Goal: Information Seeking & Learning: Learn about a topic

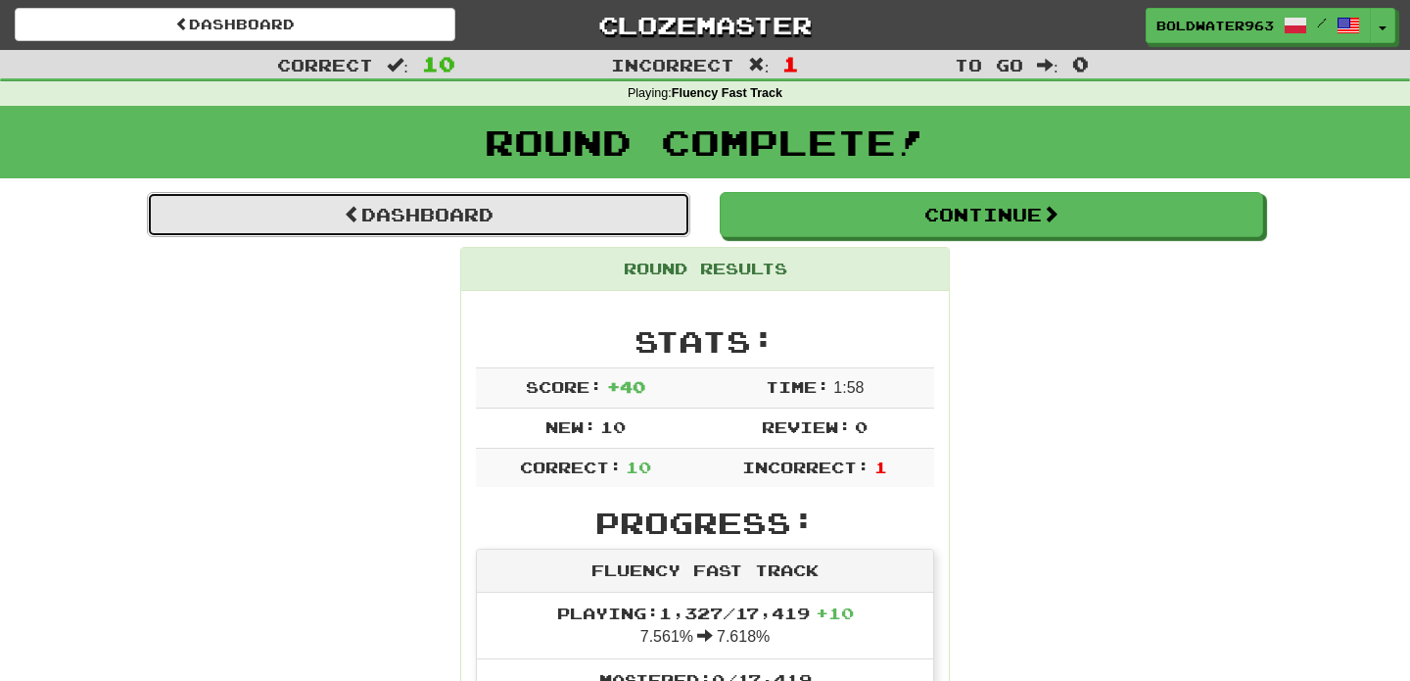
click at [596, 215] on link "Dashboard" at bounding box center [419, 214] width 544 height 45
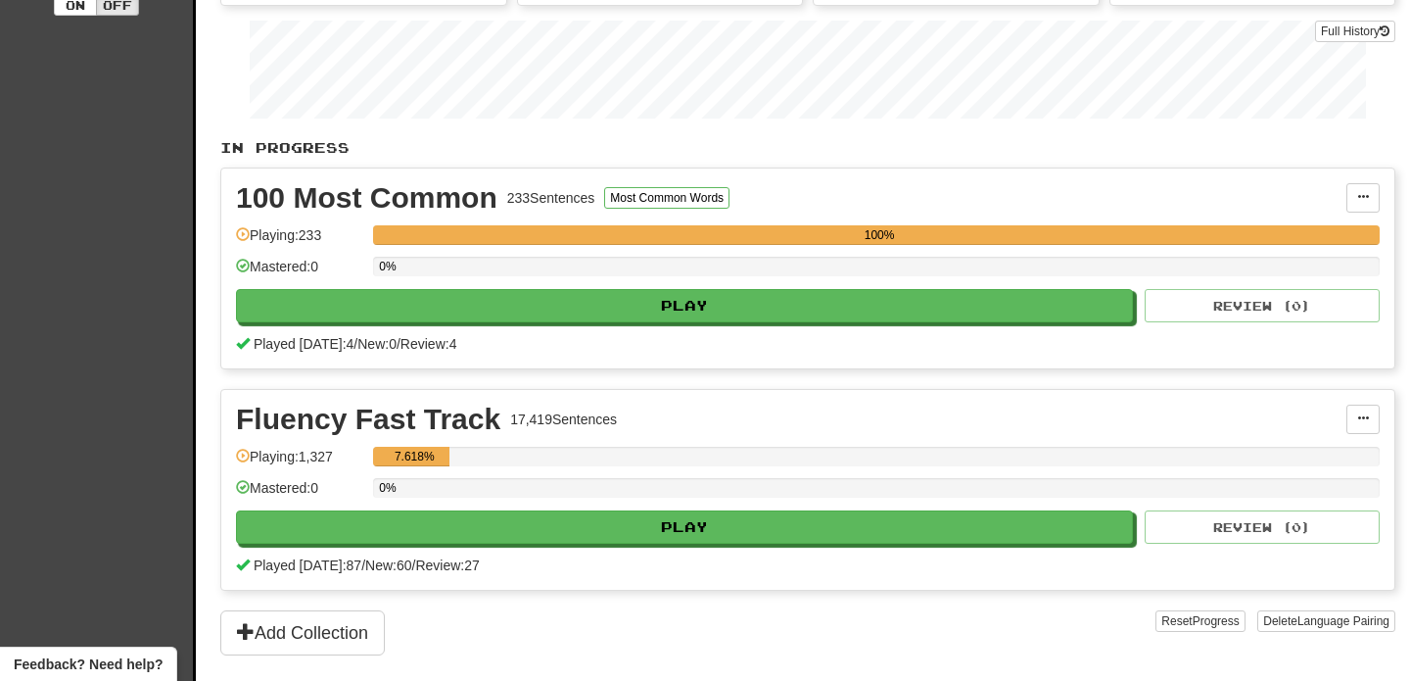
scroll to position [331, 0]
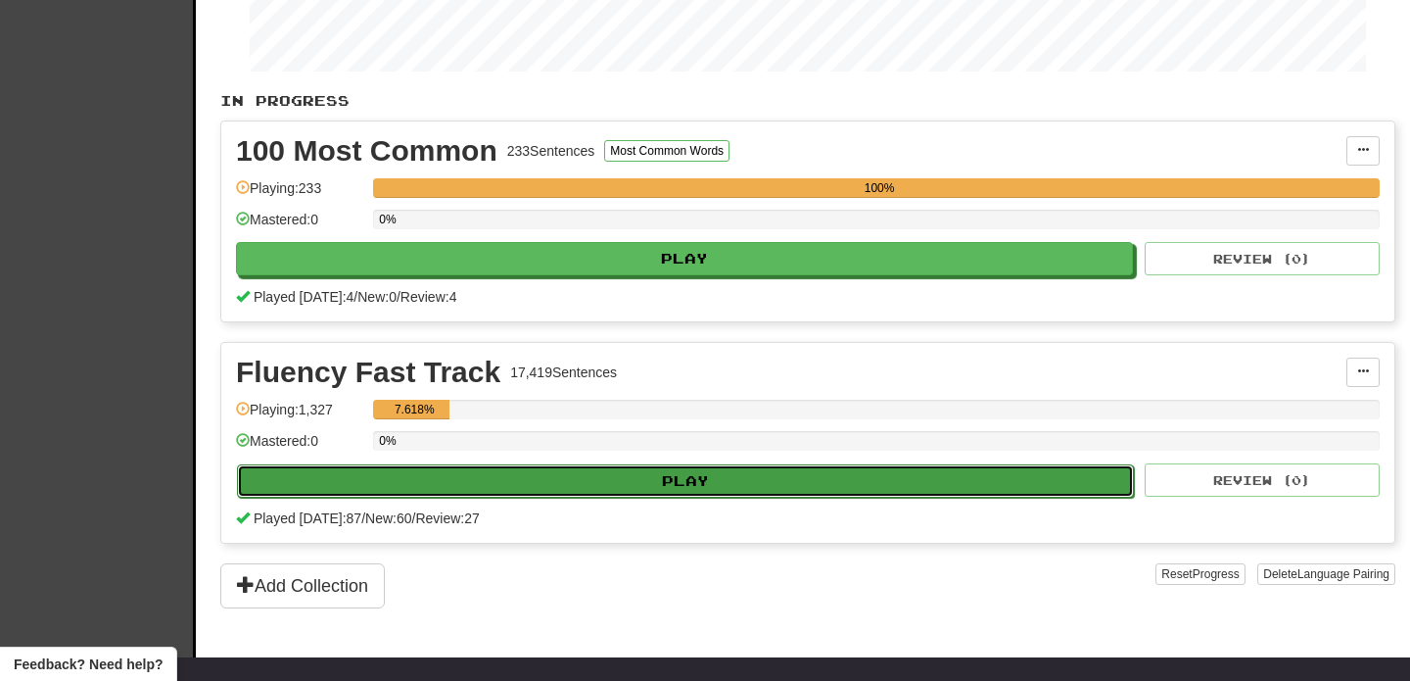
click at [704, 482] on button "Play" at bounding box center [685, 480] width 897 height 33
select select "**"
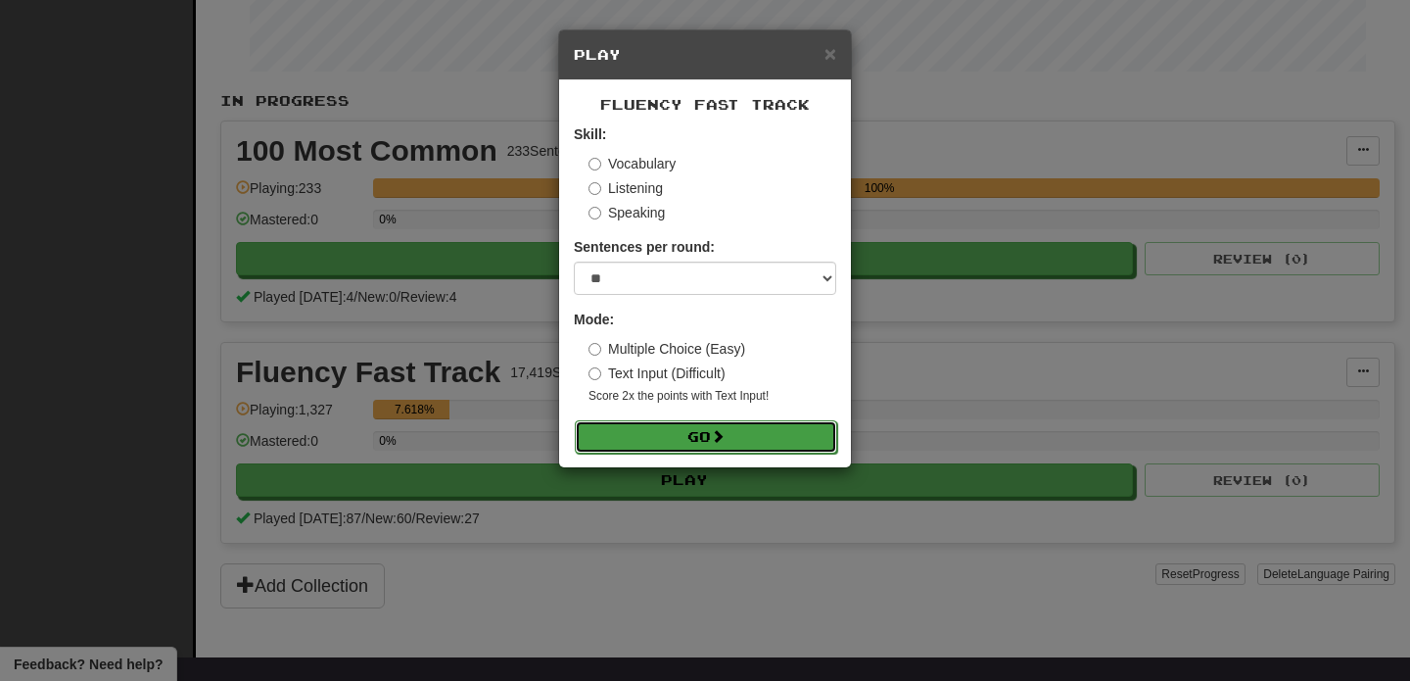
click at [702, 439] on button "Go" at bounding box center [706, 436] width 262 height 33
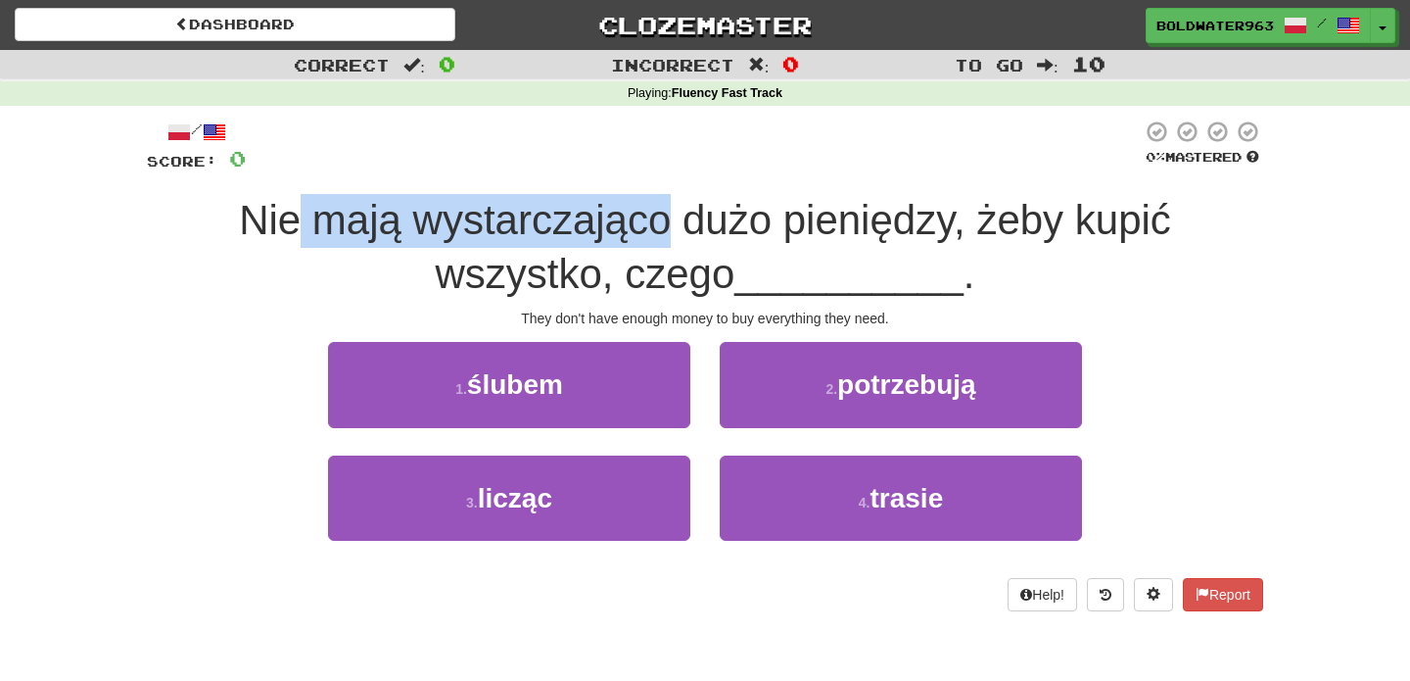
drag, startPoint x: 299, startPoint y: 215, endPoint x: 659, endPoint y: 216, distance: 360.4
click at [659, 216] on span "Nie mają wystarczająco dużo pieniędzy, żeby kupić wszystko, czego" at bounding box center [705, 247] width 932 height 100
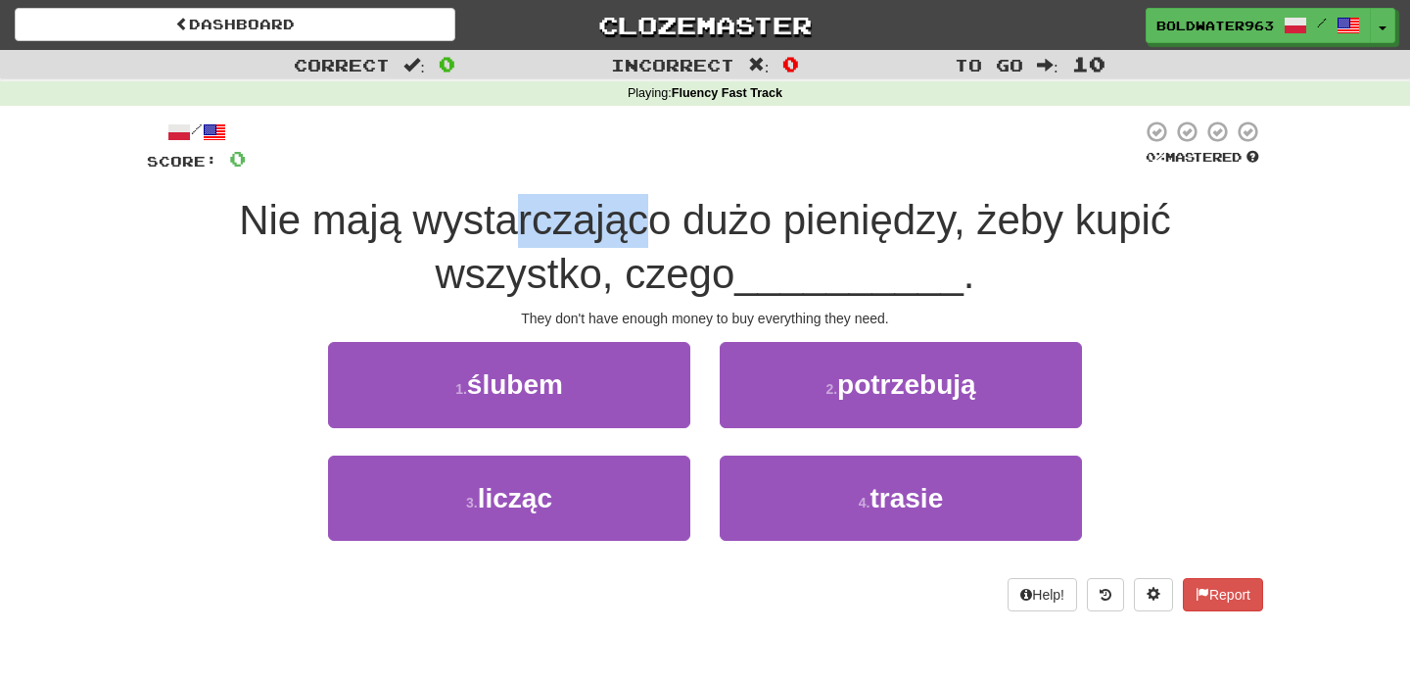
drag, startPoint x: 517, startPoint y: 227, endPoint x: 640, endPoint y: 227, distance: 122.4
click at [640, 227] on span "Nie mają wystarczająco dużo pieniędzy, żeby kupić wszystko, czego" at bounding box center [705, 247] width 932 height 100
drag, startPoint x: 408, startPoint y: 220, endPoint x: 685, endPoint y: 221, distance: 276.2
click at [685, 221] on span "Nie mają wystarczająco dużo pieniędzy, żeby kupić wszystko, czego" at bounding box center [705, 247] width 932 height 100
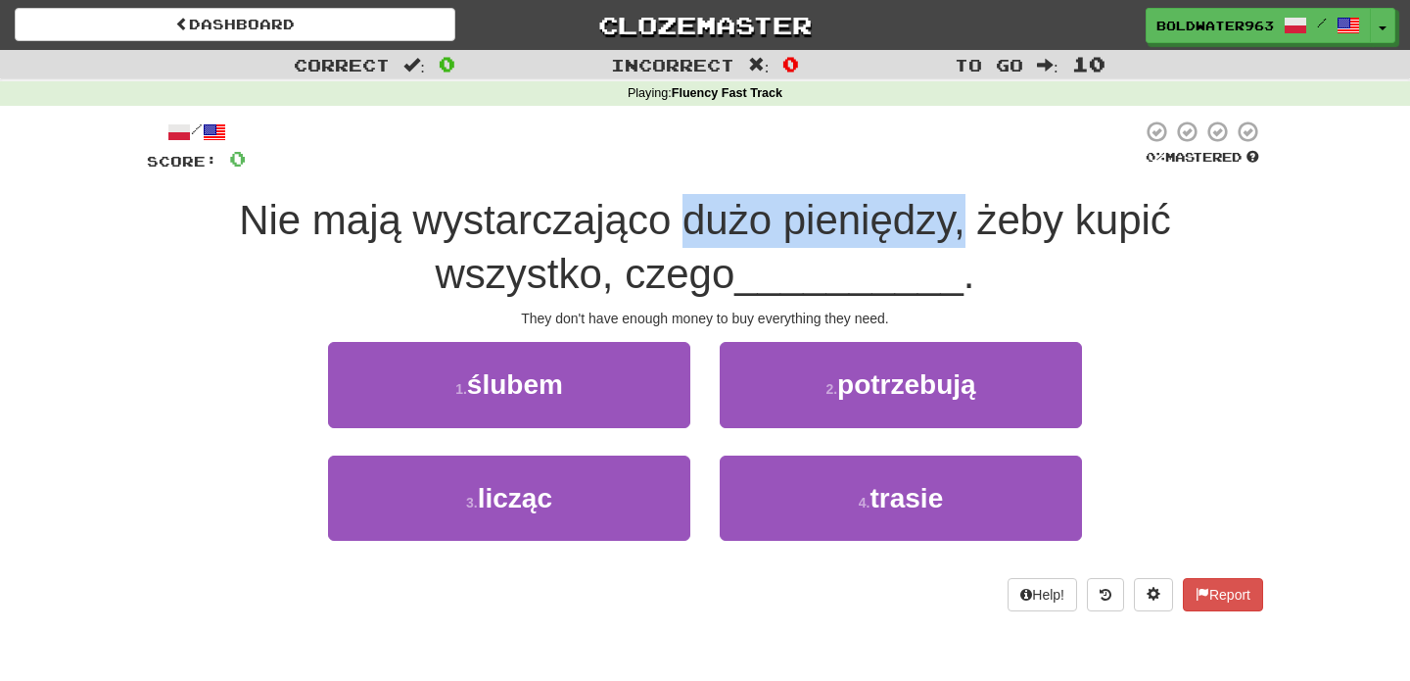
drag, startPoint x: 685, startPoint y: 221, endPoint x: 949, endPoint y: 211, distance: 264.7
click at [949, 211] on span "Nie mają wystarczająco dużo pieniędzy, żeby kupić wszystko, czego" at bounding box center [705, 247] width 932 height 100
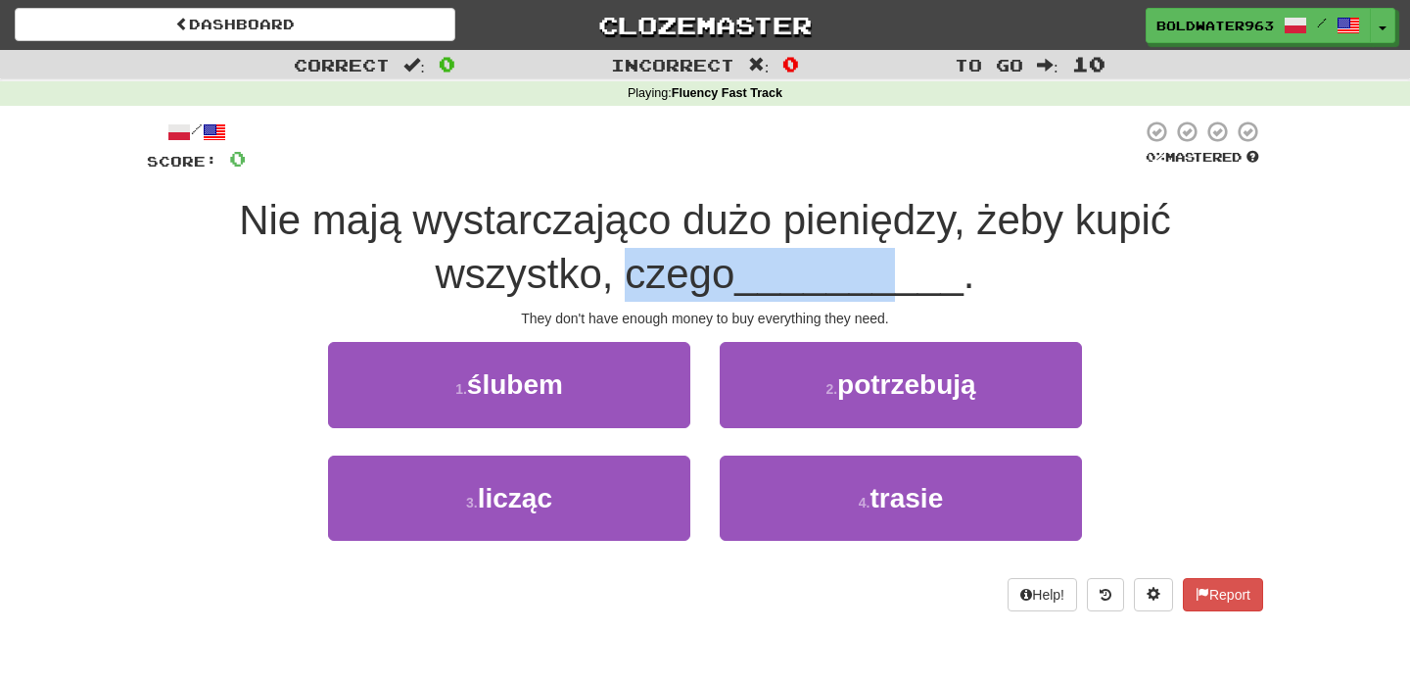
drag, startPoint x: 638, startPoint y: 272, endPoint x: 906, endPoint y: 267, distance: 268.4
click at [906, 267] on div "Nie mają wystarczająco dużo pieniędzy, żeby kupić wszystko, czego __________ ." at bounding box center [705, 247] width 1117 height 107
click at [906, 267] on span "__________" at bounding box center [849, 274] width 229 height 46
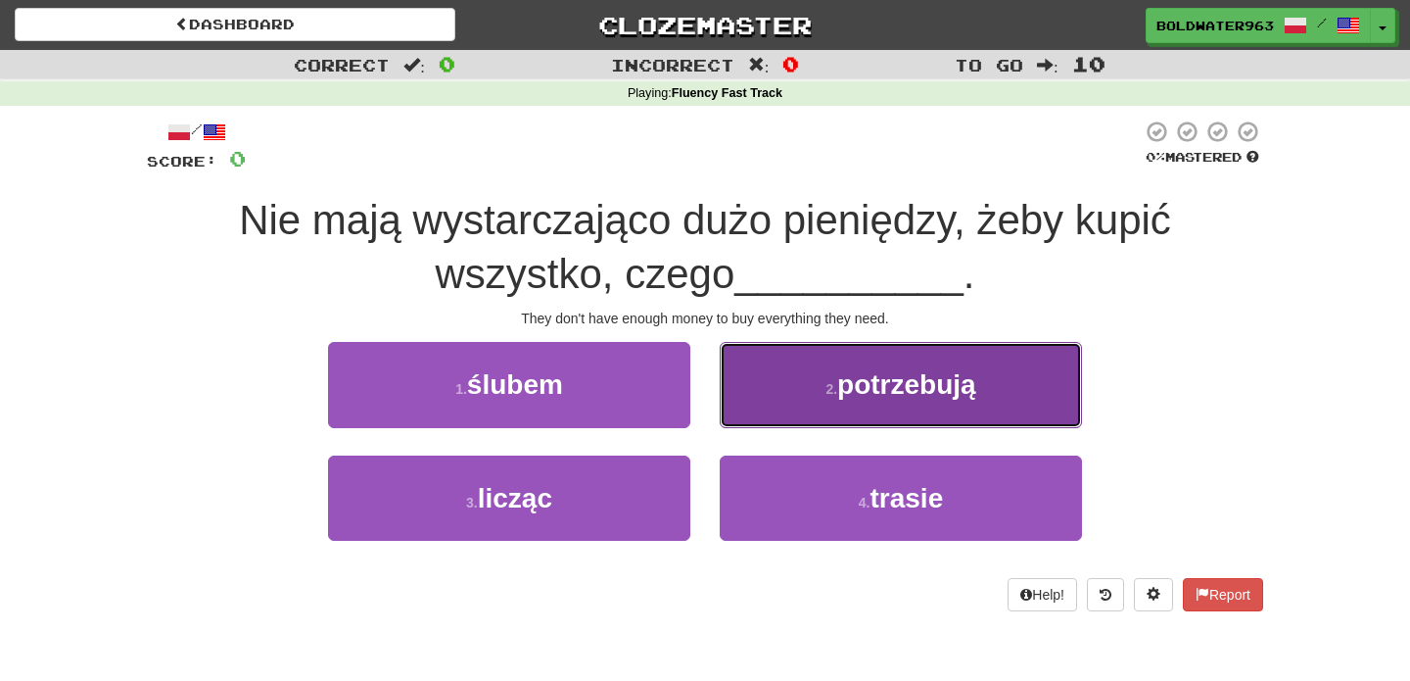
click at [902, 391] on span "potrzebują" at bounding box center [906, 384] width 139 height 30
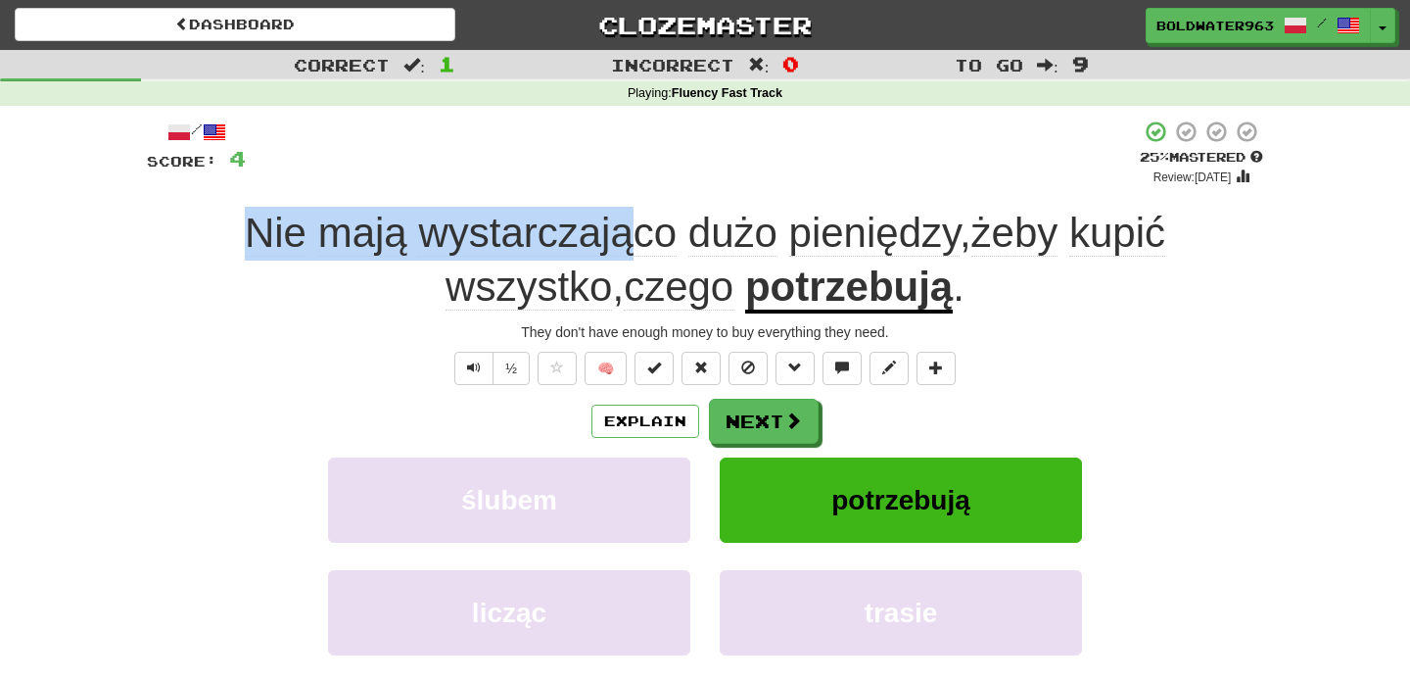
drag, startPoint x: 209, startPoint y: 232, endPoint x: 614, endPoint y: 243, distance: 405.6
click at [614, 243] on div "Nie mają wystarczająco dużo pieniędzy , żeby kupić wszystko , czego potrzebują ." at bounding box center [705, 260] width 1117 height 107
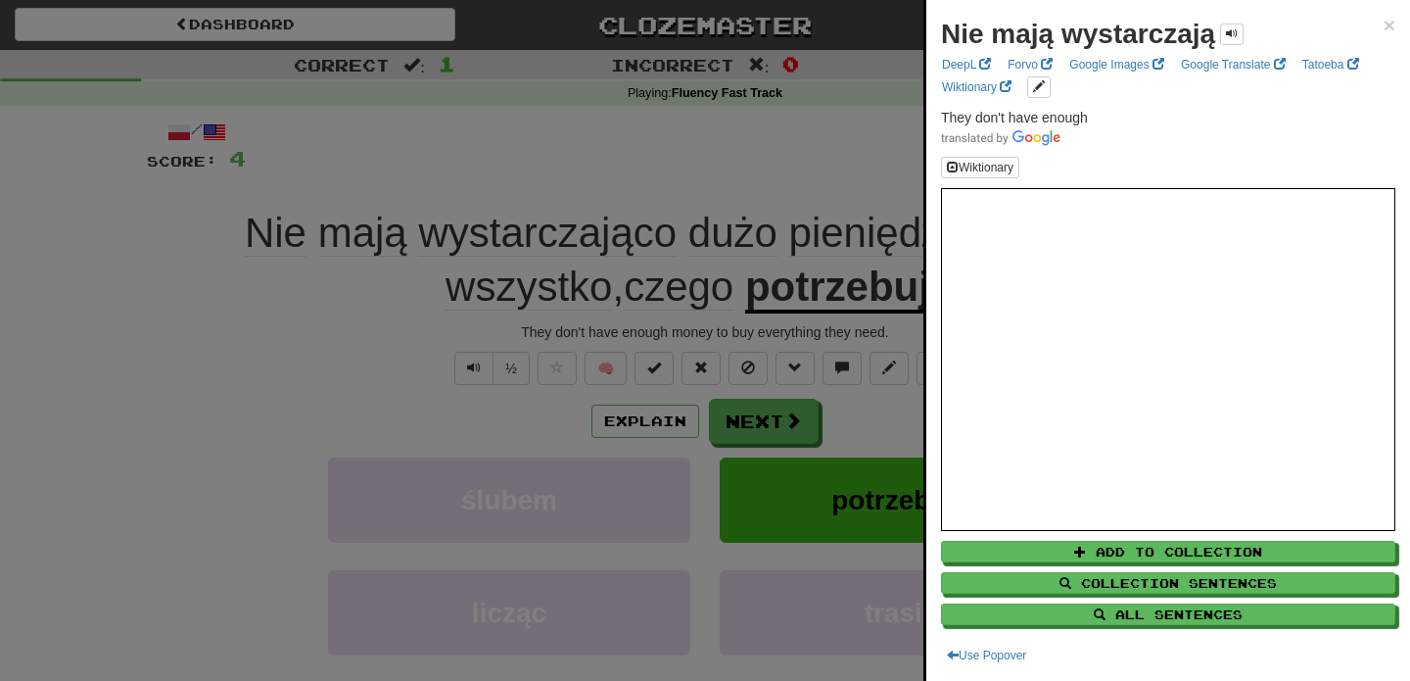
click at [194, 253] on div at bounding box center [705, 340] width 1410 height 681
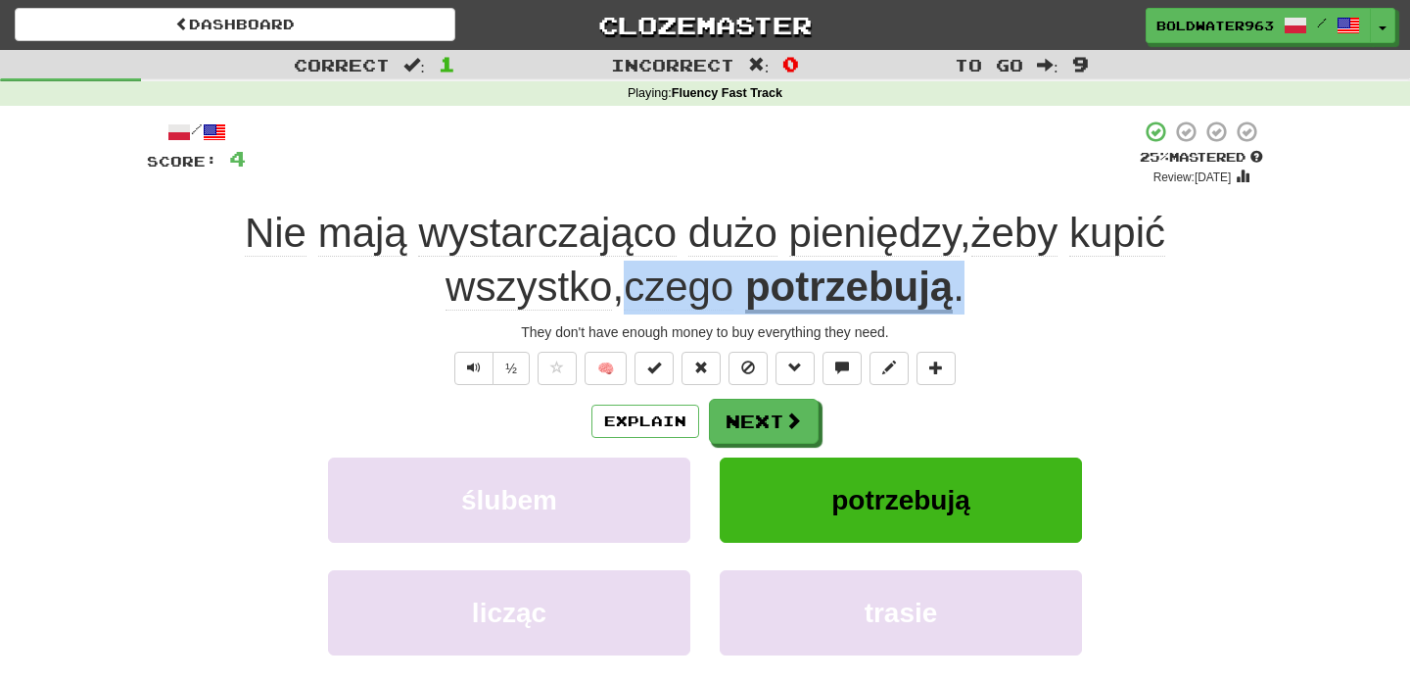
drag, startPoint x: 621, startPoint y: 287, endPoint x: 990, endPoint y: 305, distance: 369.7
click at [990, 305] on div "Nie mają wystarczająco dużo pieniędzy , żeby kupić wszystko , czego potrzebują ." at bounding box center [705, 260] width 1117 height 107
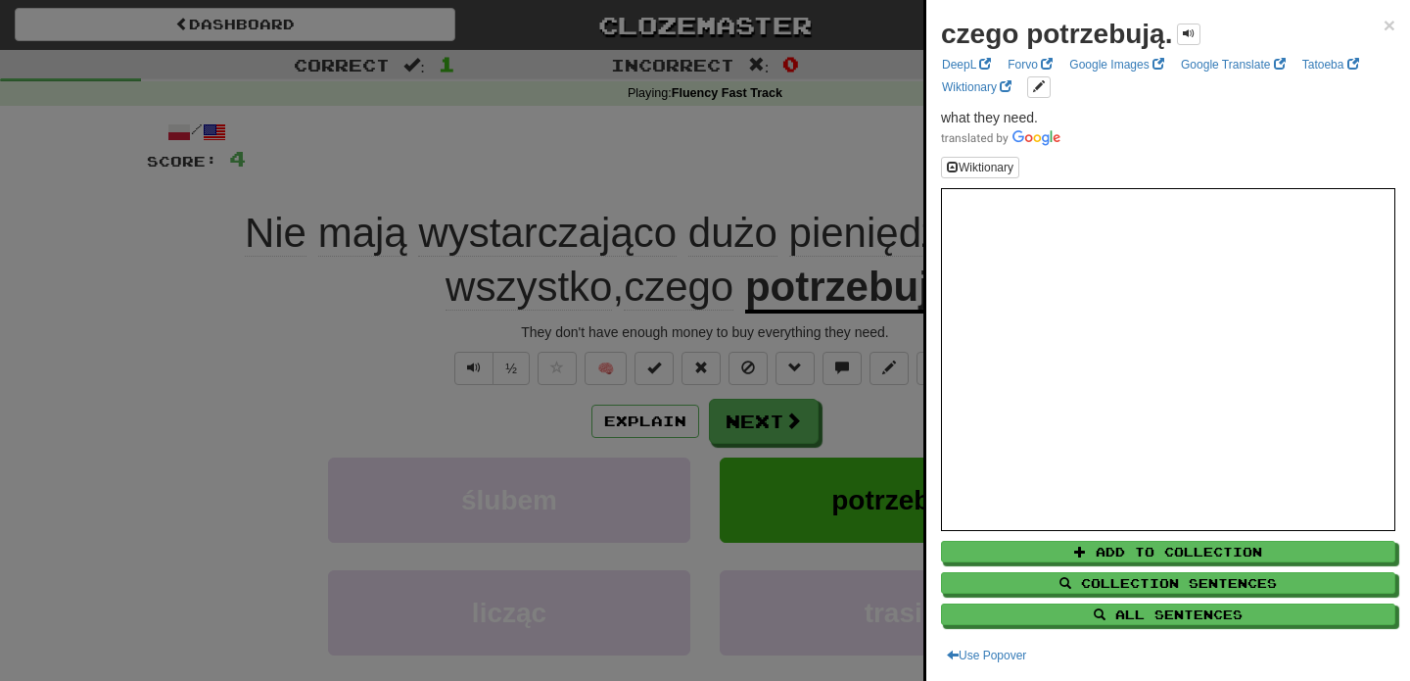
click at [784, 422] on div at bounding box center [705, 340] width 1410 height 681
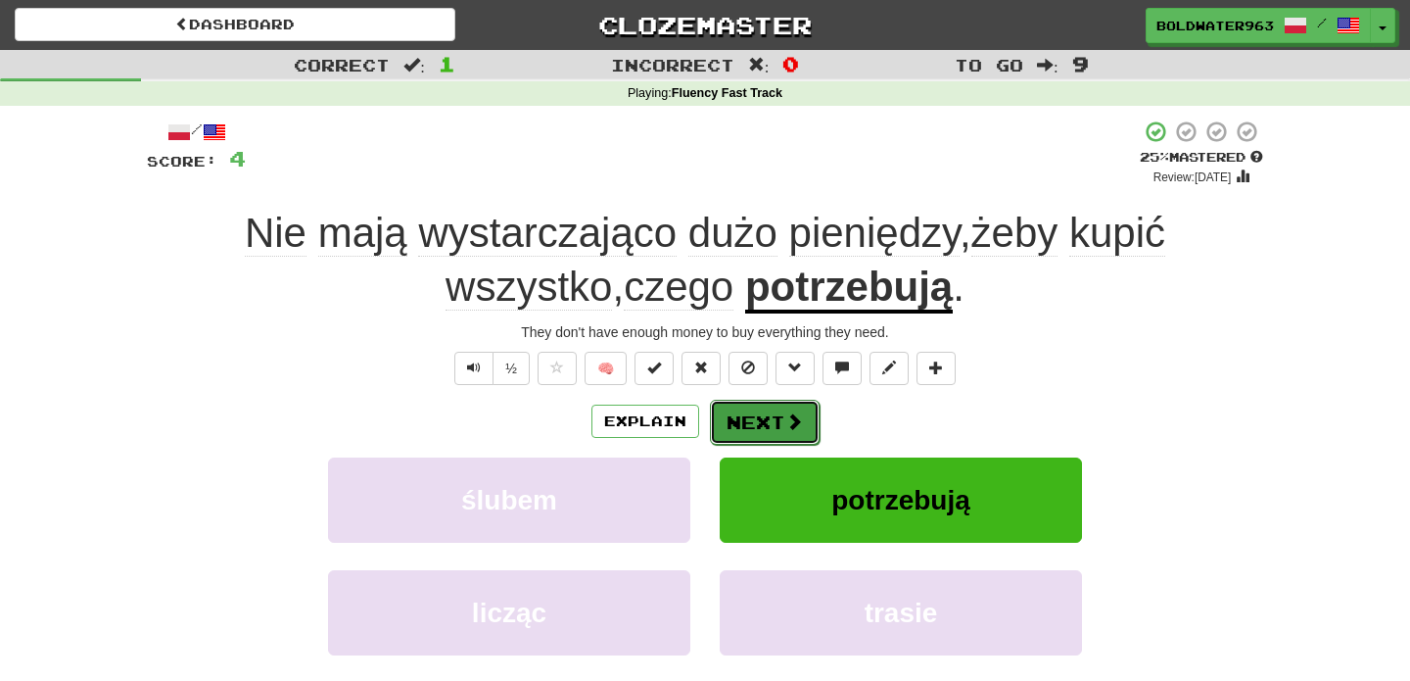
click at [772, 423] on button "Next" at bounding box center [765, 422] width 110 height 45
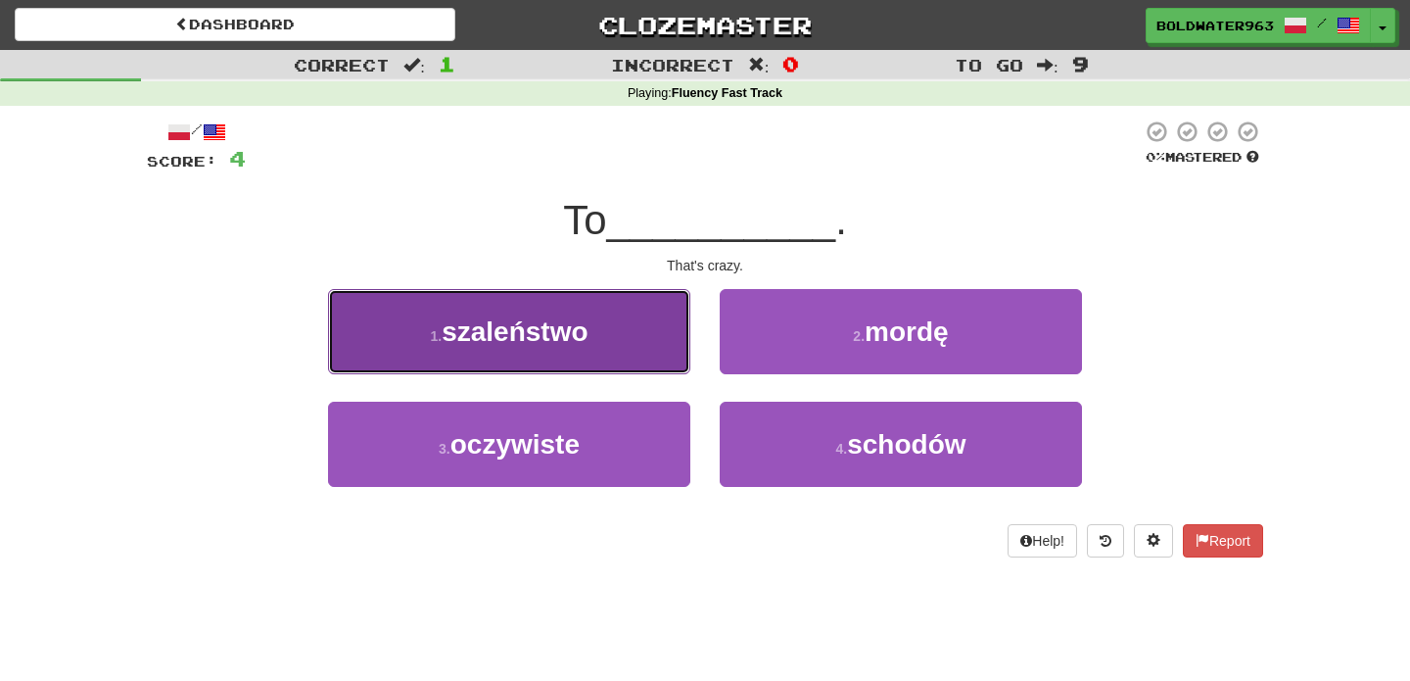
click at [601, 346] on button "1 . szaleństwo" at bounding box center [509, 331] width 362 height 85
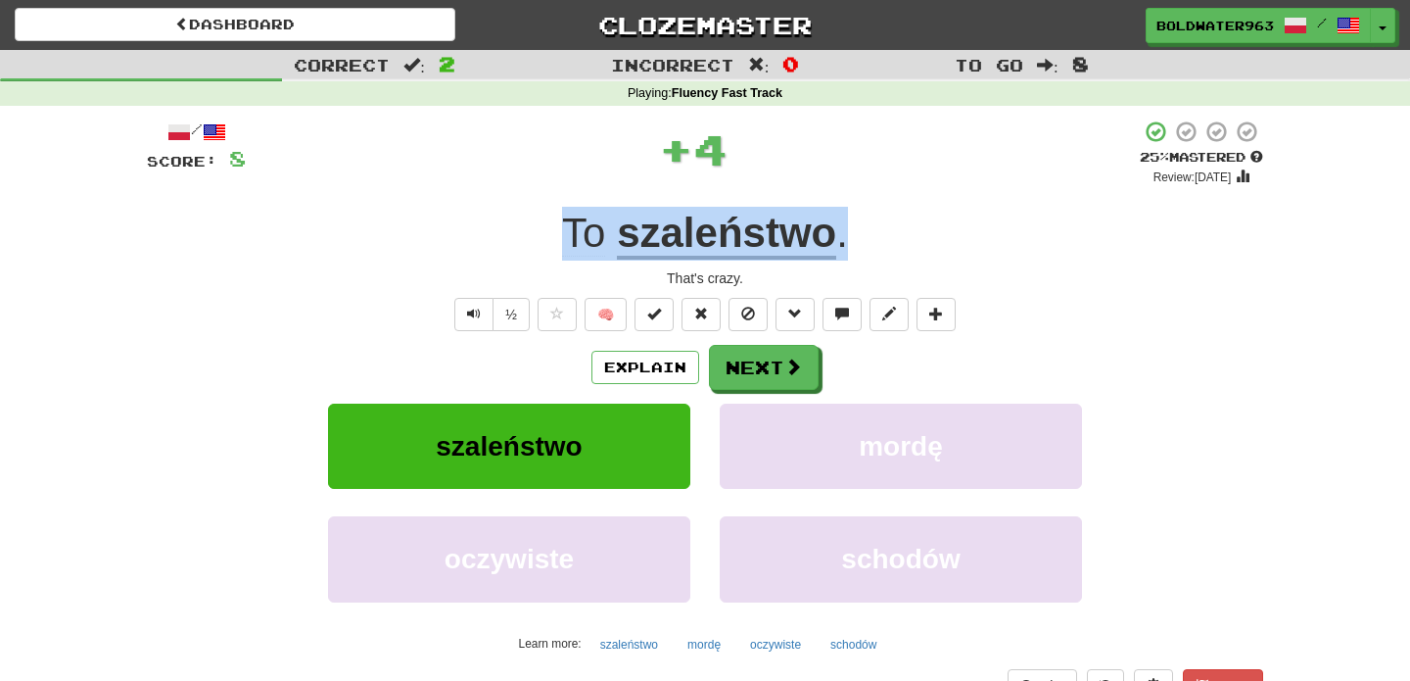
drag, startPoint x: 861, startPoint y: 239, endPoint x: 522, endPoint y: 238, distance: 338.9
click at [522, 238] on div "To szaleństwo ." at bounding box center [705, 234] width 1117 height 54
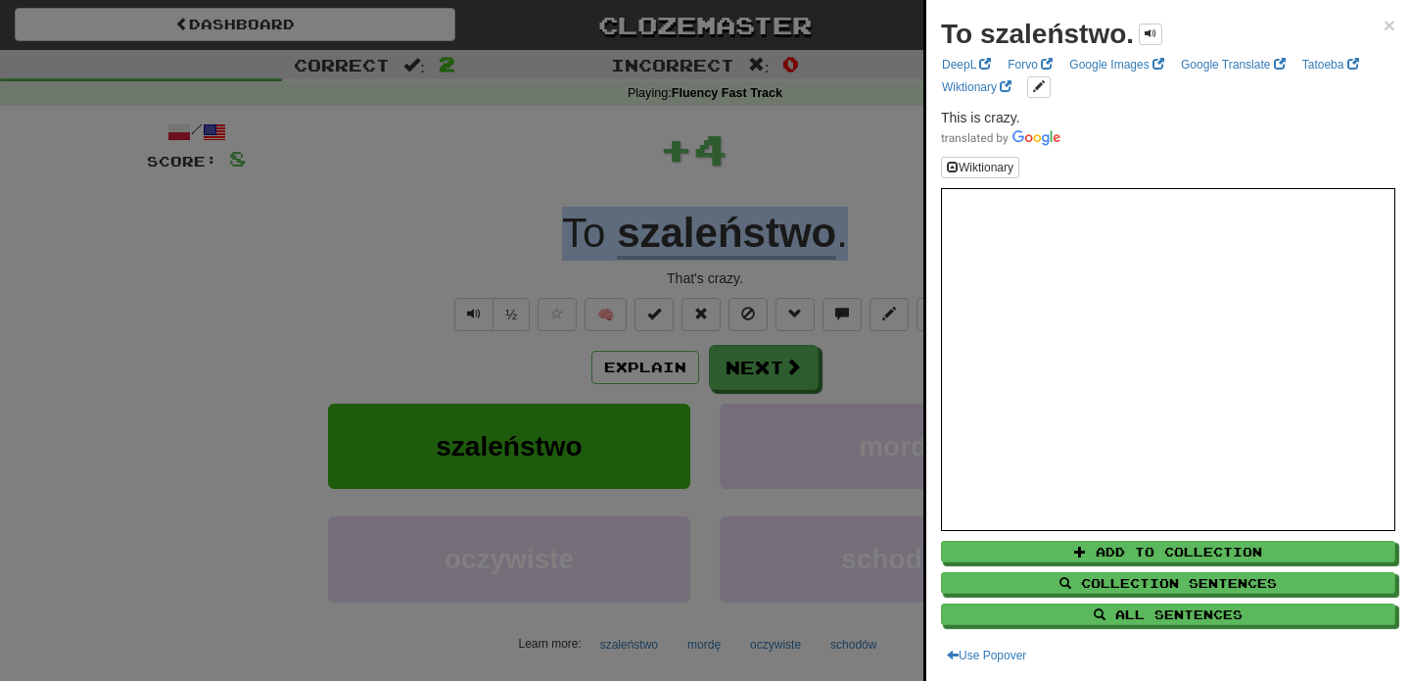
copy div "To szaleństwo ."
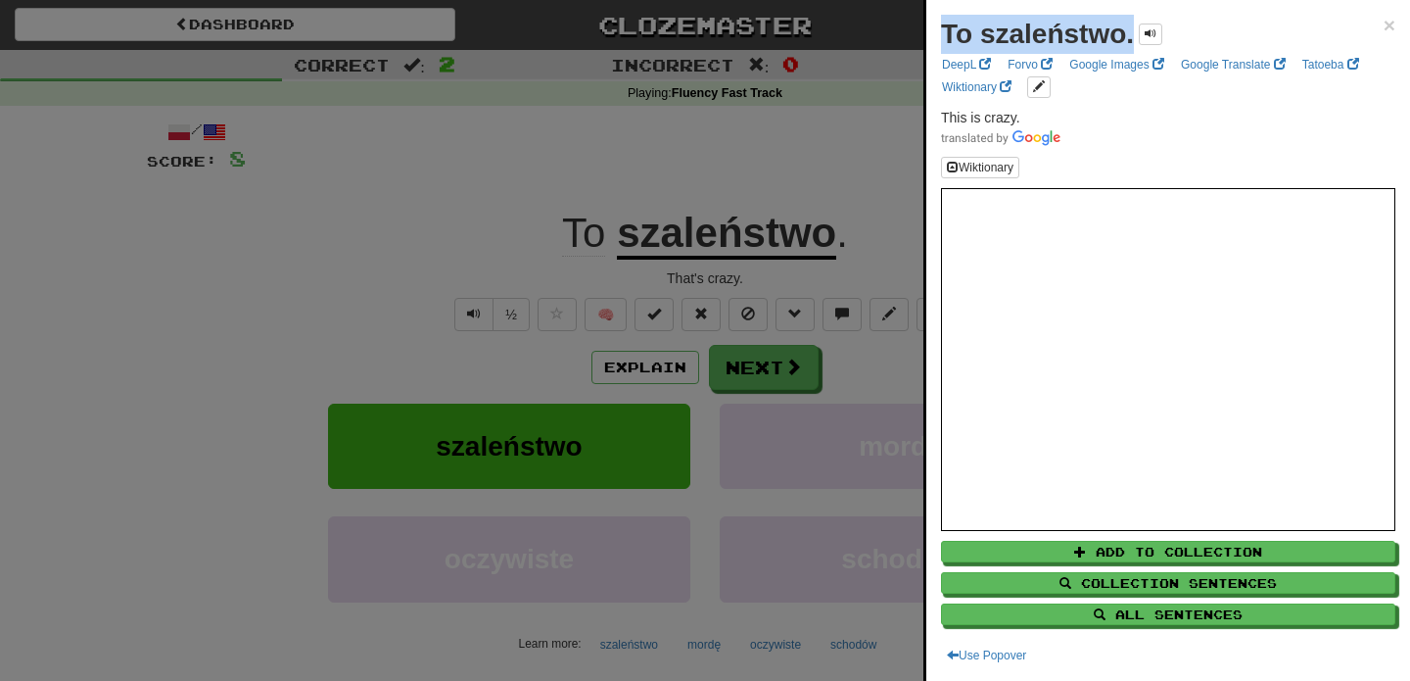
drag, startPoint x: 941, startPoint y: 36, endPoint x: 1132, endPoint y: 34, distance: 191.0
click at [1132, 34] on strong "To szaleństwo." at bounding box center [1037, 34] width 193 height 30
copy strong "To szaleństwo."
click at [810, 174] on div at bounding box center [705, 340] width 1410 height 681
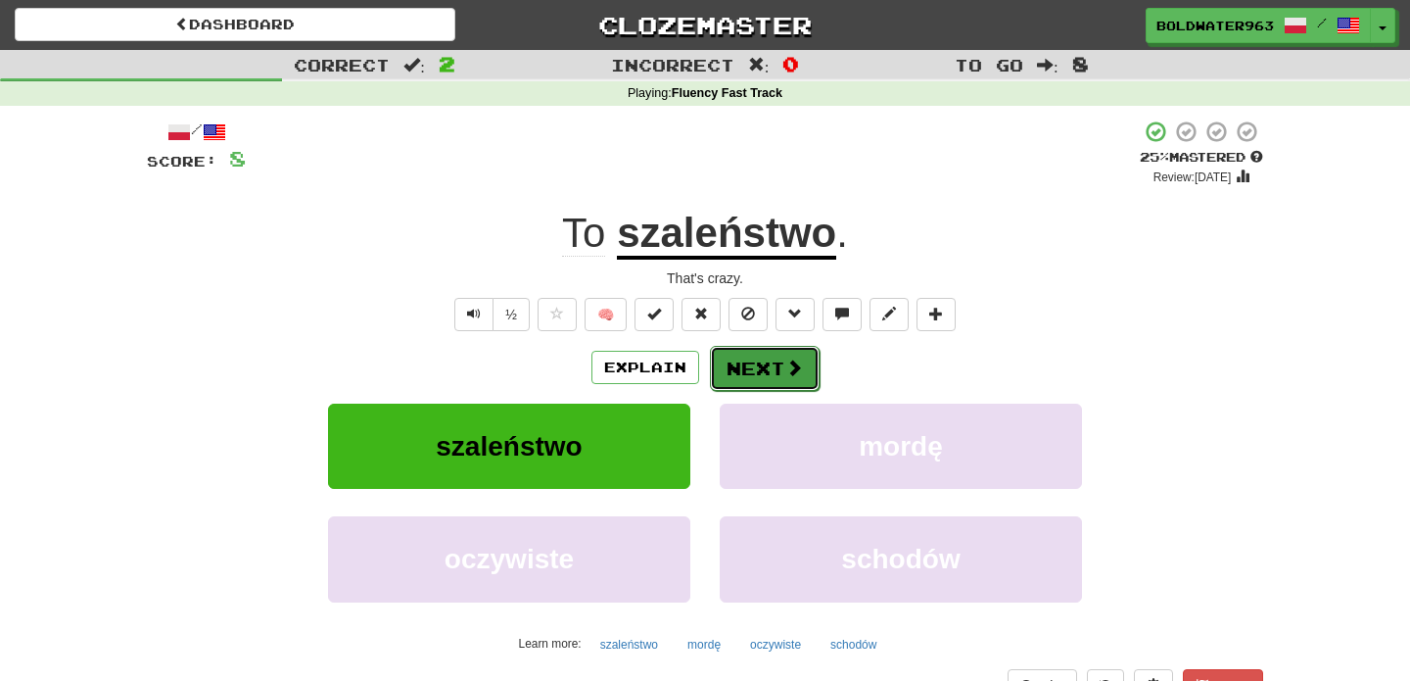
click at [757, 374] on button "Next" at bounding box center [765, 368] width 110 height 45
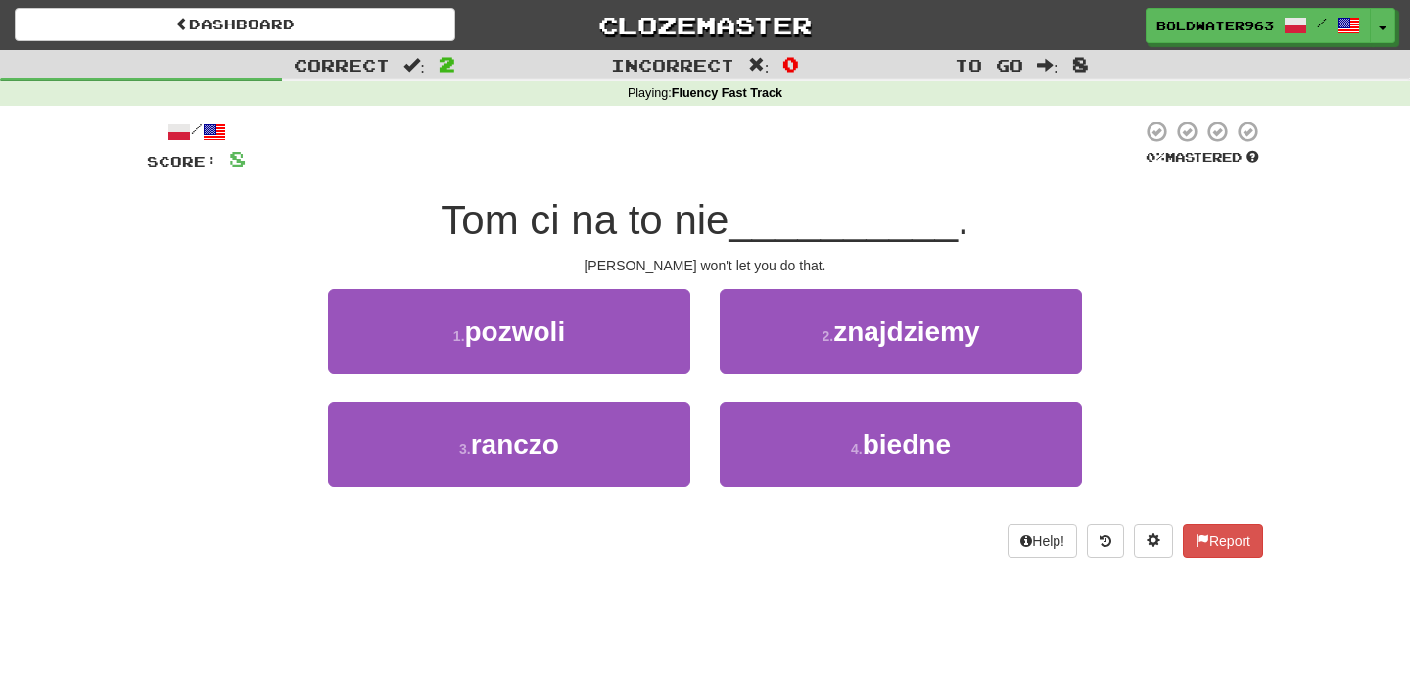
drag, startPoint x: 445, startPoint y: 218, endPoint x: 749, endPoint y: 234, distance: 305.0
click at [749, 234] on div "Tom ci na to nie __________ ." at bounding box center [705, 221] width 1117 height 54
click at [749, 234] on span "__________" at bounding box center [843, 220] width 229 height 46
click at [814, 235] on span "__________" at bounding box center [843, 220] width 229 height 46
click at [702, 339] on div "1 . pozwoli" at bounding box center [509, 345] width 392 height 113
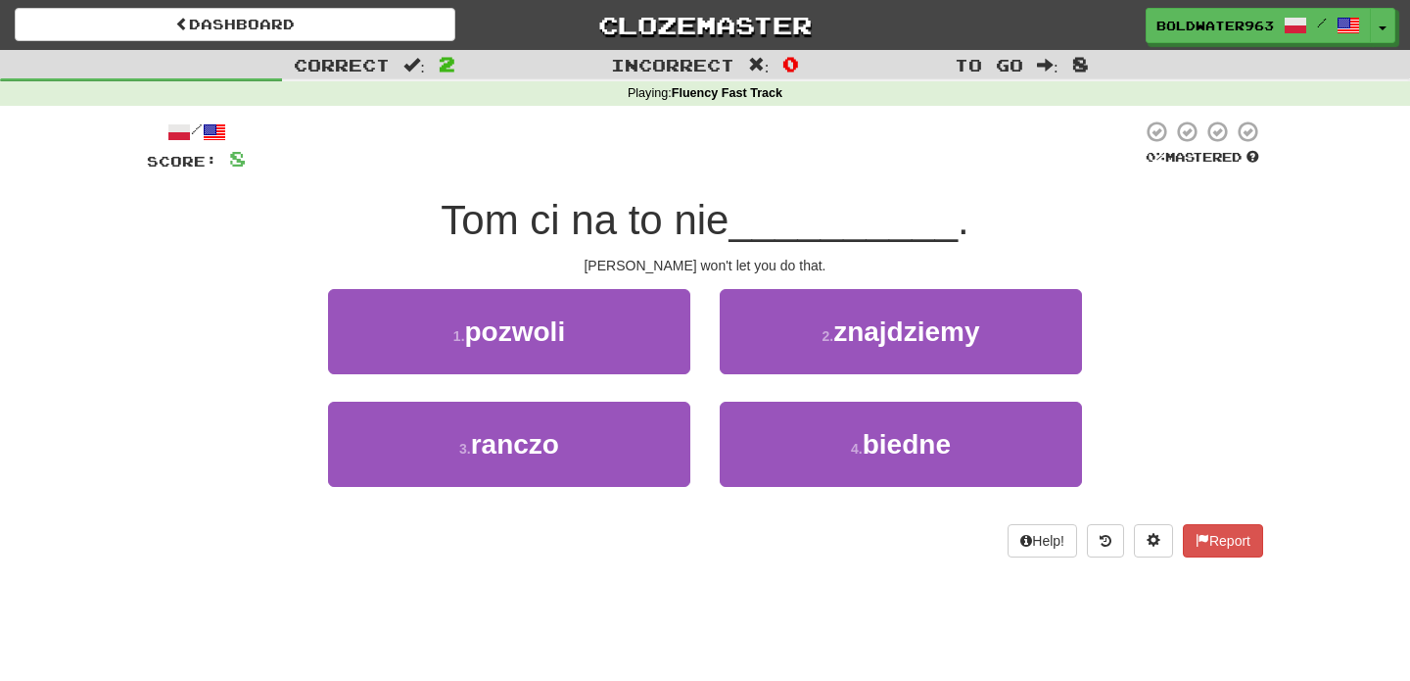
drag, startPoint x: 535, startPoint y: 223, endPoint x: 745, endPoint y: 215, distance: 210.7
click at [729, 215] on span "Tom ci na to nie" at bounding box center [585, 220] width 288 height 46
click at [701, 317] on div "1 . pozwoli" at bounding box center [509, 345] width 392 height 113
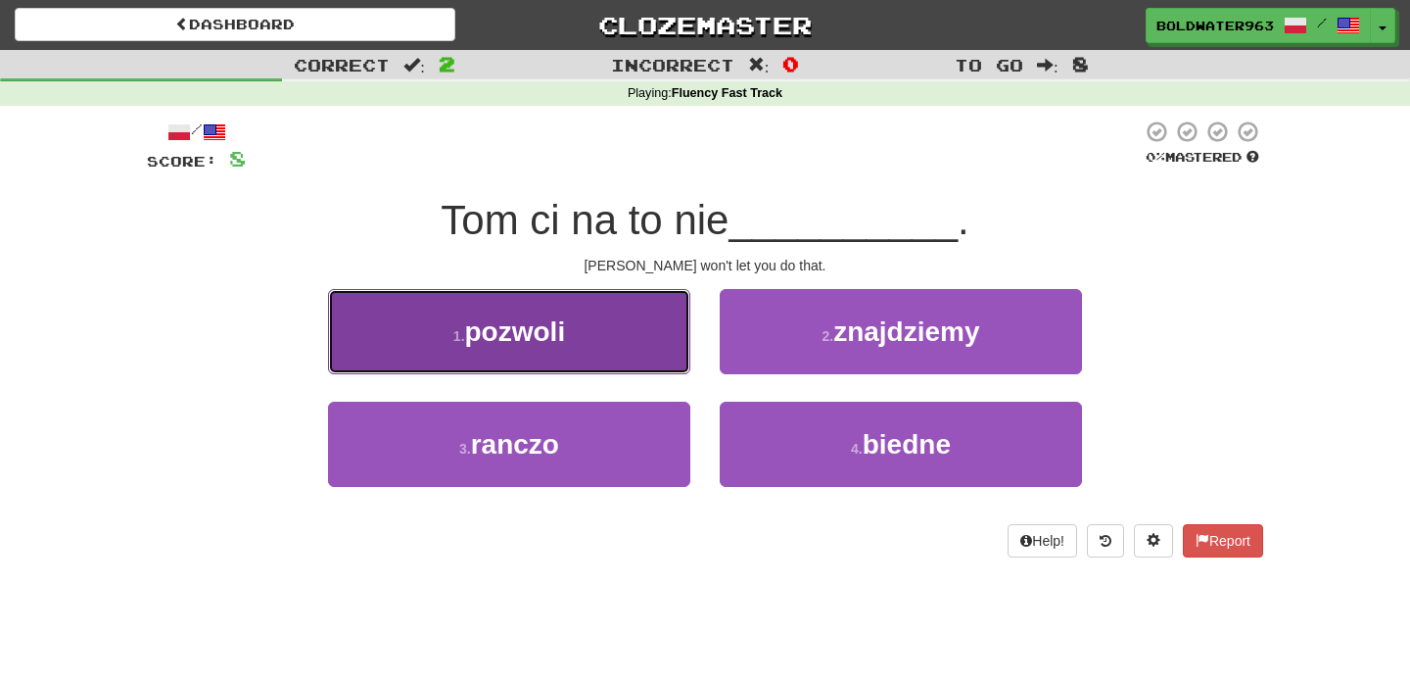
click at [609, 356] on button "1 . pozwoli" at bounding box center [509, 331] width 362 height 85
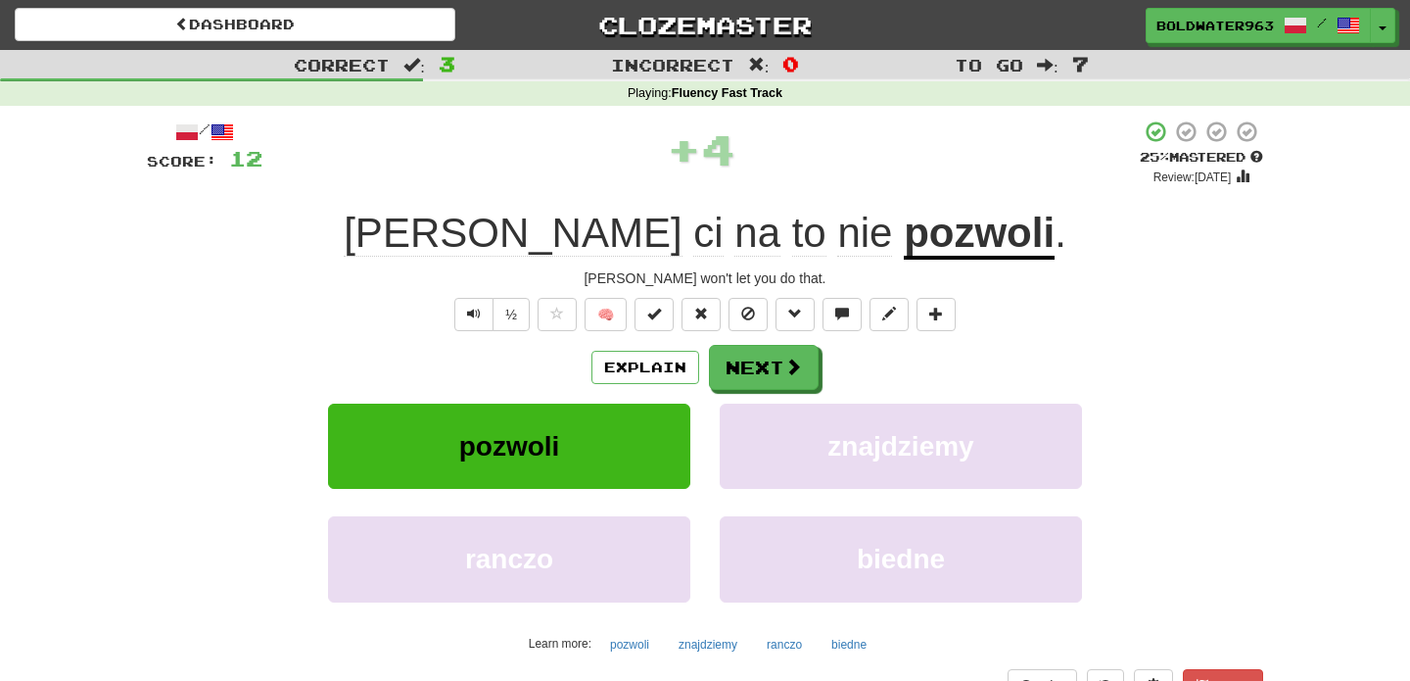
click at [904, 248] on u "pozwoli" at bounding box center [979, 235] width 151 height 50
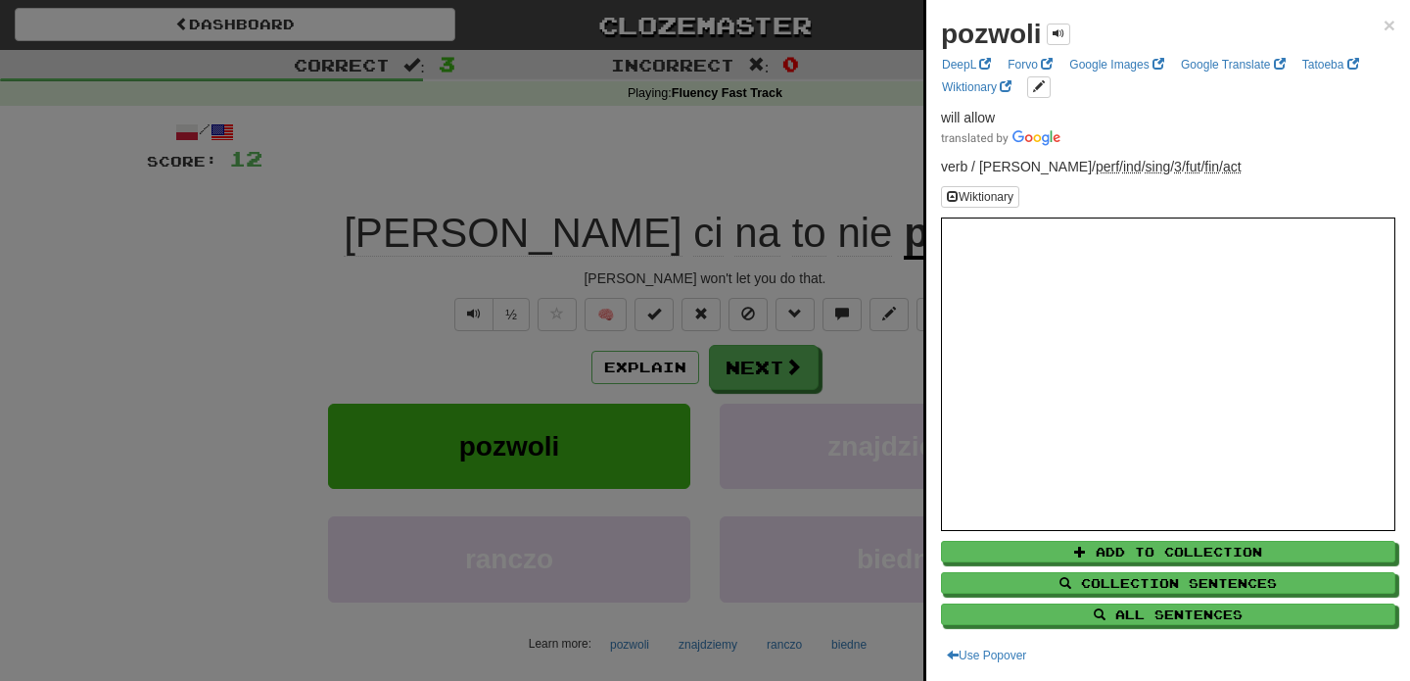
click at [792, 183] on div at bounding box center [705, 340] width 1410 height 681
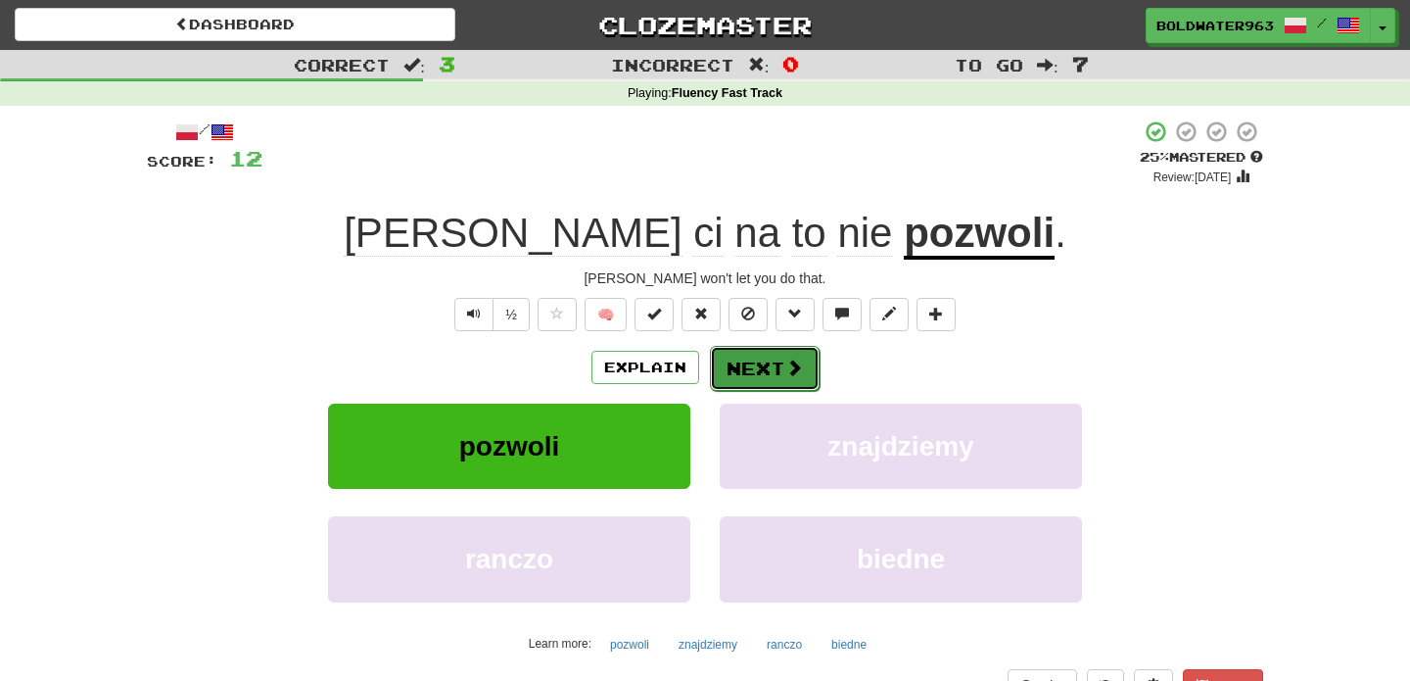
click at [765, 372] on button "Next" at bounding box center [765, 368] width 110 height 45
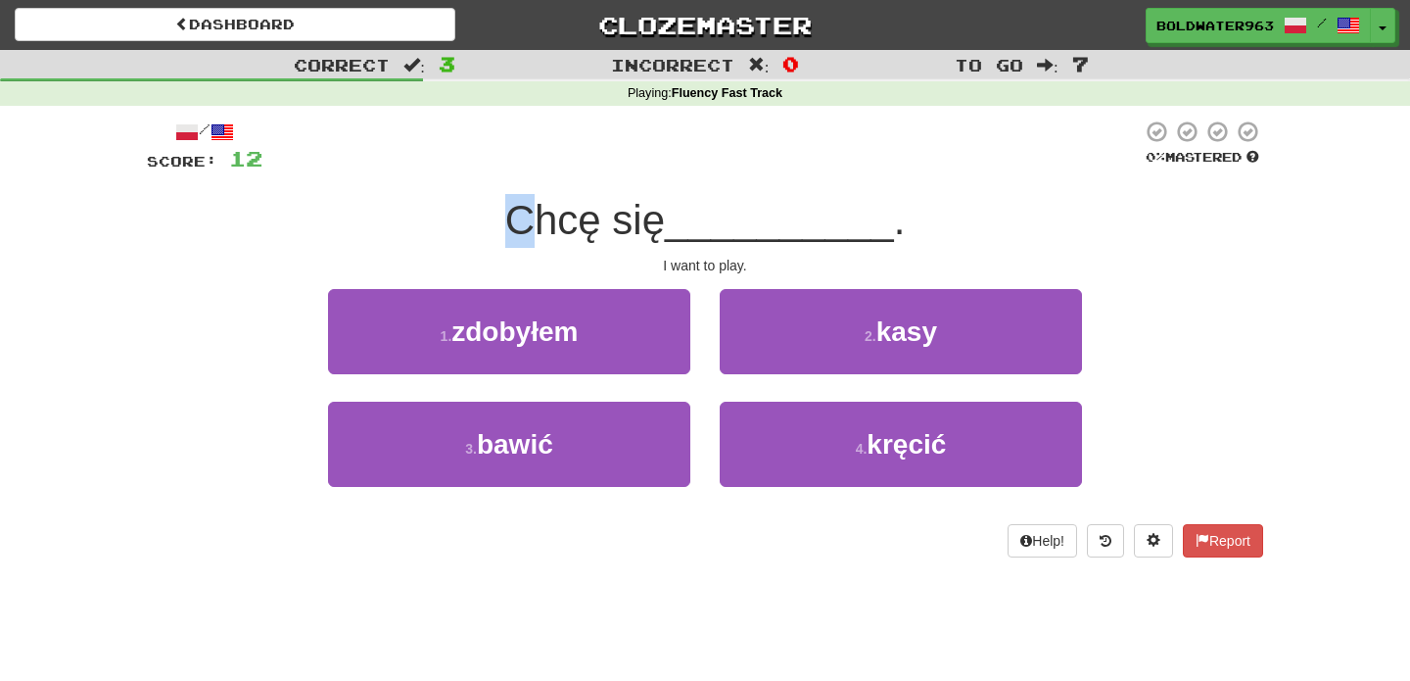
drag, startPoint x: 542, startPoint y: 225, endPoint x: 515, endPoint y: 226, distance: 26.5
click at [515, 226] on span "Chcę się" at bounding box center [585, 220] width 160 height 46
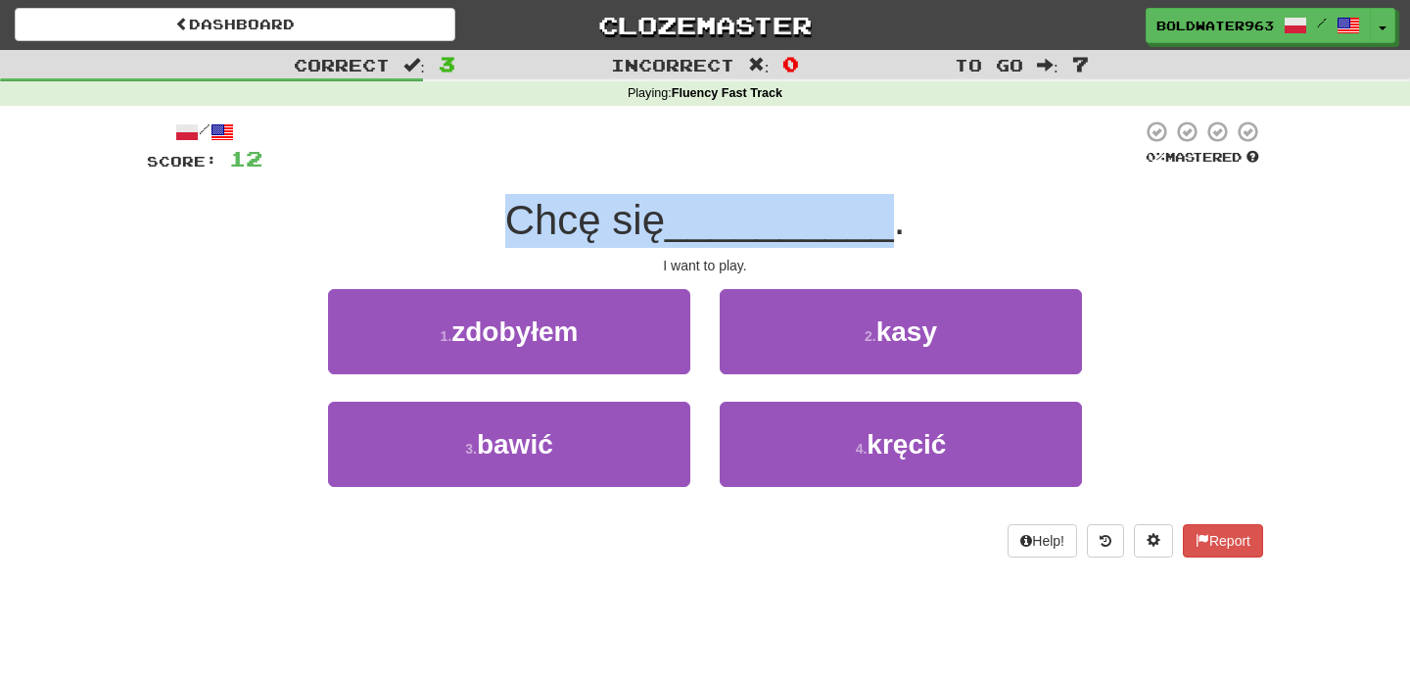
drag, startPoint x: 515, startPoint y: 226, endPoint x: 700, endPoint y: 216, distance: 185.4
click at [700, 216] on div "Chcę się __________ ." at bounding box center [705, 221] width 1117 height 54
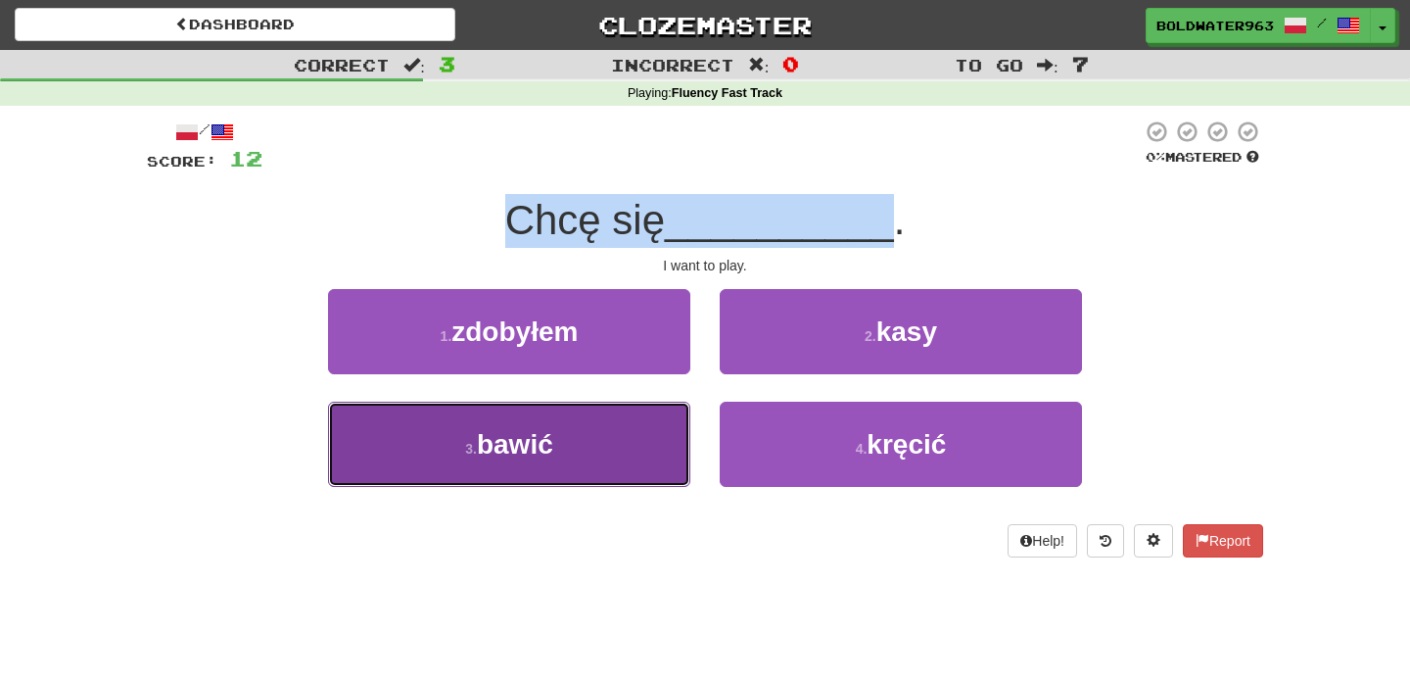
click at [550, 465] on button "3 . bawić" at bounding box center [509, 444] width 362 height 85
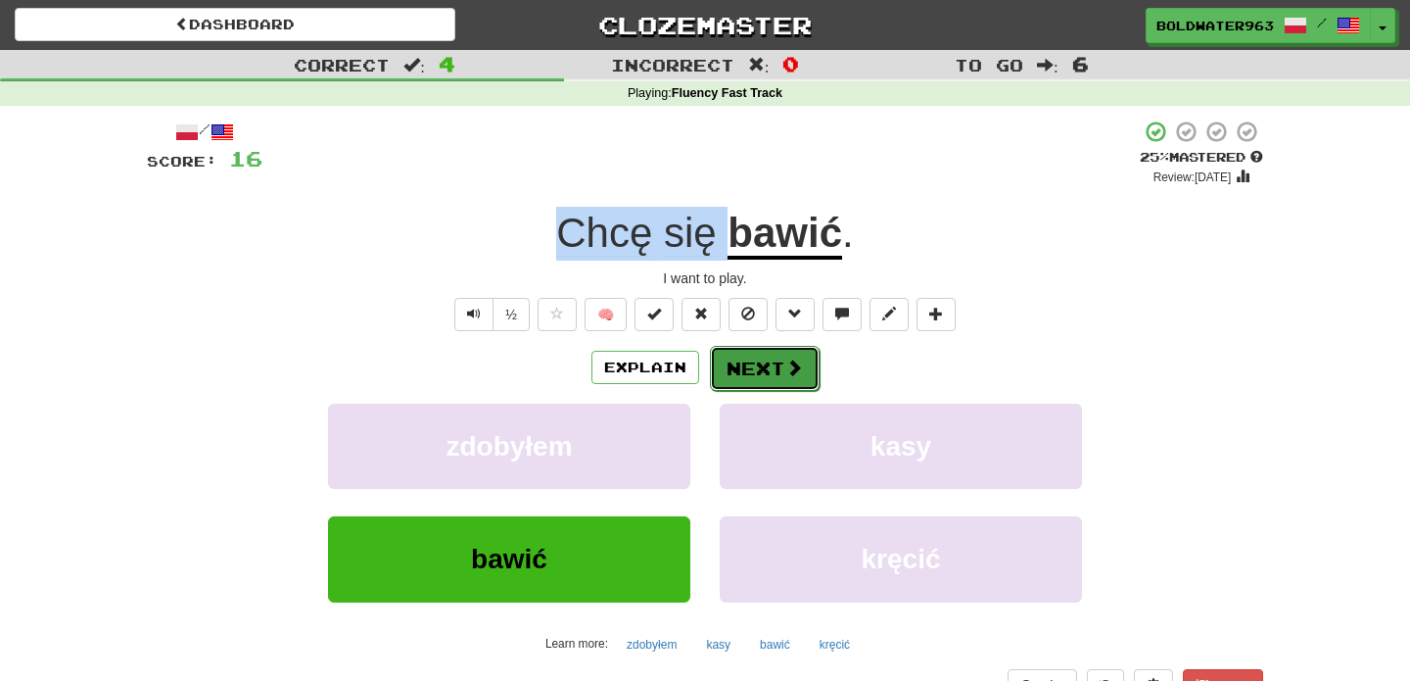
click at [783, 372] on button "Next" at bounding box center [765, 368] width 110 height 45
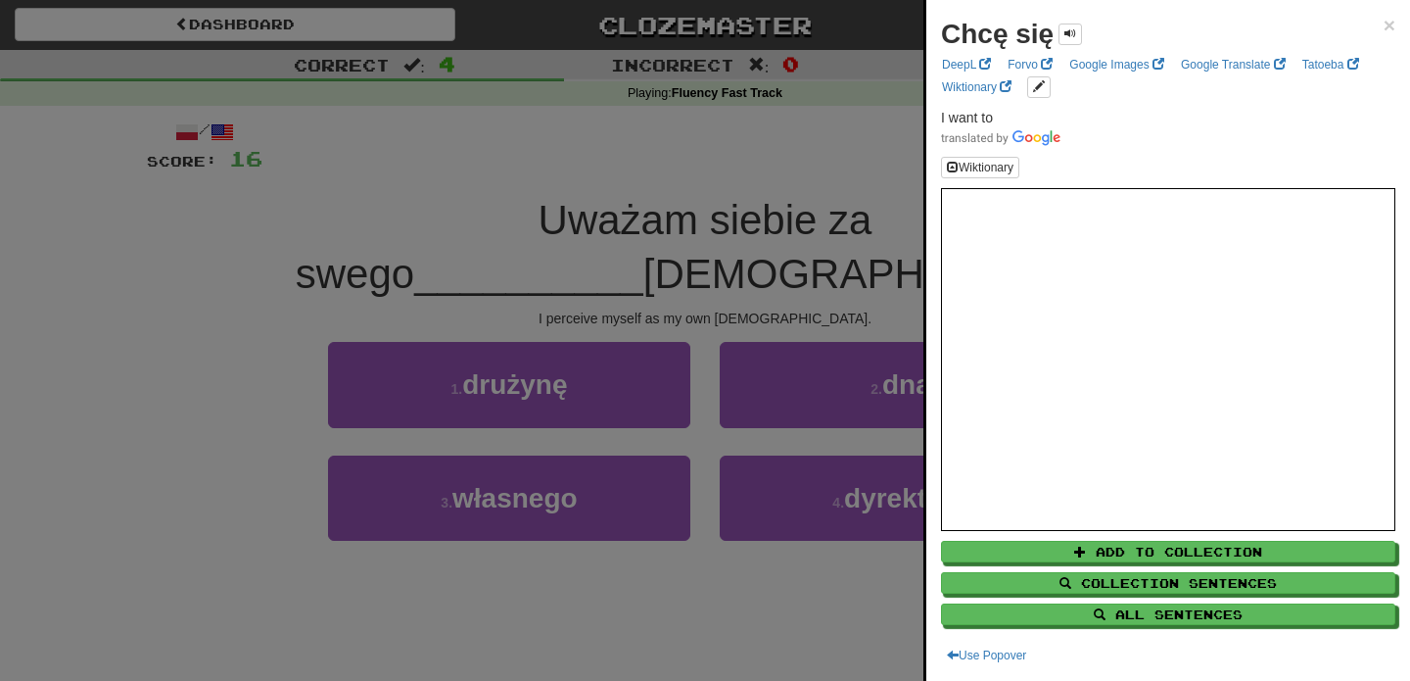
click at [640, 208] on div at bounding box center [705, 340] width 1410 height 681
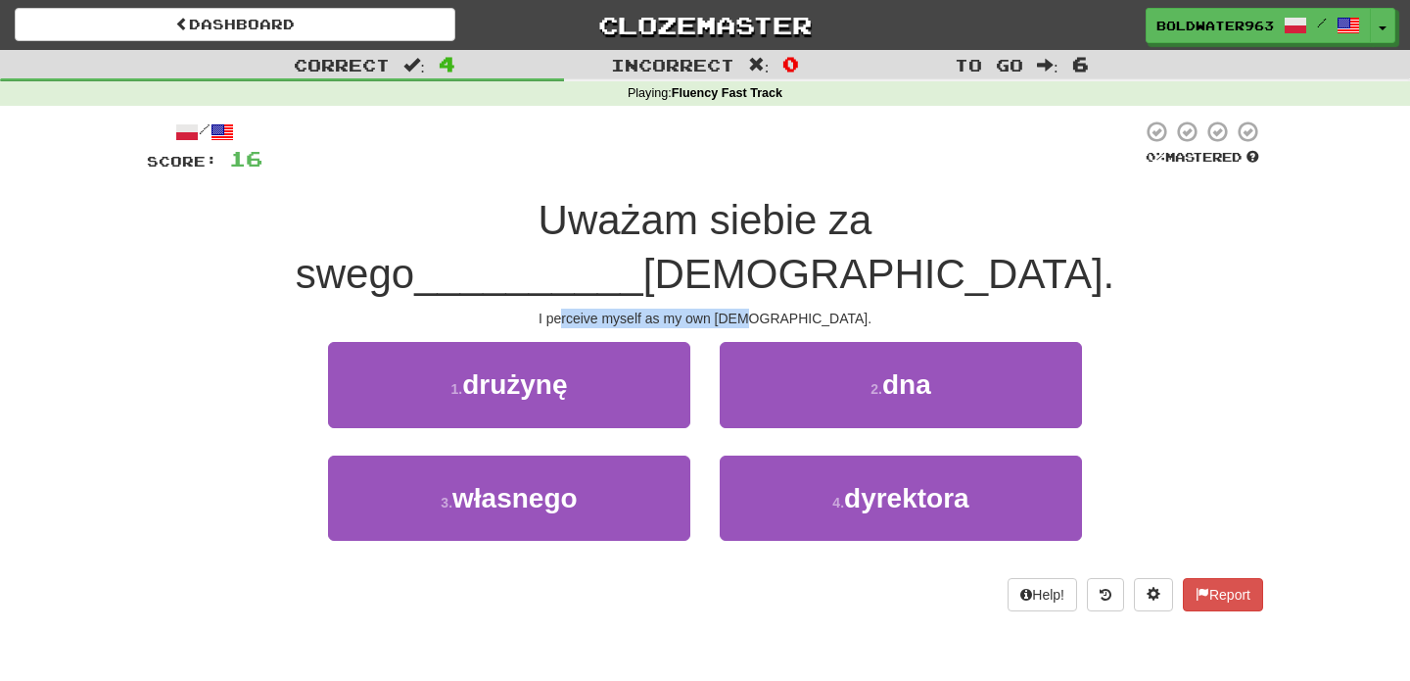
drag, startPoint x: 833, startPoint y: 260, endPoint x: 628, endPoint y: 272, distance: 205.1
click at [628, 309] on div "I perceive myself as my own god." at bounding box center [705, 319] width 1117 height 20
drag, startPoint x: 621, startPoint y: 264, endPoint x: 782, endPoint y: 263, distance: 160.6
click at [782, 309] on div "I perceive myself as my own god." at bounding box center [705, 319] width 1117 height 20
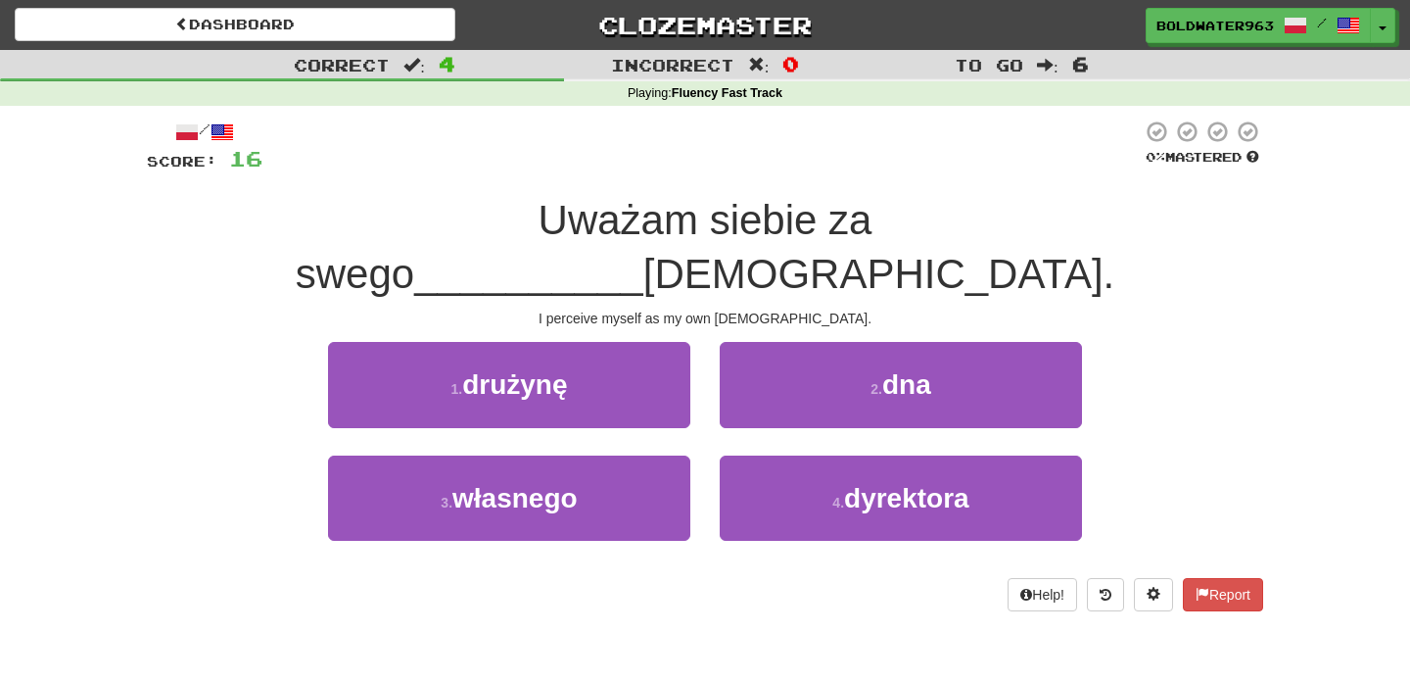
click at [891, 309] on div "I perceive myself as my own god." at bounding box center [705, 319] width 1117 height 20
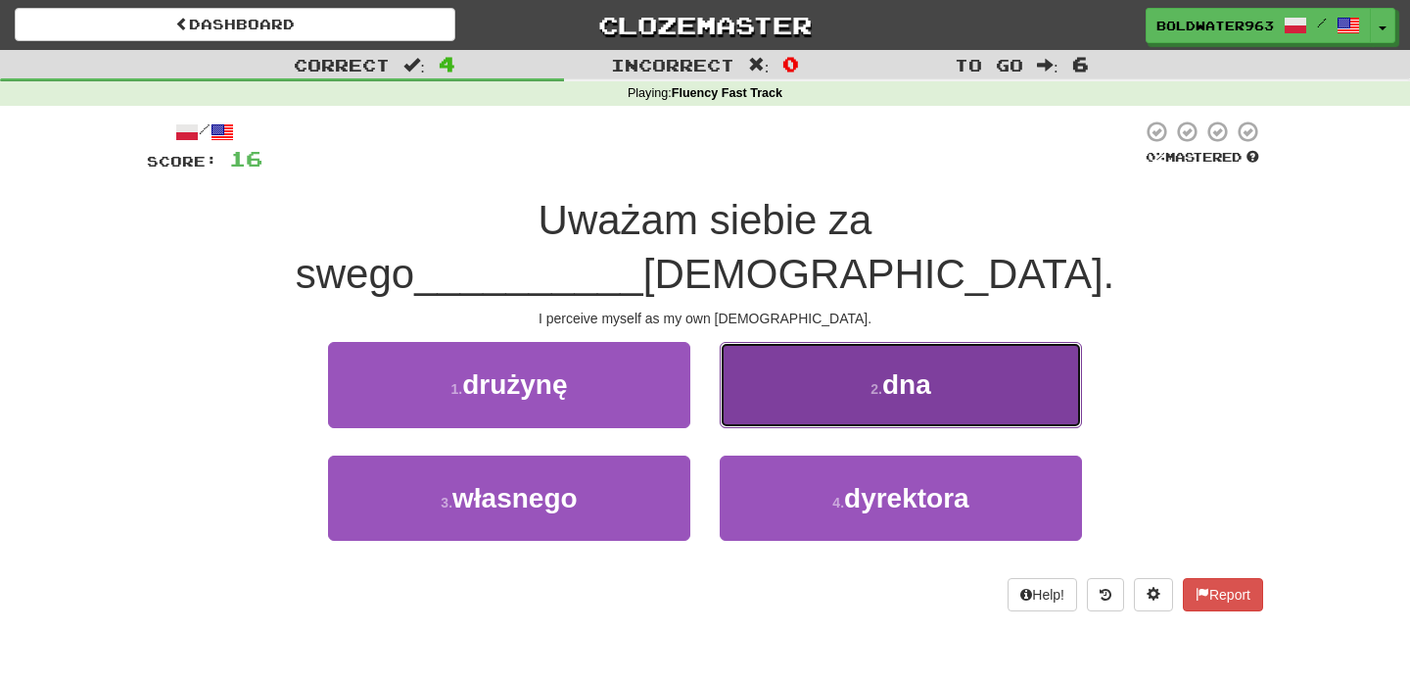
click at [872, 381] on small "2 ." at bounding box center [877, 389] width 12 height 16
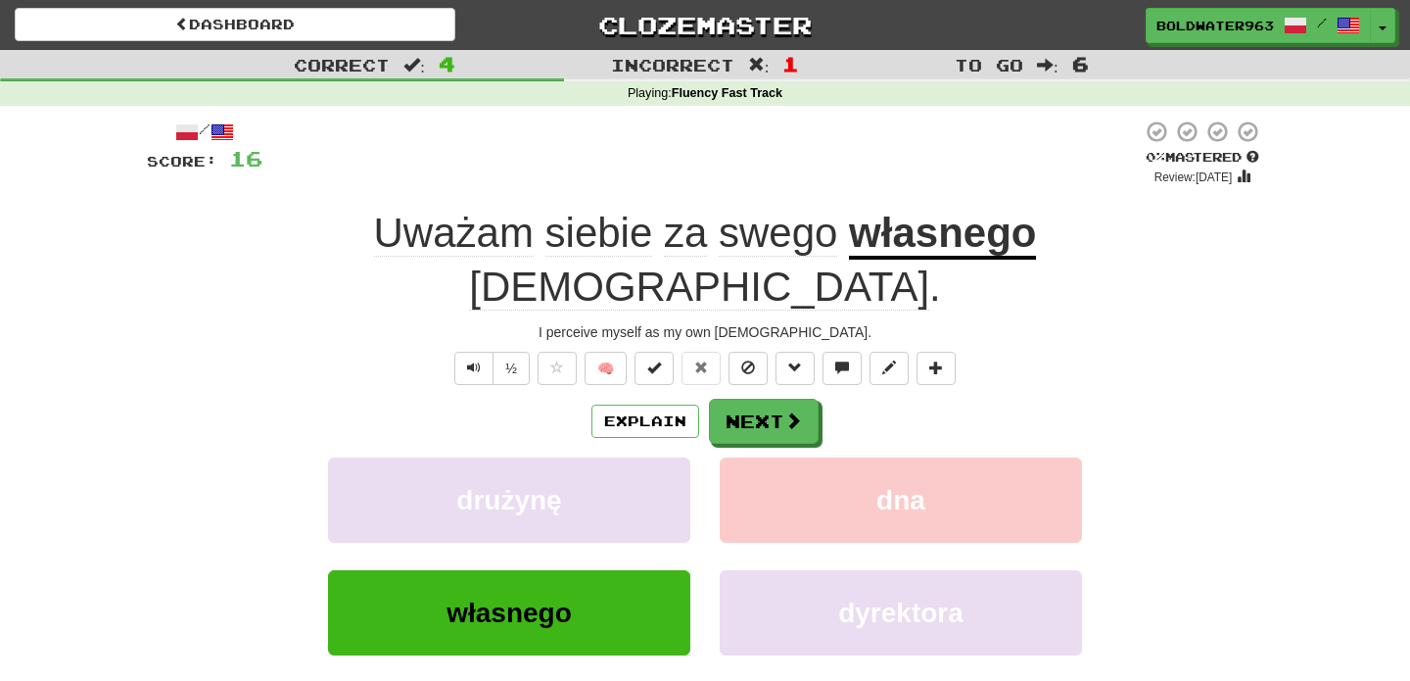
click at [886, 236] on u "własnego" at bounding box center [942, 235] width 187 height 50
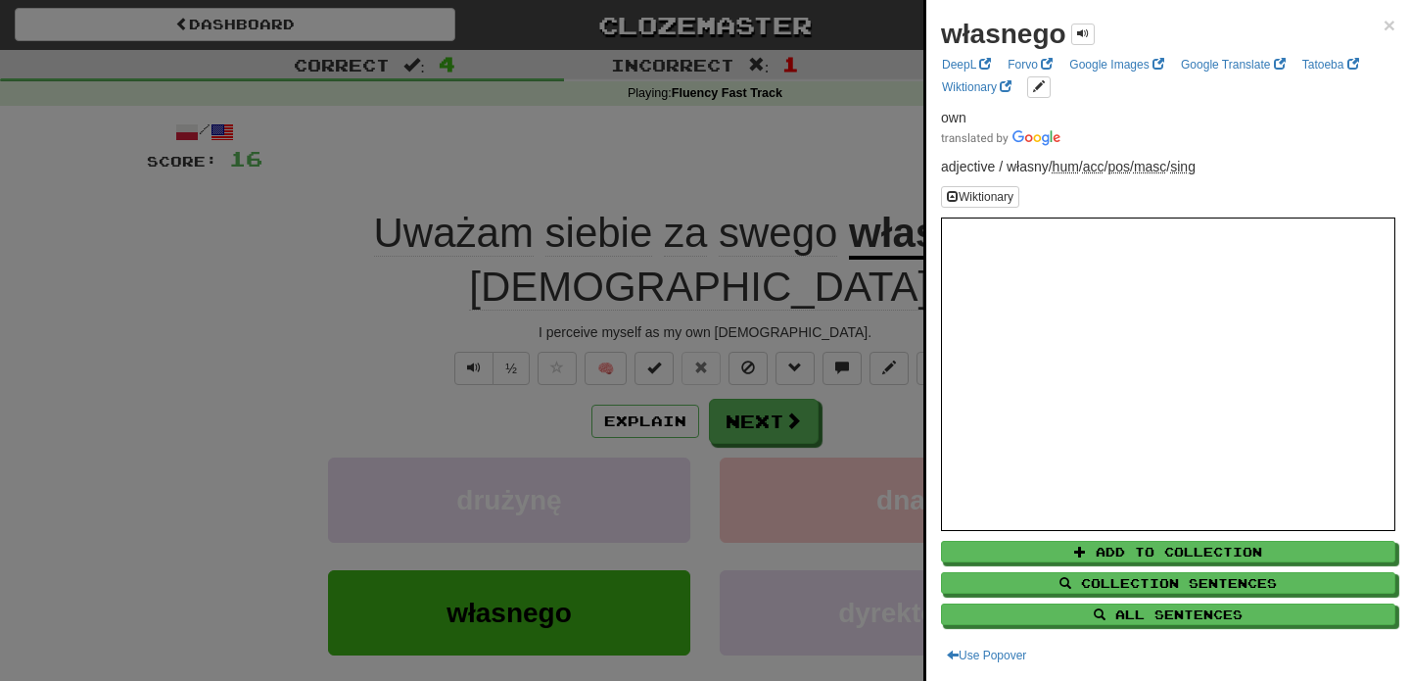
click at [811, 187] on div at bounding box center [705, 340] width 1410 height 681
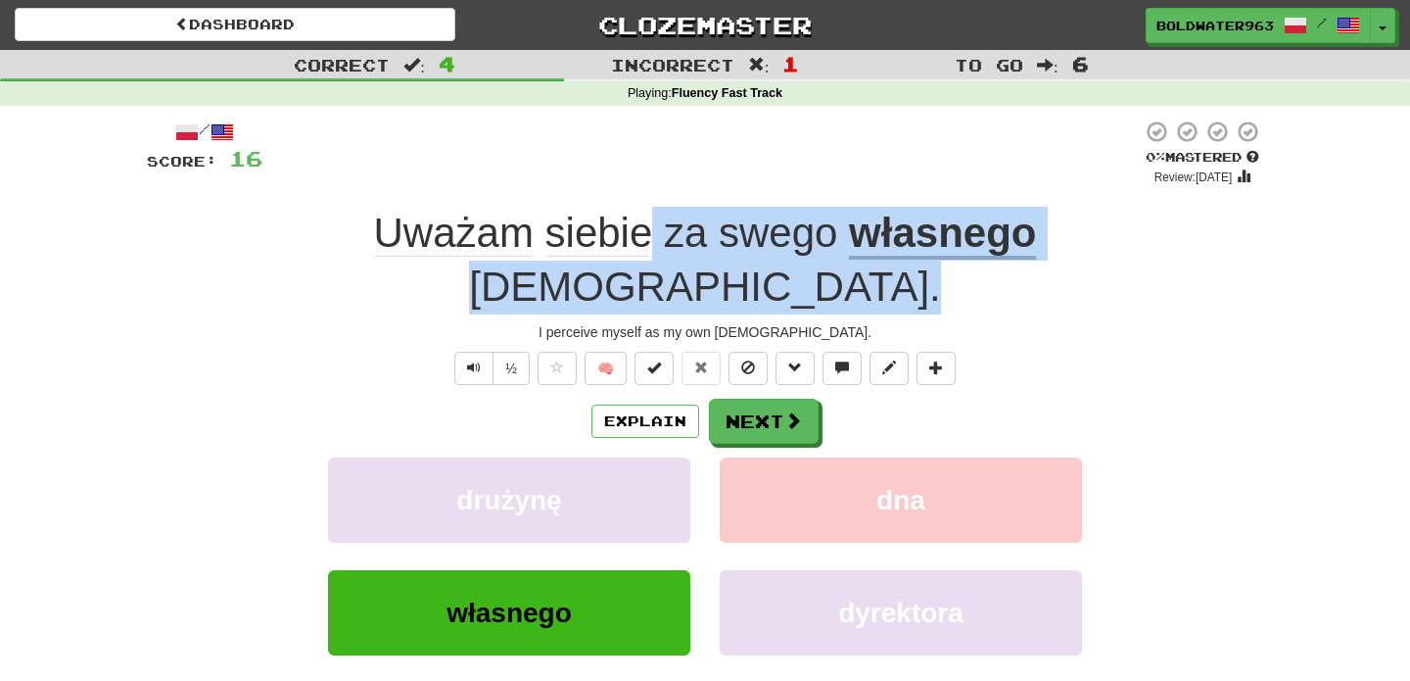
drag, startPoint x: 1123, startPoint y: 236, endPoint x: 588, endPoint y: 237, distance: 535.8
click at [588, 237] on div "Uważam siebie za swego własnego boga ." at bounding box center [705, 260] width 1117 height 107
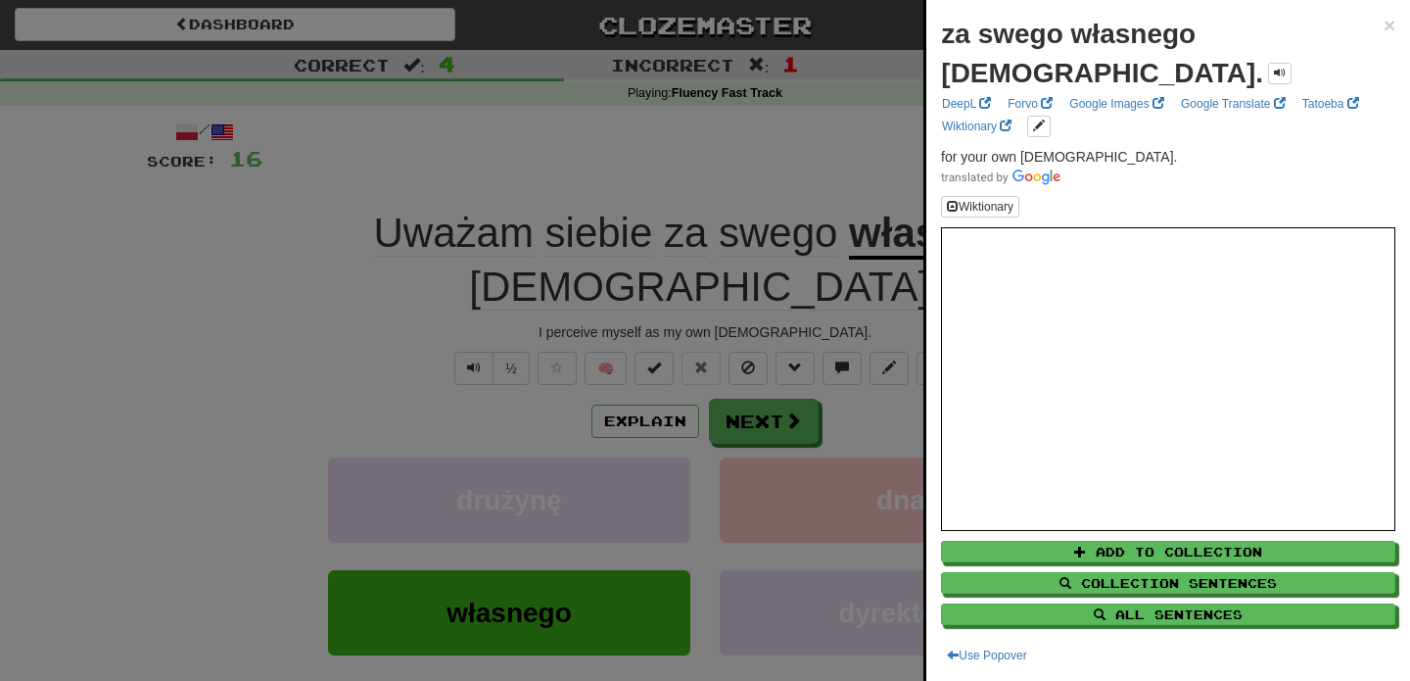
click at [598, 175] on div at bounding box center [705, 340] width 1410 height 681
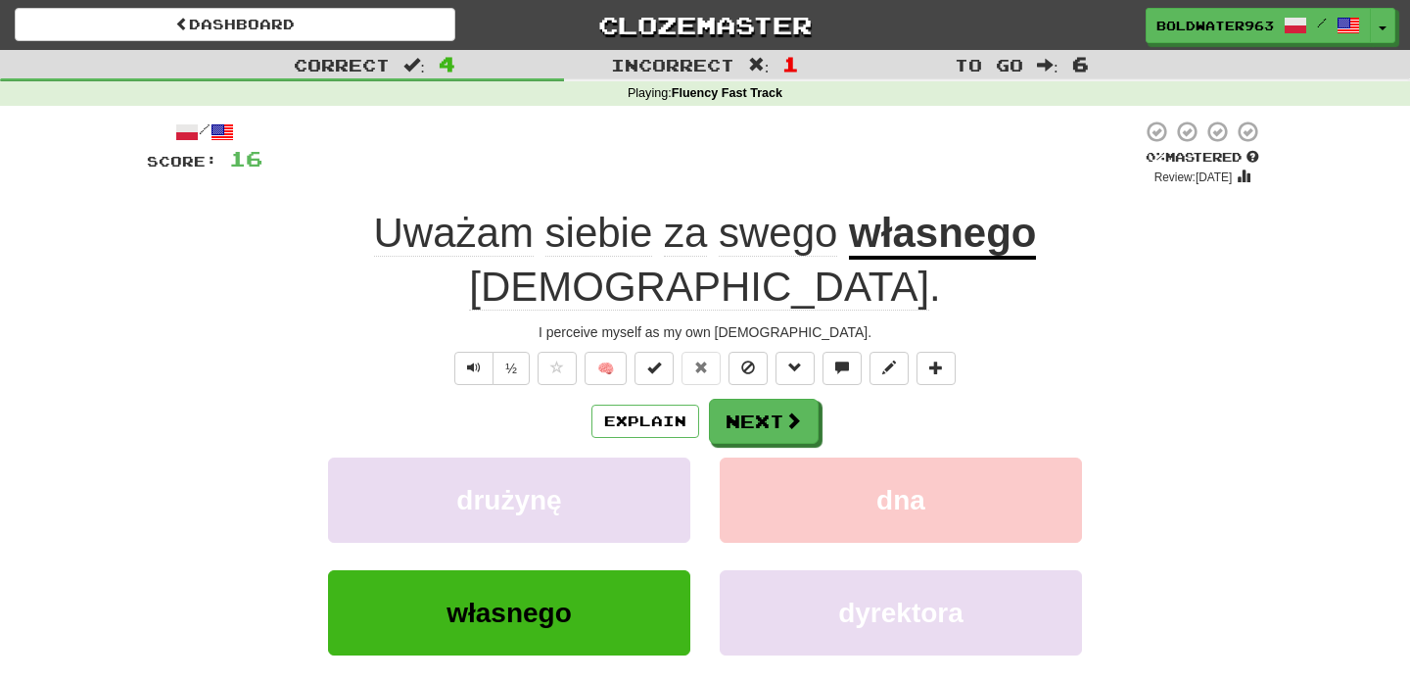
click at [719, 240] on span "swego" at bounding box center [778, 233] width 119 height 47
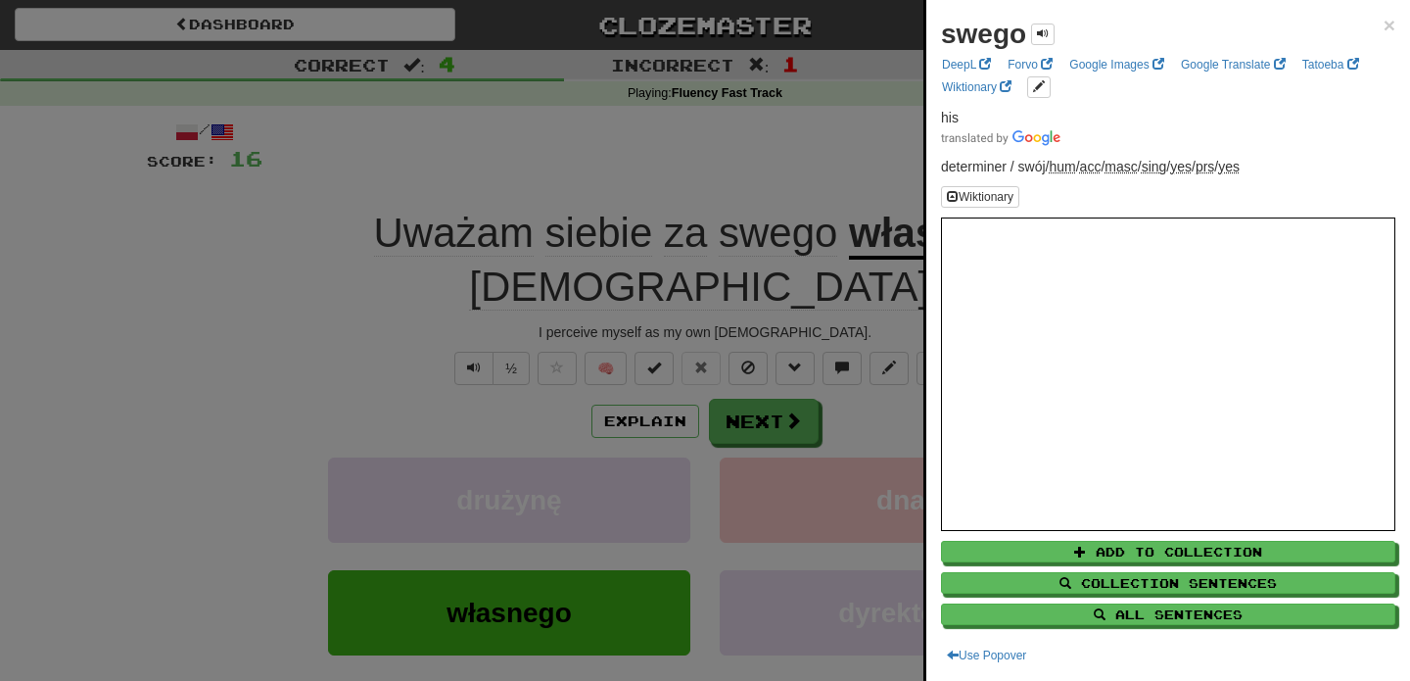
click at [714, 196] on div at bounding box center [705, 340] width 1410 height 681
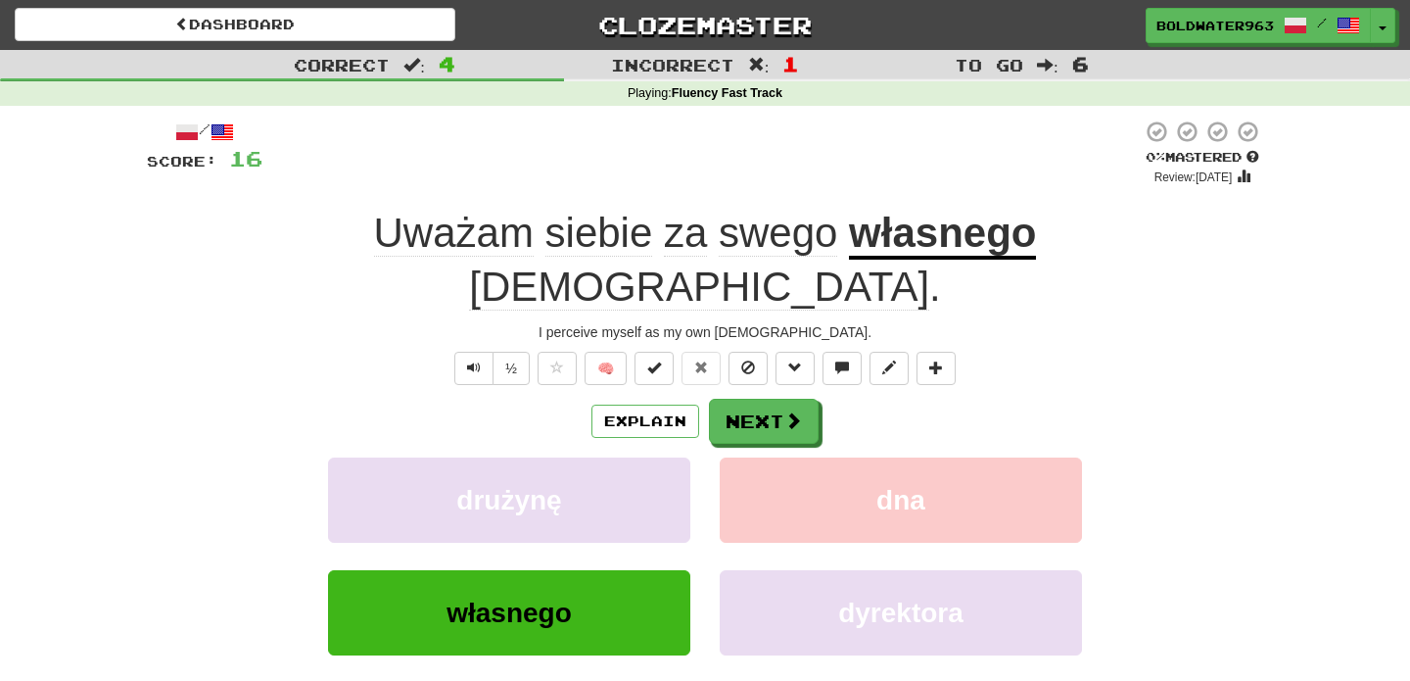
click at [855, 235] on u "własnego" at bounding box center [942, 235] width 187 height 50
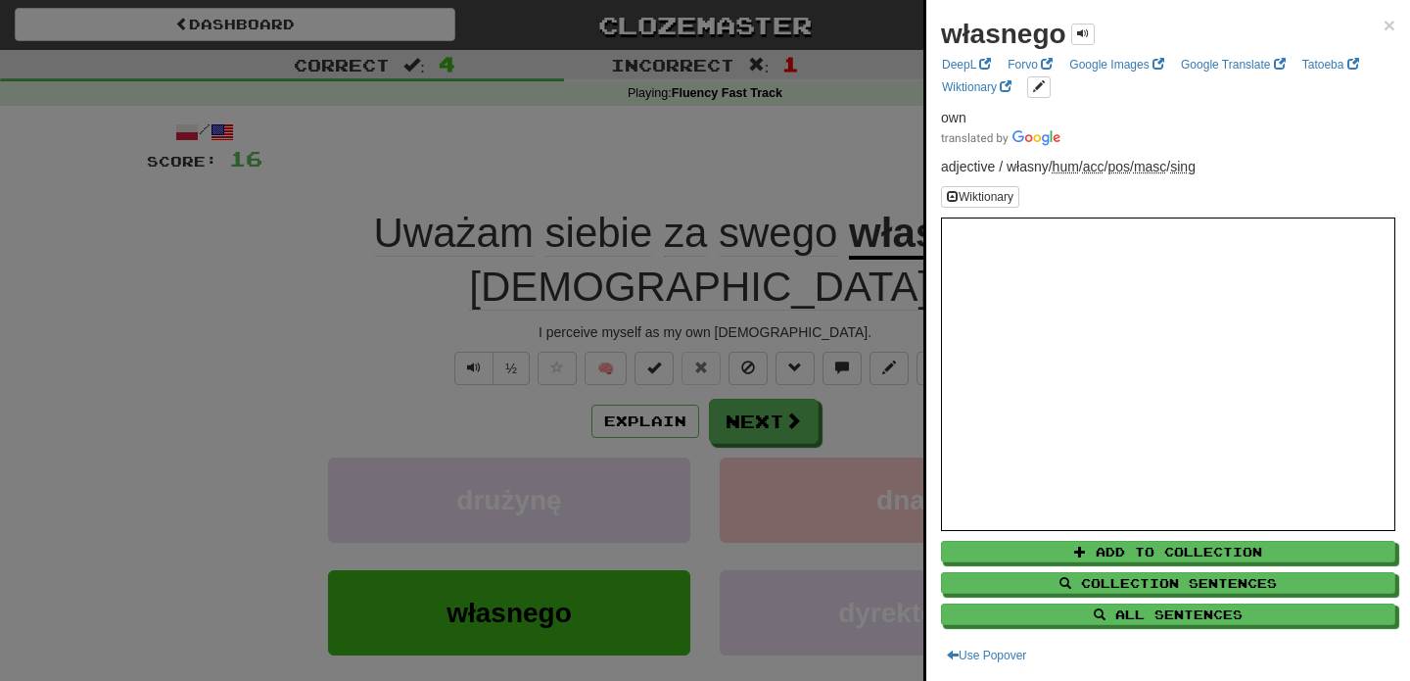
click at [701, 190] on div at bounding box center [705, 340] width 1410 height 681
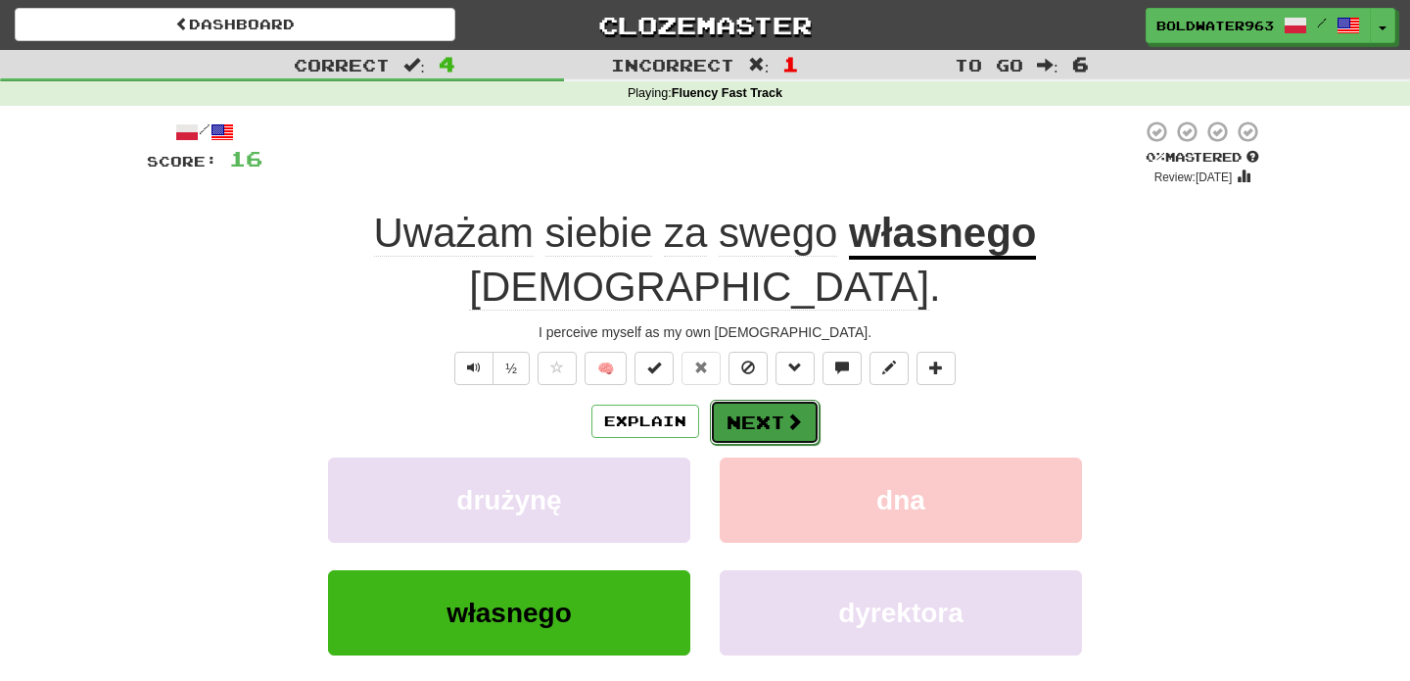
click at [742, 400] on button "Next" at bounding box center [765, 422] width 110 height 45
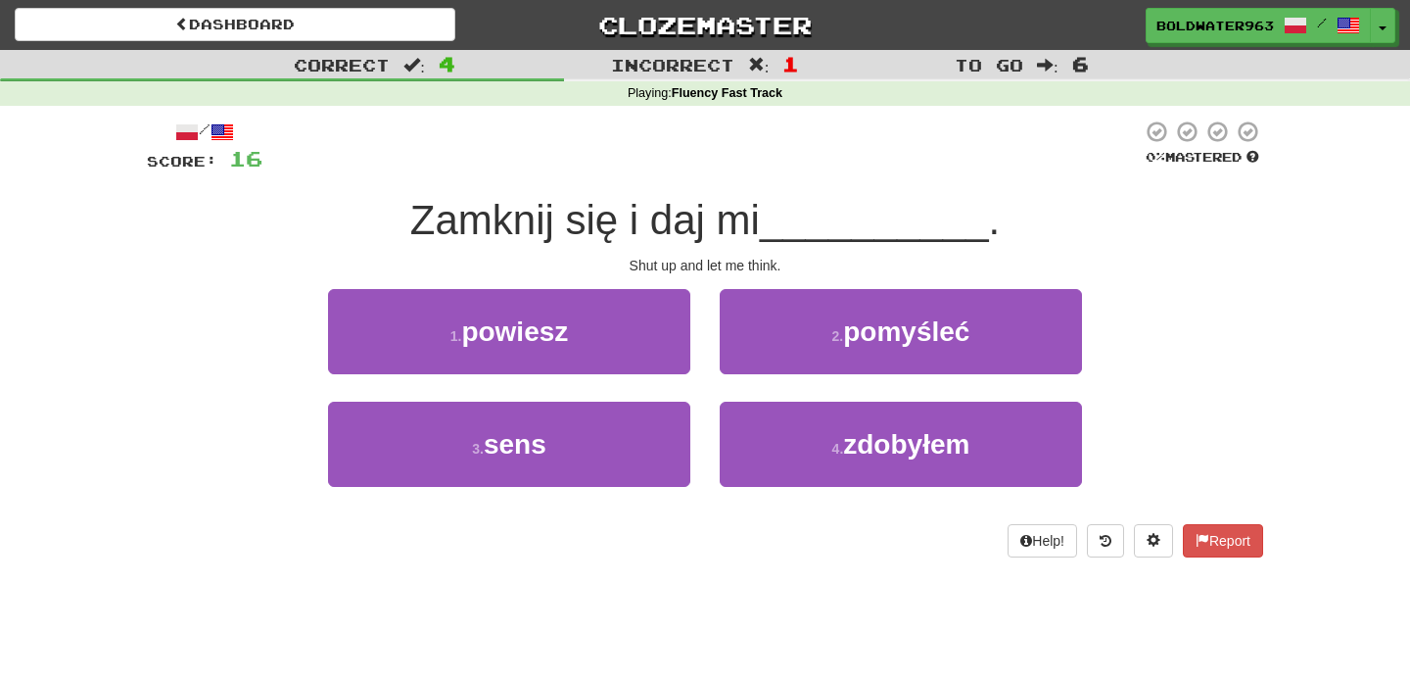
drag, startPoint x: 425, startPoint y: 214, endPoint x: 774, endPoint y: 224, distance: 348.8
click at [760, 224] on span "Zamknij się i daj mi" at bounding box center [585, 220] width 350 height 46
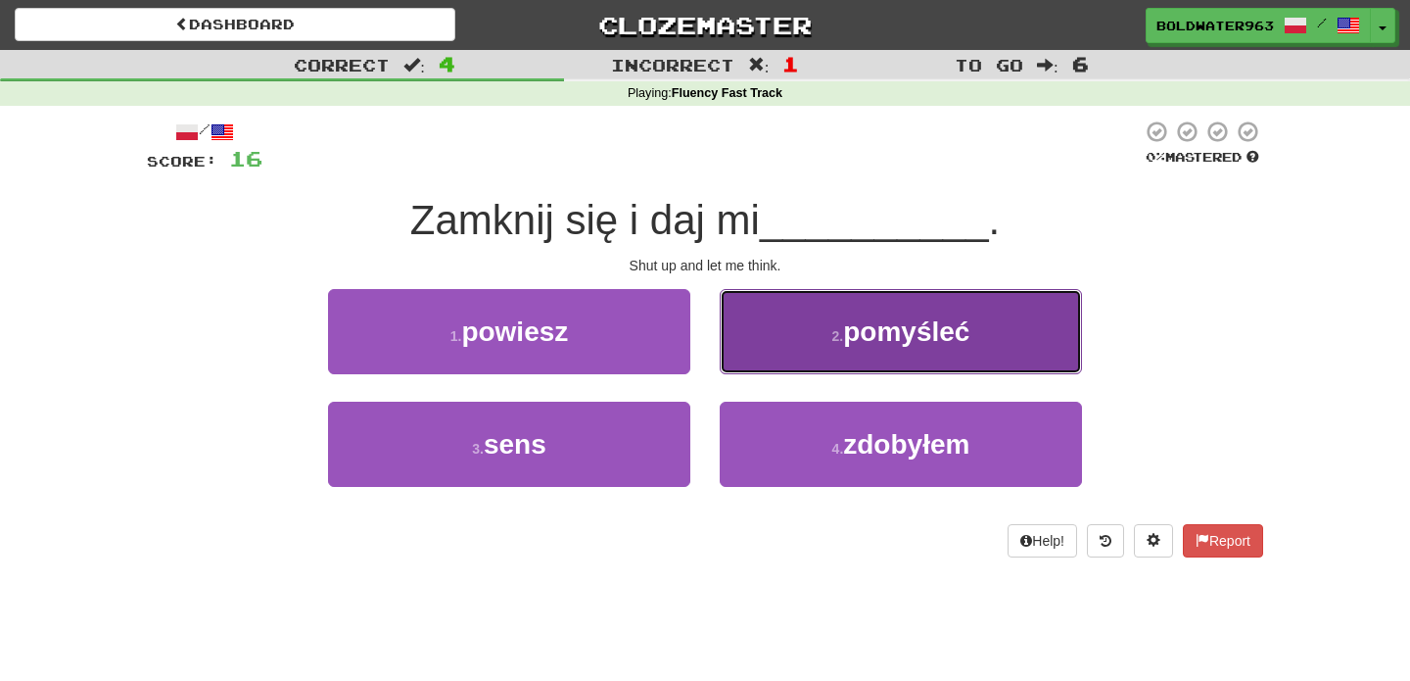
click at [917, 326] on span "pomyśleć" at bounding box center [906, 331] width 126 height 30
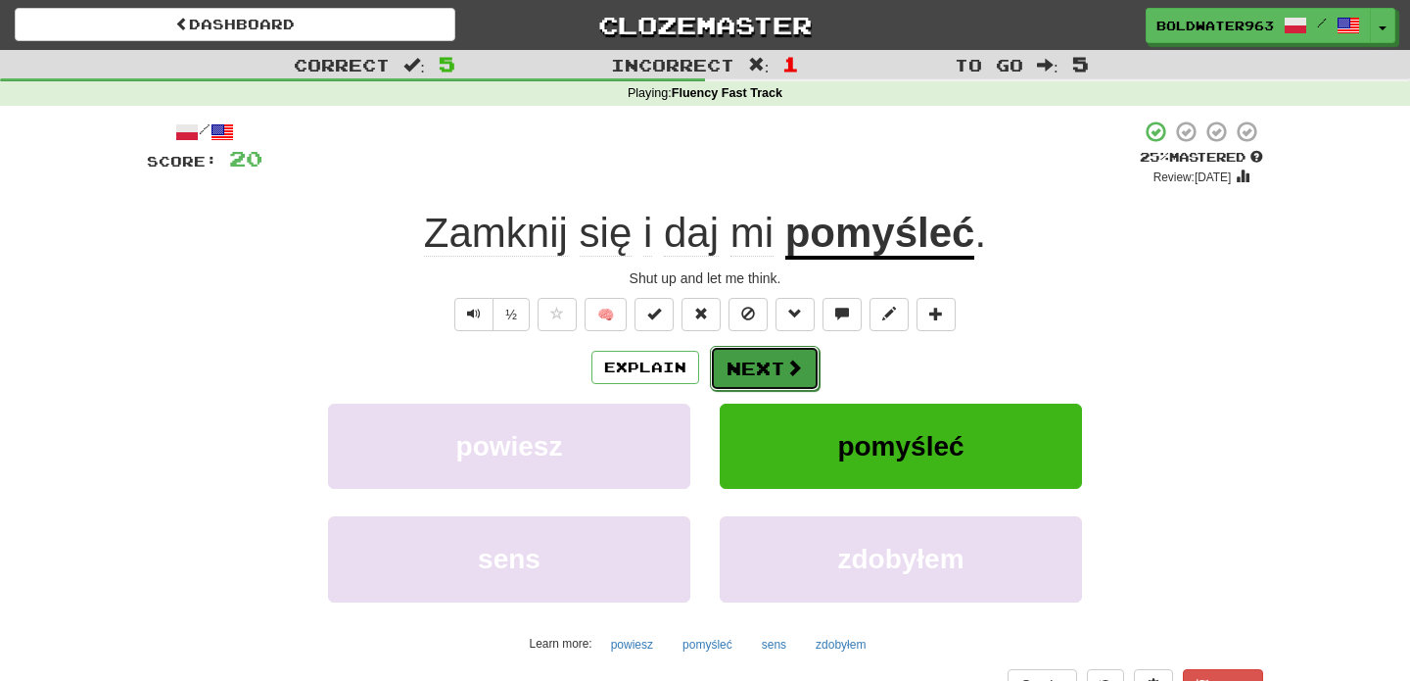
click at [768, 371] on button "Next" at bounding box center [765, 368] width 110 height 45
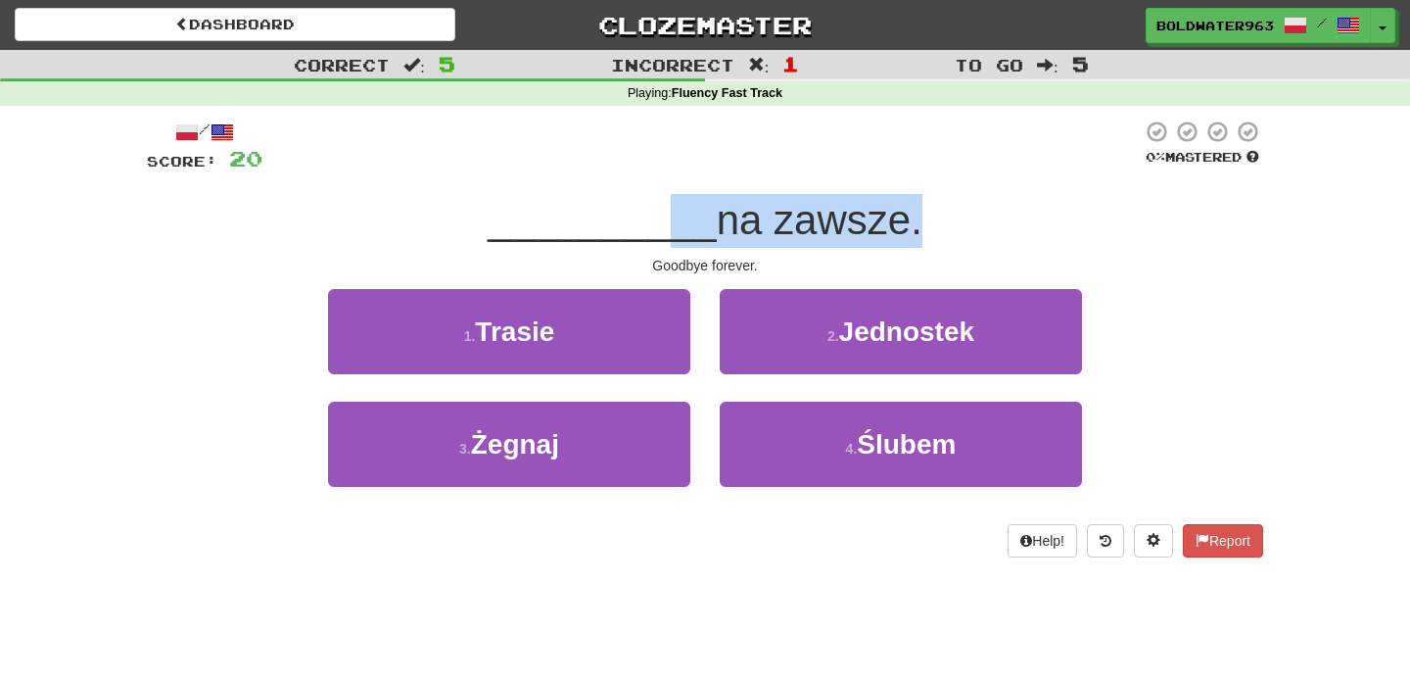
drag, startPoint x: 663, startPoint y: 233, endPoint x: 909, endPoint y: 237, distance: 245.9
click at [909, 237] on div "__________ na zawsze." at bounding box center [705, 221] width 1117 height 54
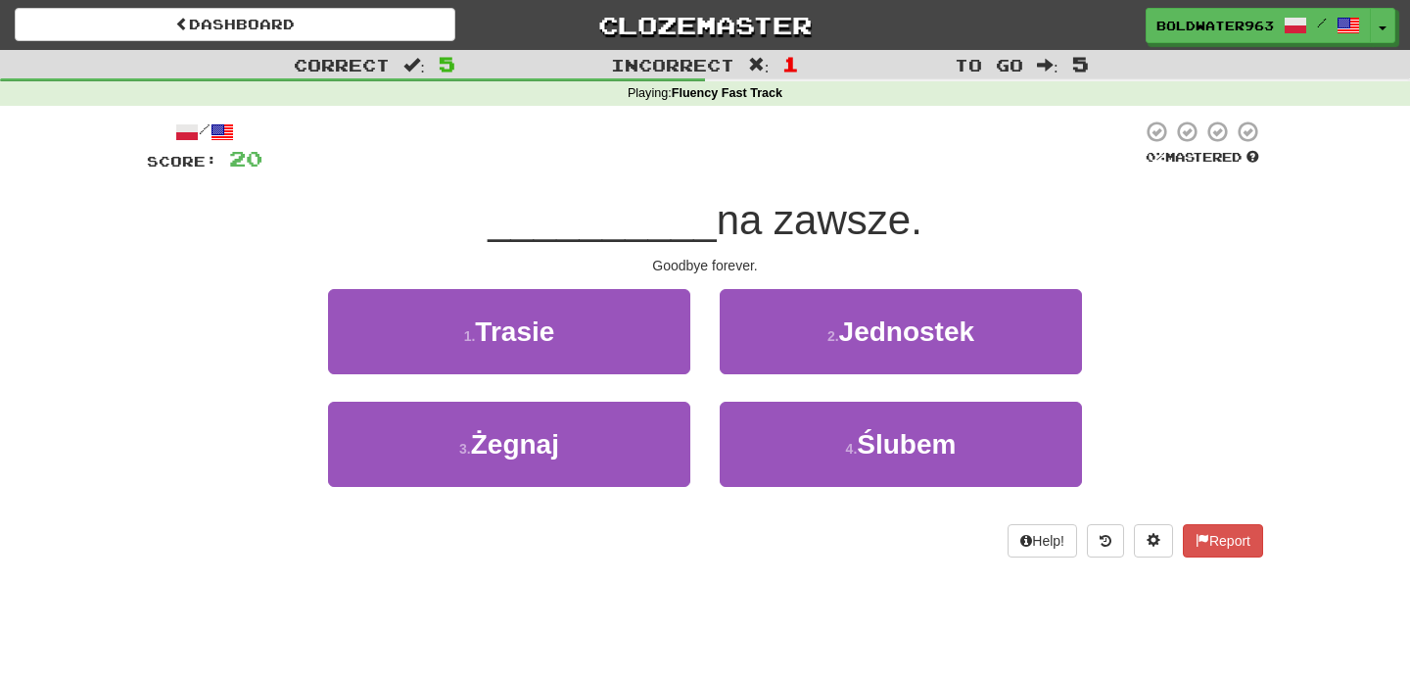
click at [698, 386] on div "1 . Trasie" at bounding box center [509, 345] width 392 height 113
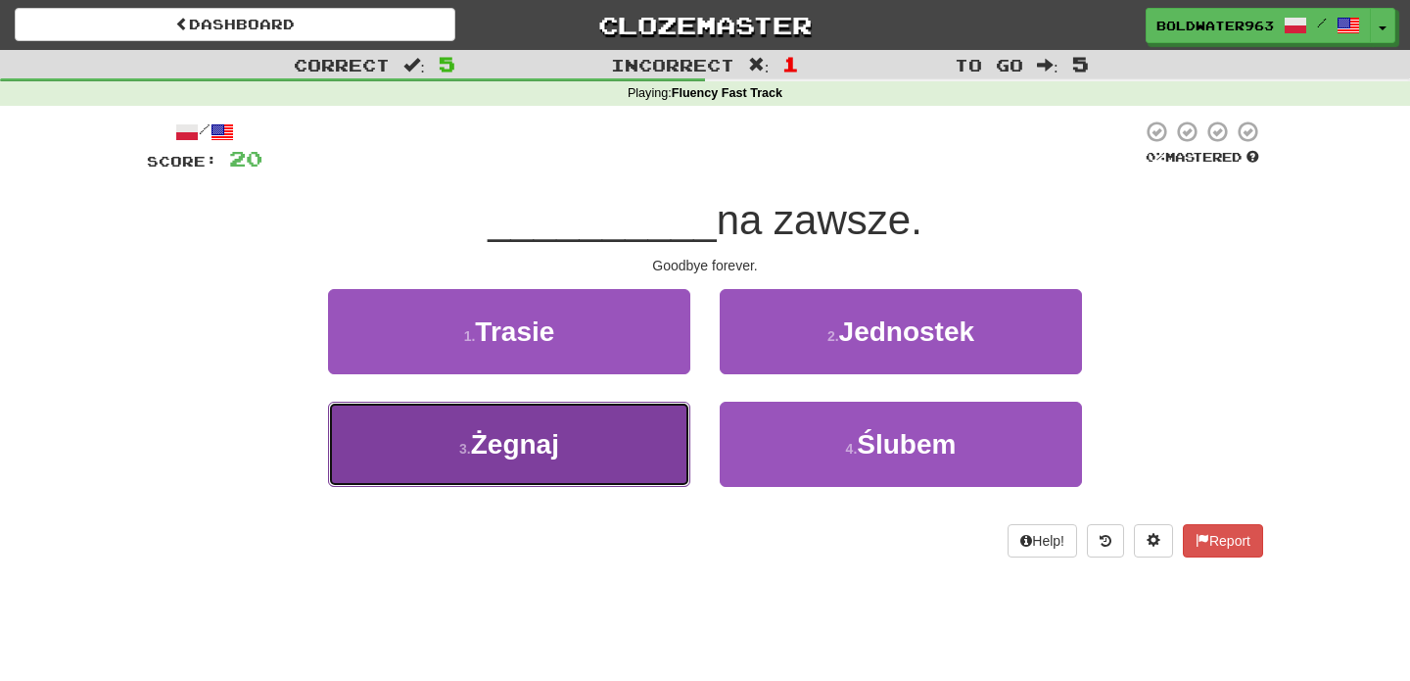
click at [624, 449] on button "3 . Żegnaj" at bounding box center [509, 444] width 362 height 85
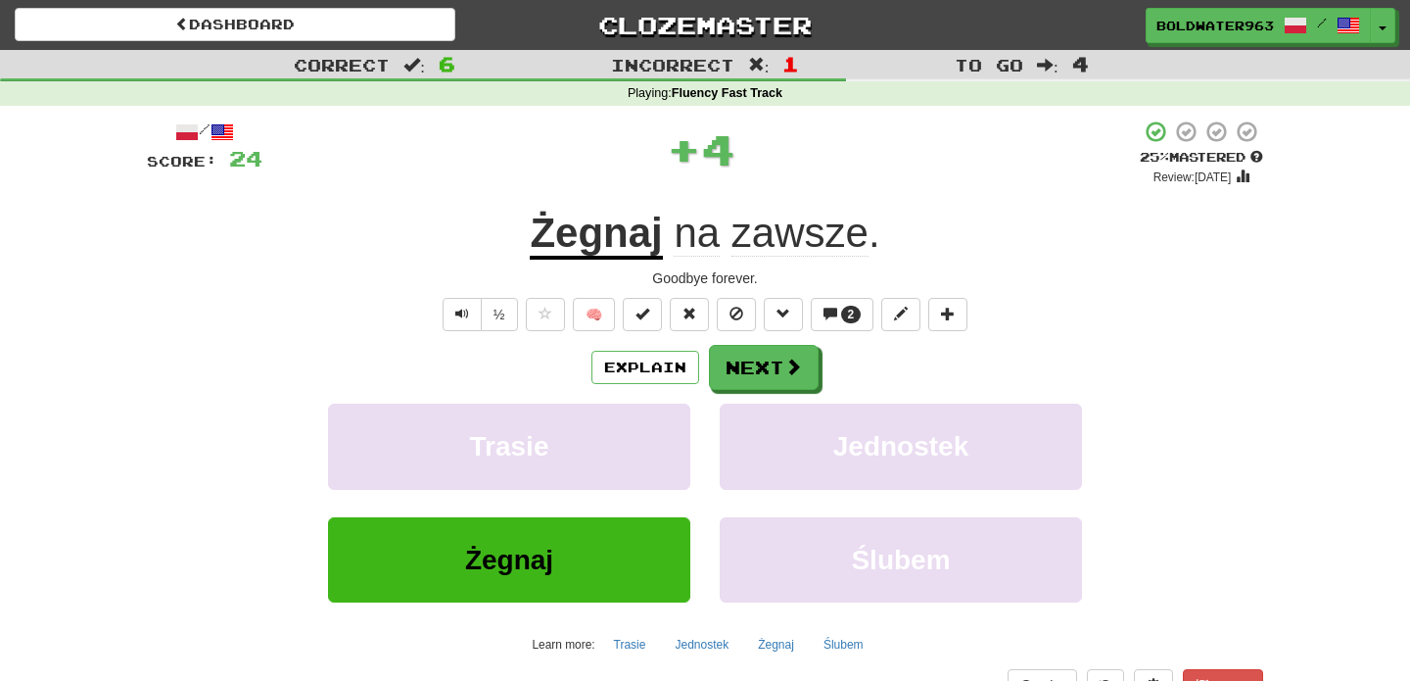
click at [608, 247] on u "Żegnaj" at bounding box center [596, 235] width 132 height 50
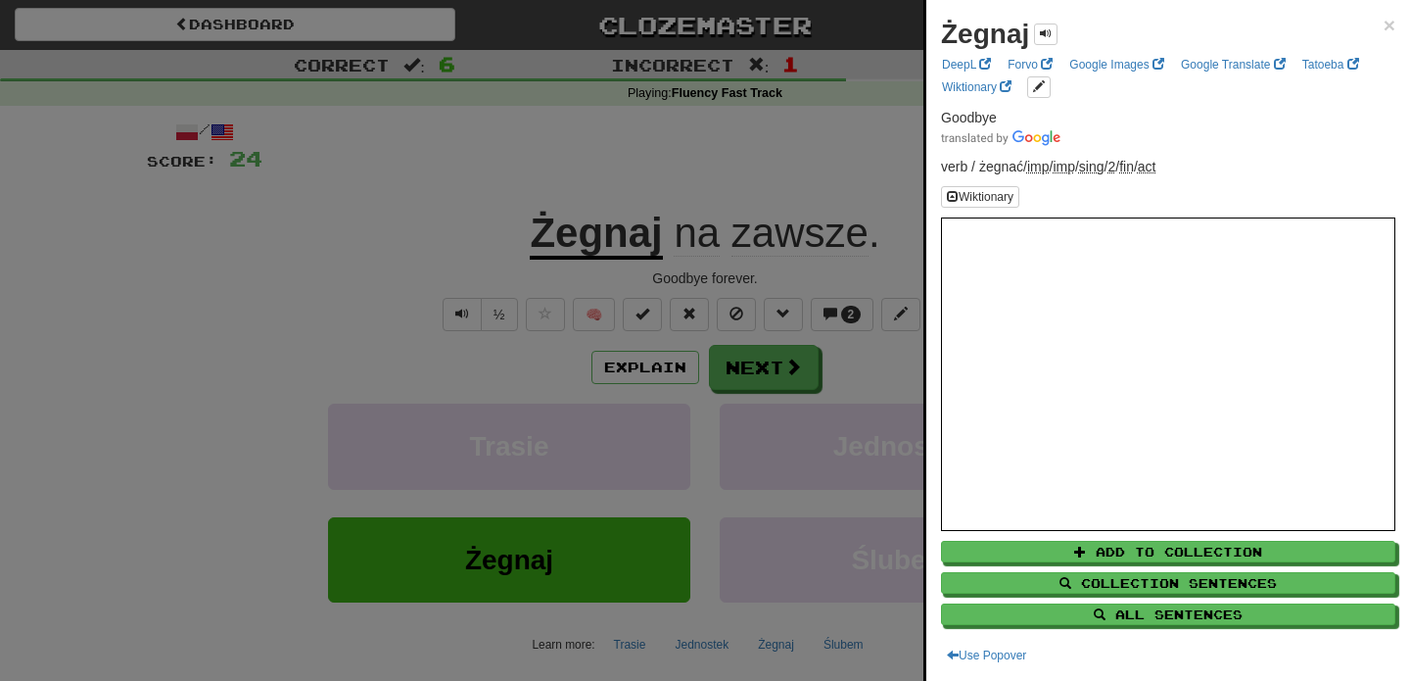
click at [601, 191] on div at bounding box center [705, 340] width 1410 height 681
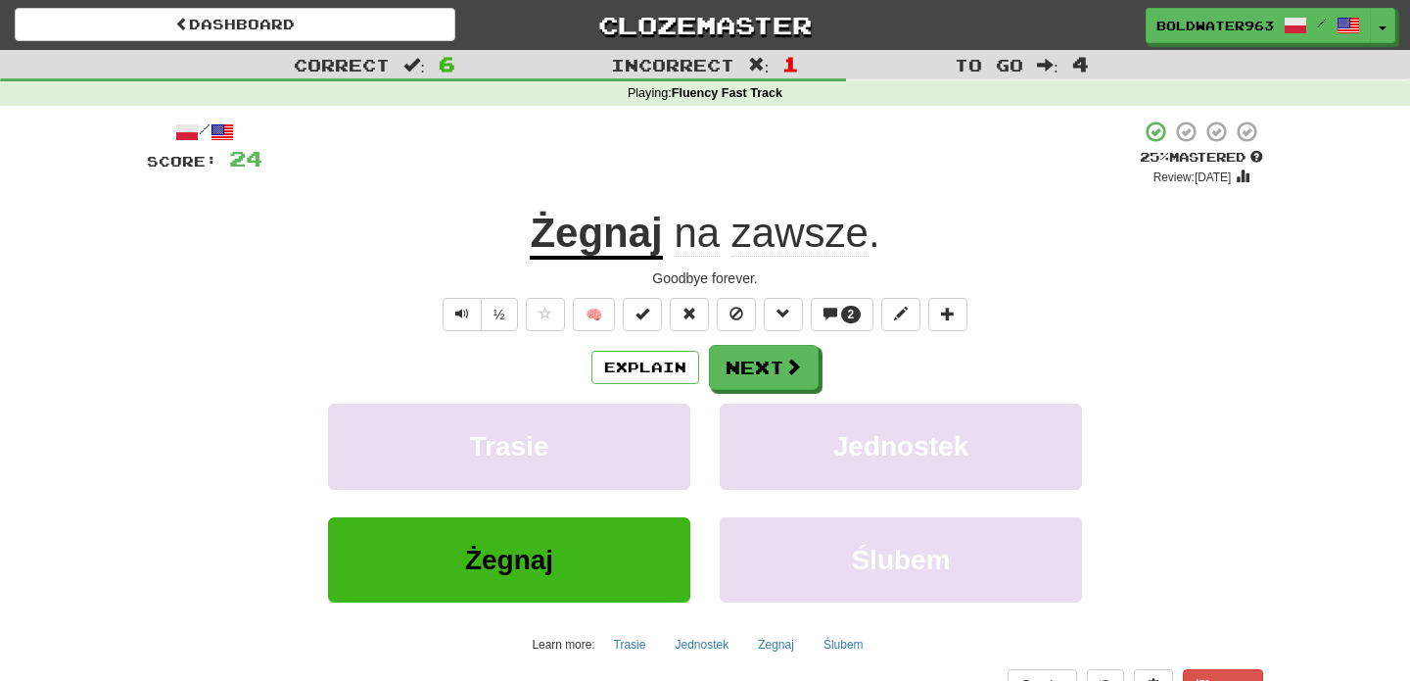
click at [622, 240] on u "Żegnaj" at bounding box center [596, 235] width 132 height 50
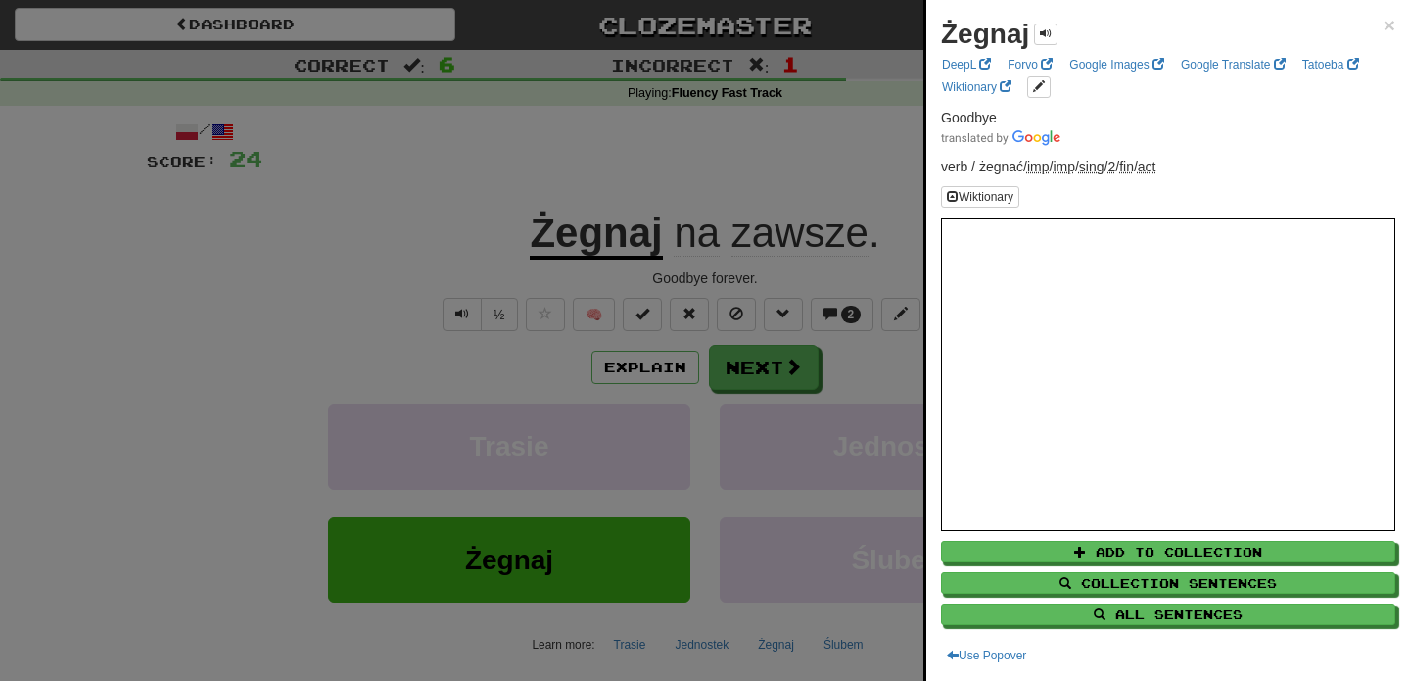
click at [799, 184] on div at bounding box center [705, 340] width 1410 height 681
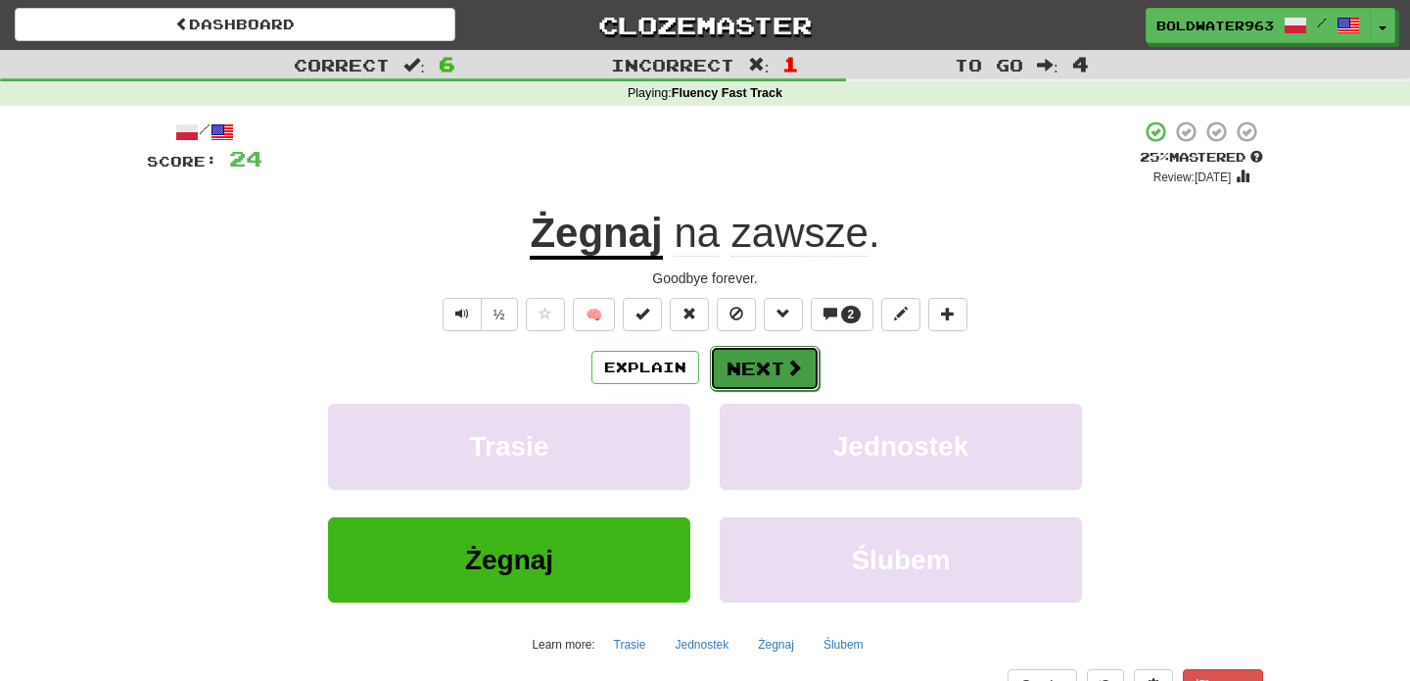
click at [768, 366] on button "Next" at bounding box center [765, 368] width 110 height 45
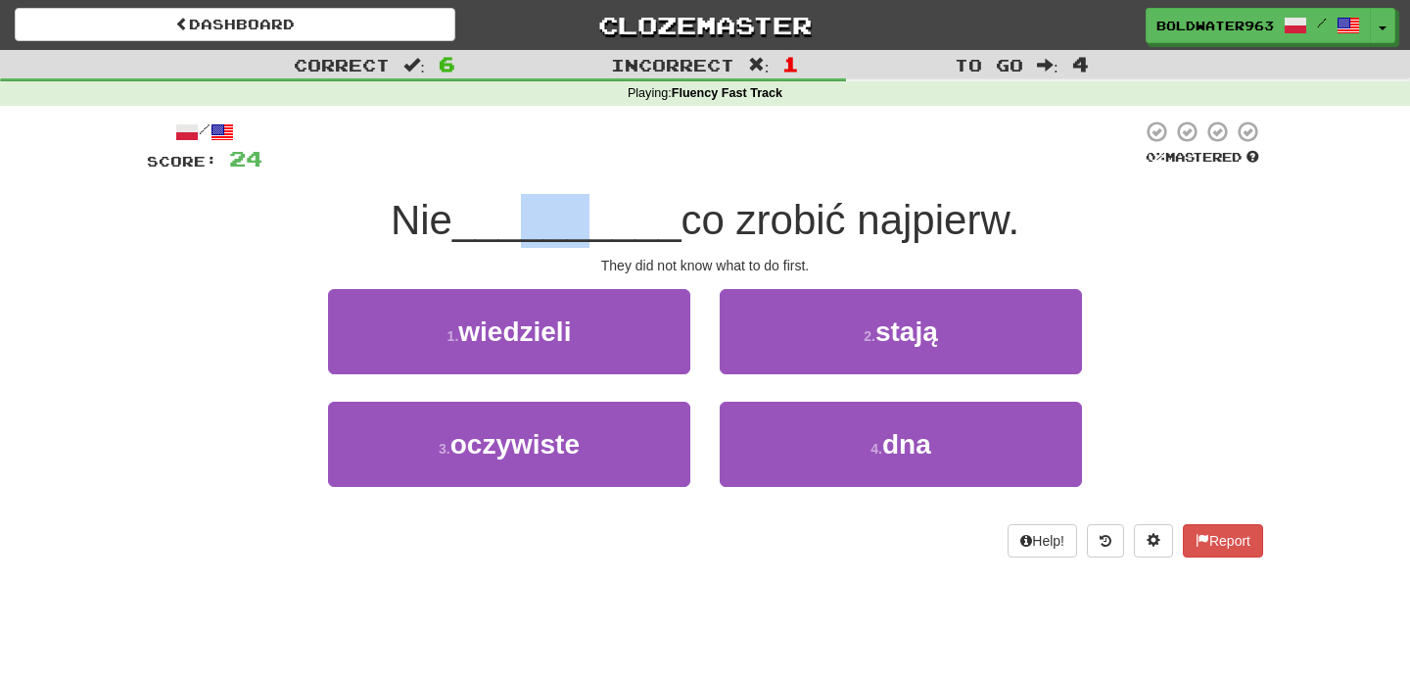
drag, startPoint x: 530, startPoint y: 229, endPoint x: 594, endPoint y: 229, distance: 63.7
click at [594, 229] on span "__________" at bounding box center [567, 220] width 229 height 46
drag, startPoint x: 612, startPoint y: 262, endPoint x: 663, endPoint y: 262, distance: 50.9
click at [663, 262] on div "They did not know what to do first." at bounding box center [705, 266] width 1117 height 20
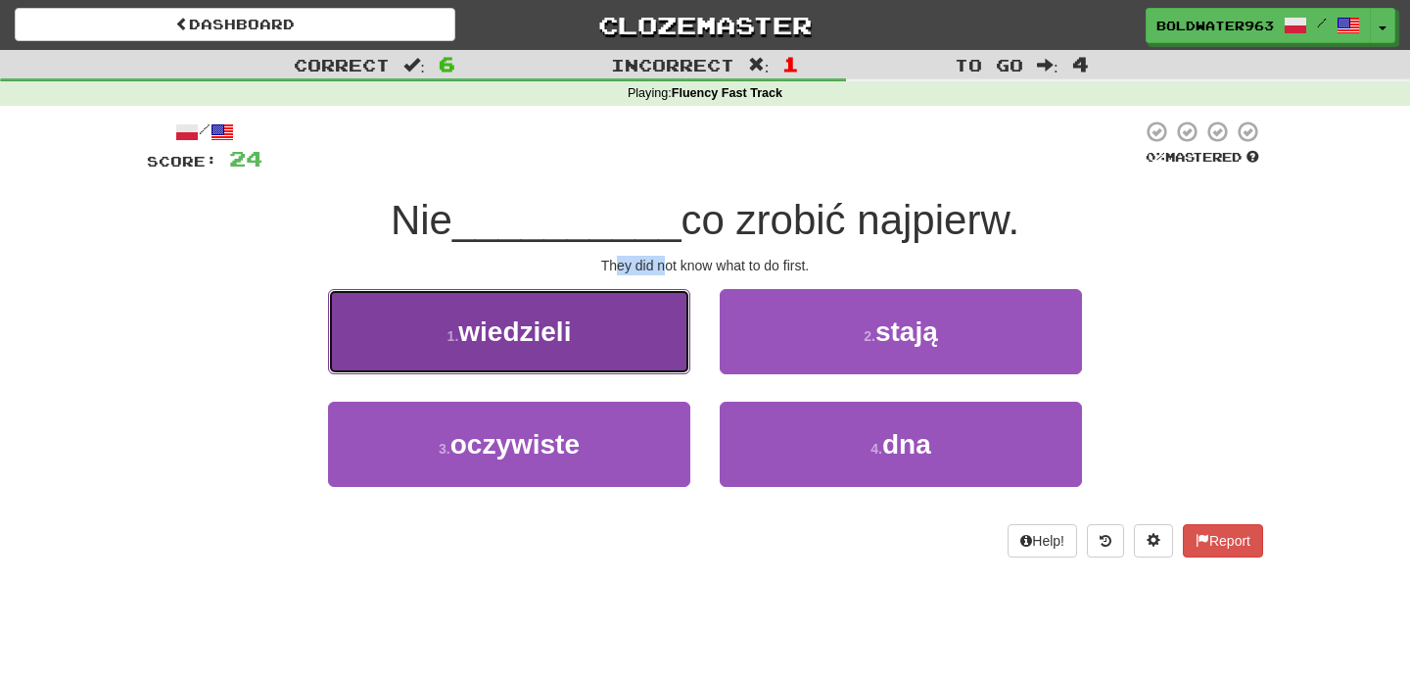
click at [609, 334] on button "1 . wiedzieli" at bounding box center [509, 331] width 362 height 85
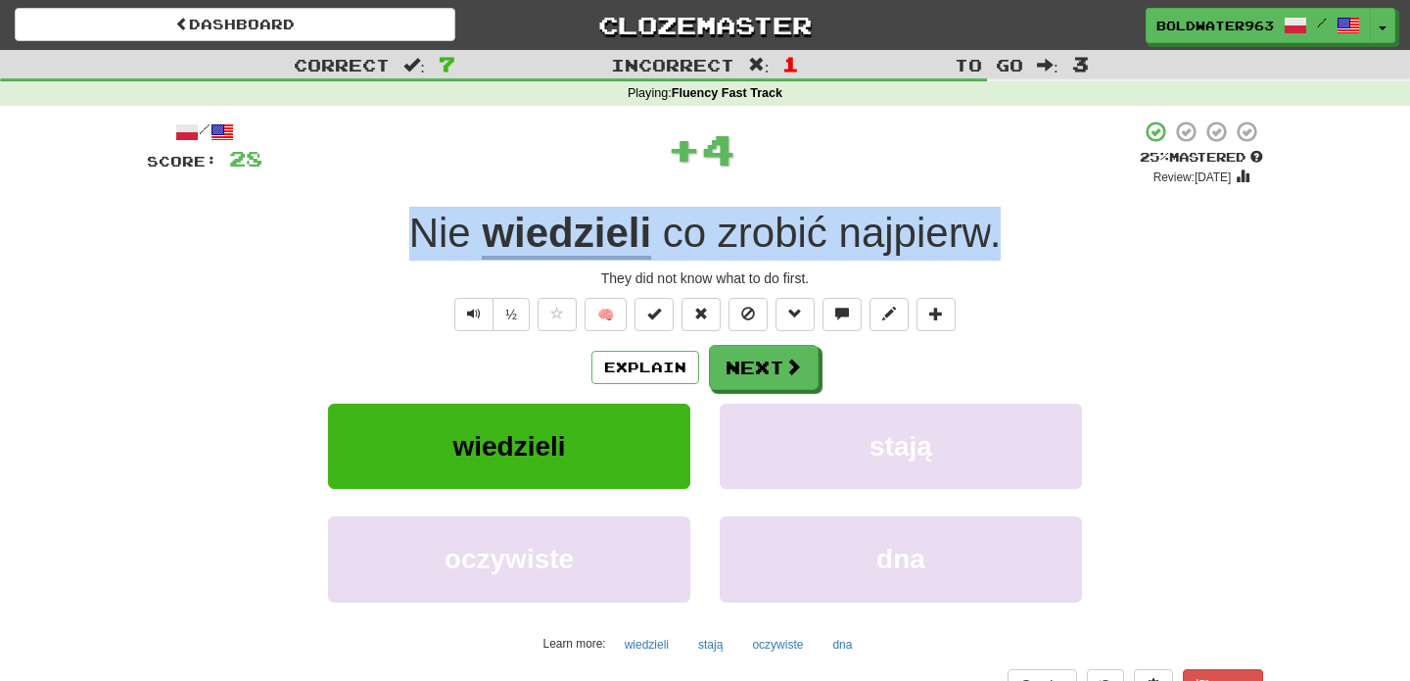
drag, startPoint x: 385, startPoint y: 236, endPoint x: 1128, endPoint y: 252, distance: 743.6
click at [1128, 252] on div "Nie wiedzieli co zrobić najpierw ." at bounding box center [705, 234] width 1117 height 54
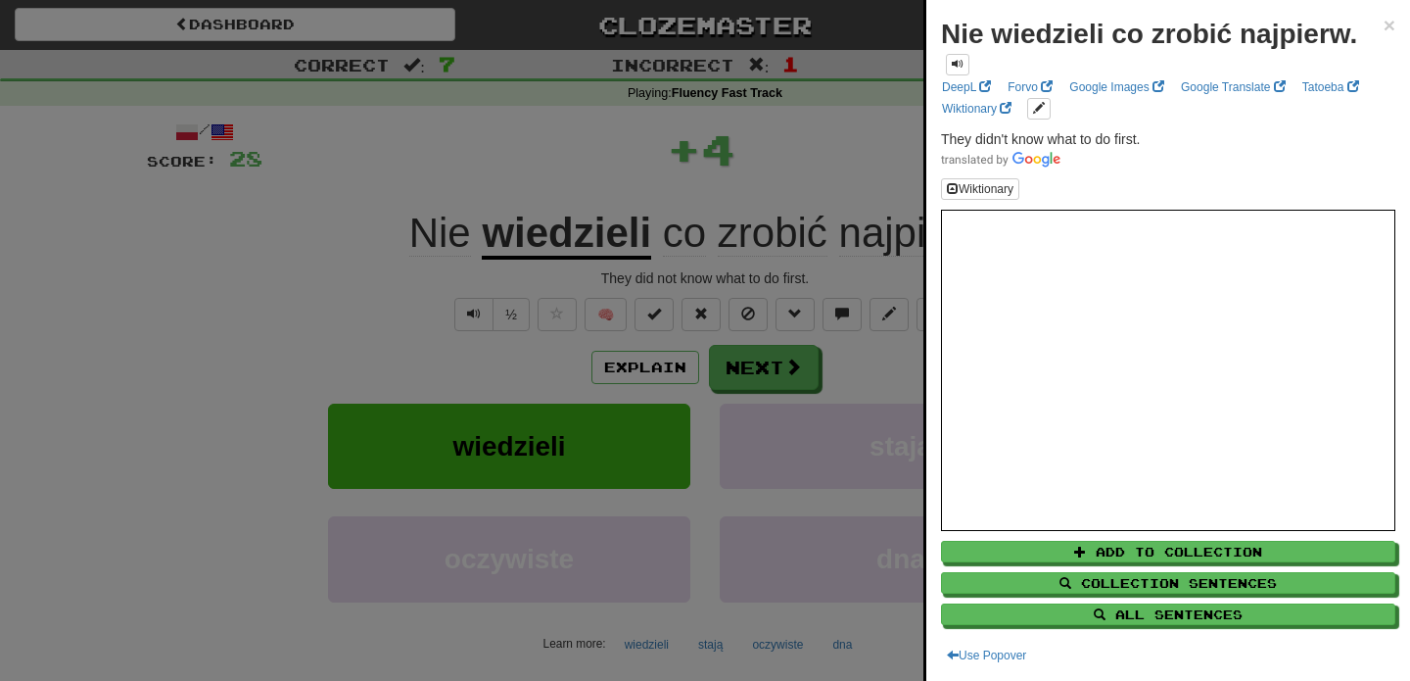
click at [878, 182] on div at bounding box center [705, 340] width 1410 height 681
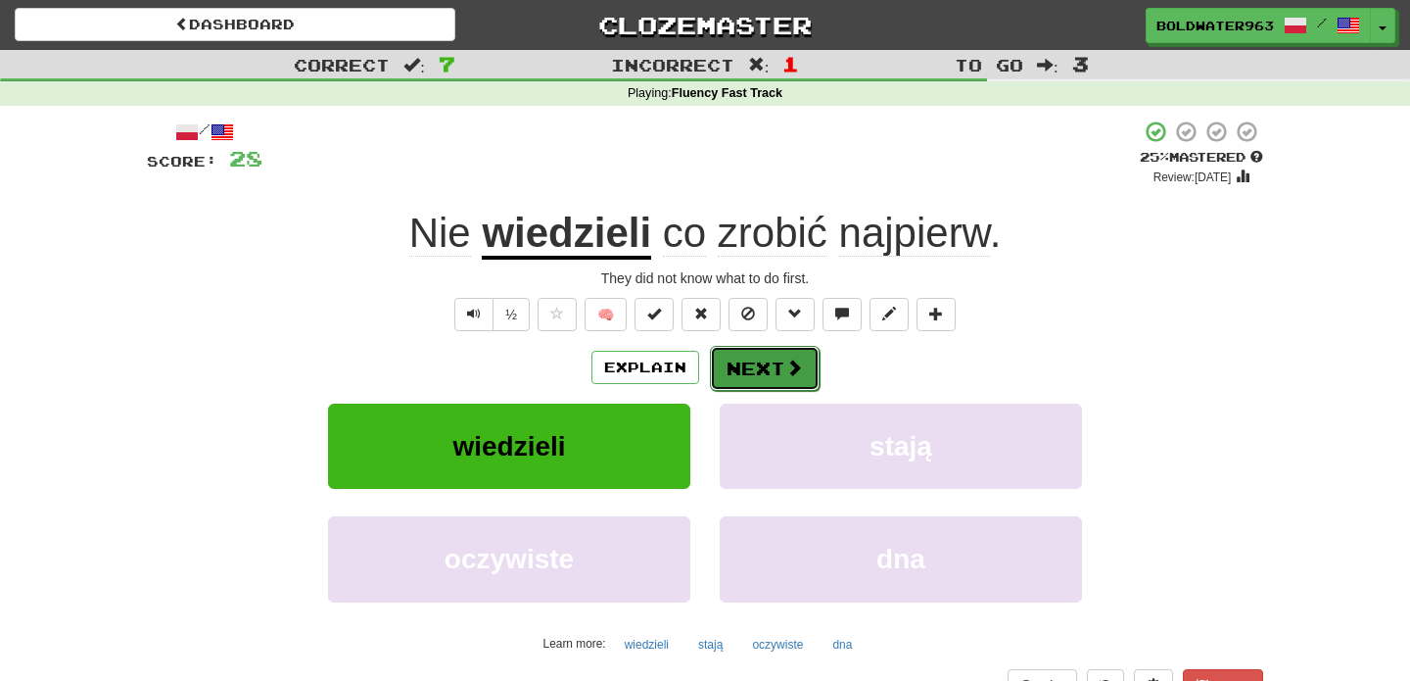
click at [767, 373] on button "Next" at bounding box center [765, 368] width 110 height 45
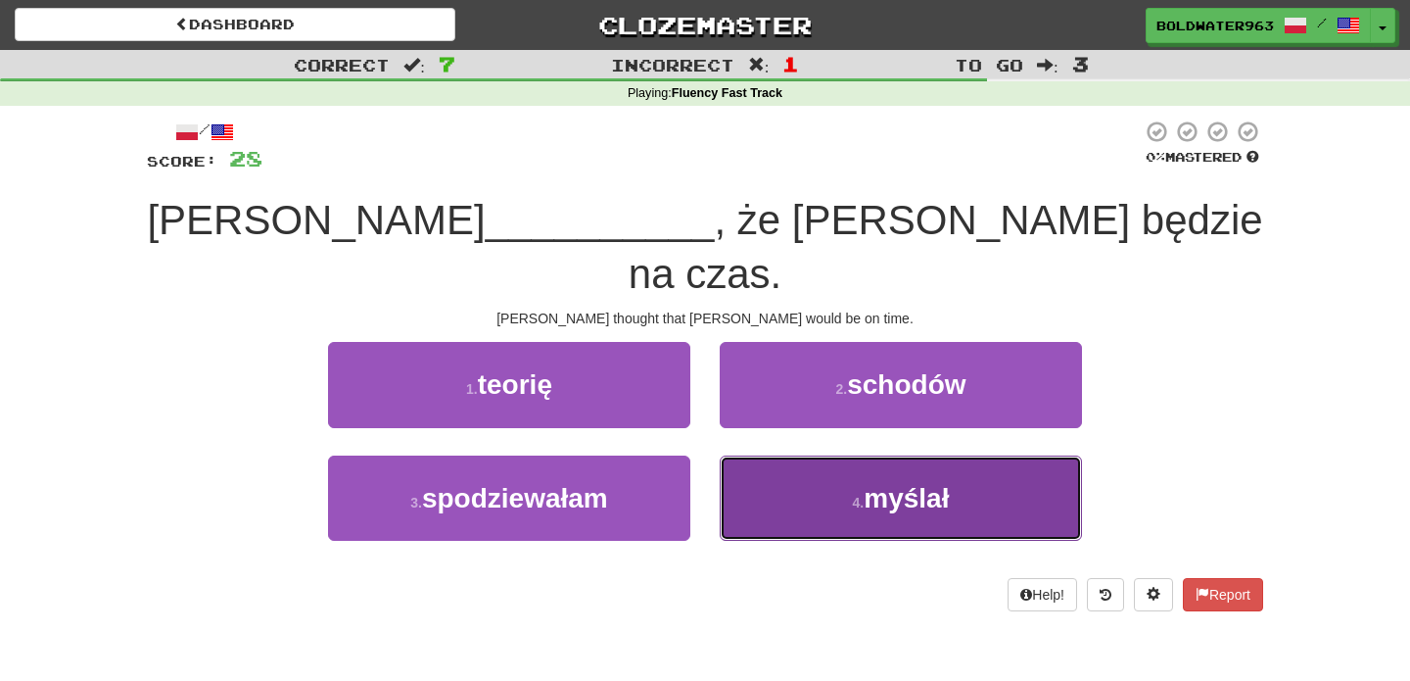
click at [803, 462] on button "4 . myślał" at bounding box center [901, 497] width 362 height 85
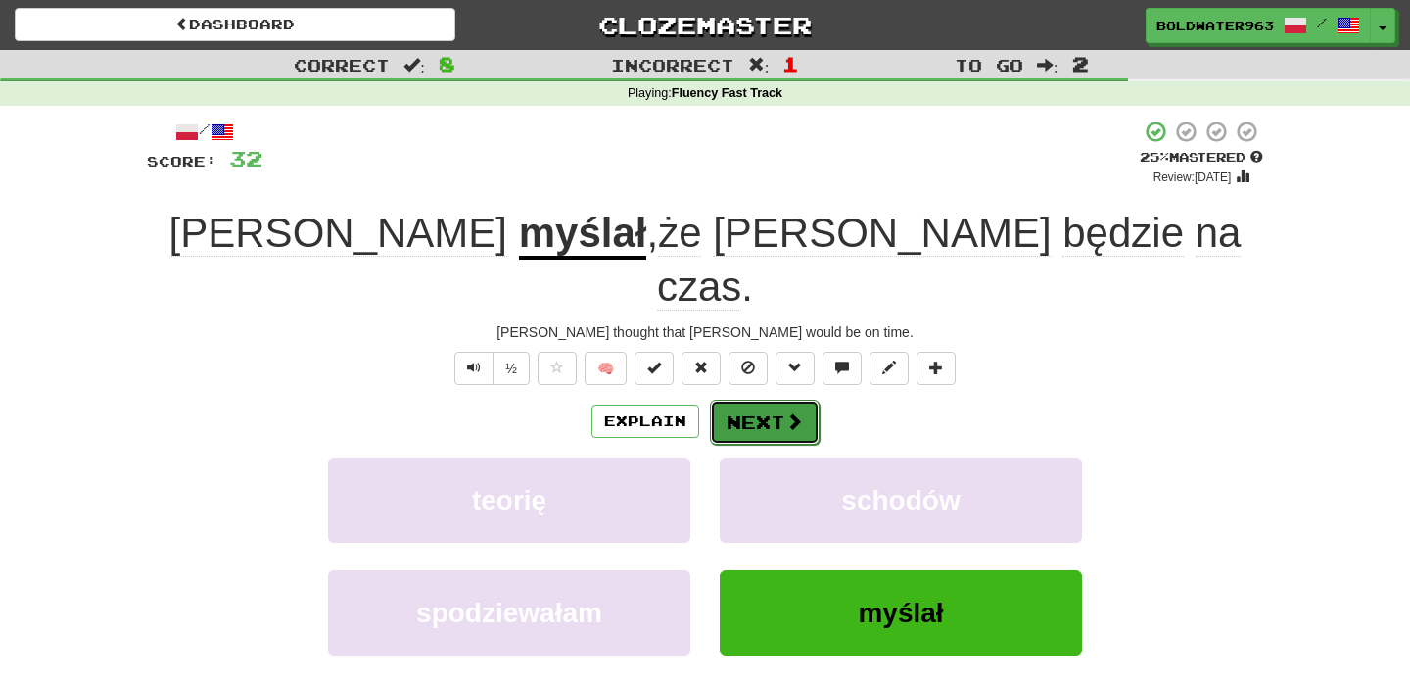
click at [771, 400] on button "Next" at bounding box center [765, 422] width 110 height 45
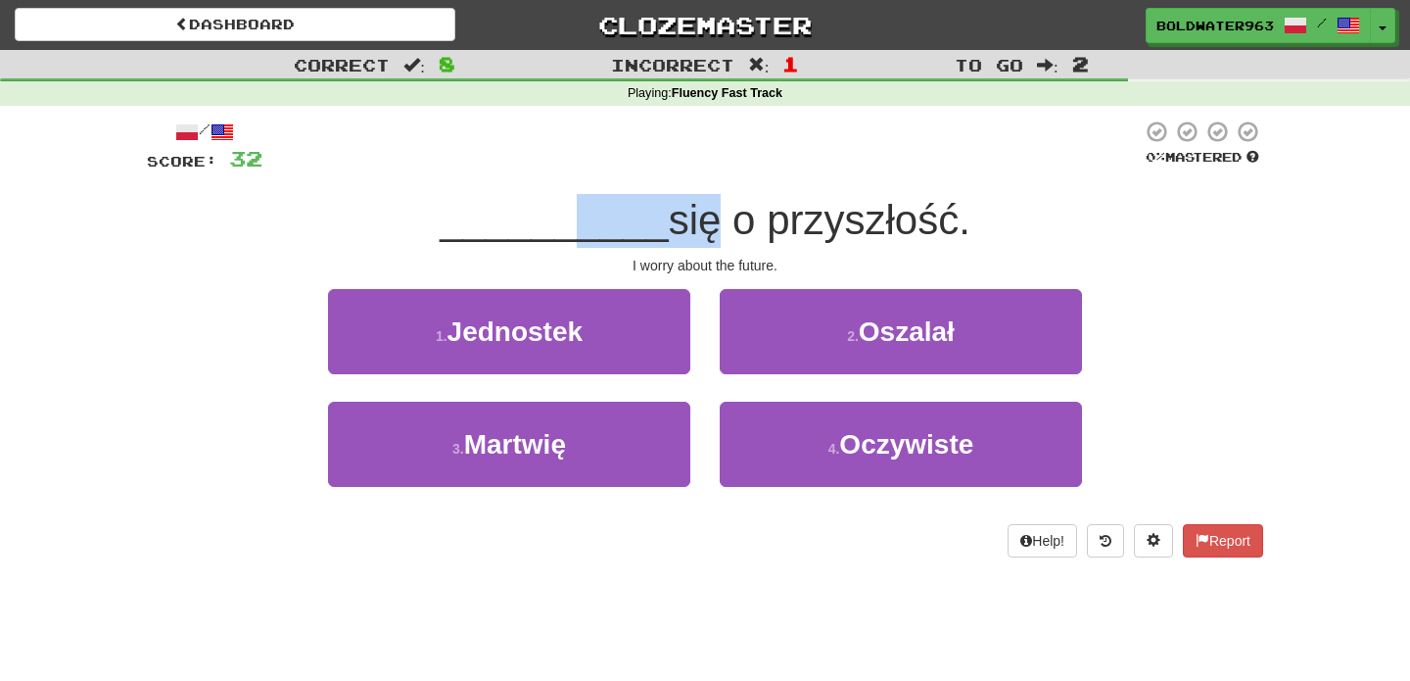
drag, startPoint x: 560, startPoint y: 225, endPoint x: 696, endPoint y: 209, distance: 137.2
click at [696, 209] on div "__________ się o przyszłość." at bounding box center [705, 221] width 1117 height 54
click at [698, 316] on div "1 . Jednostek" at bounding box center [509, 345] width 392 height 113
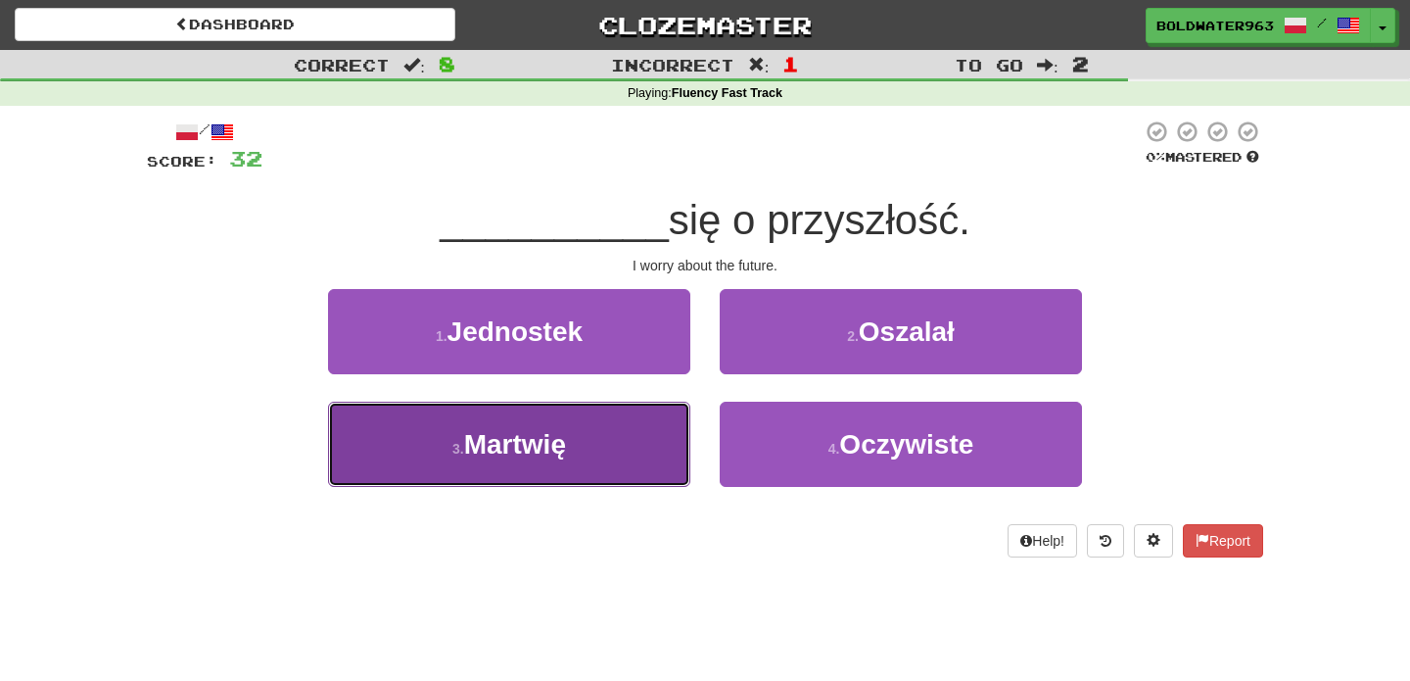
click at [623, 438] on button "3 . Martwię" at bounding box center [509, 444] width 362 height 85
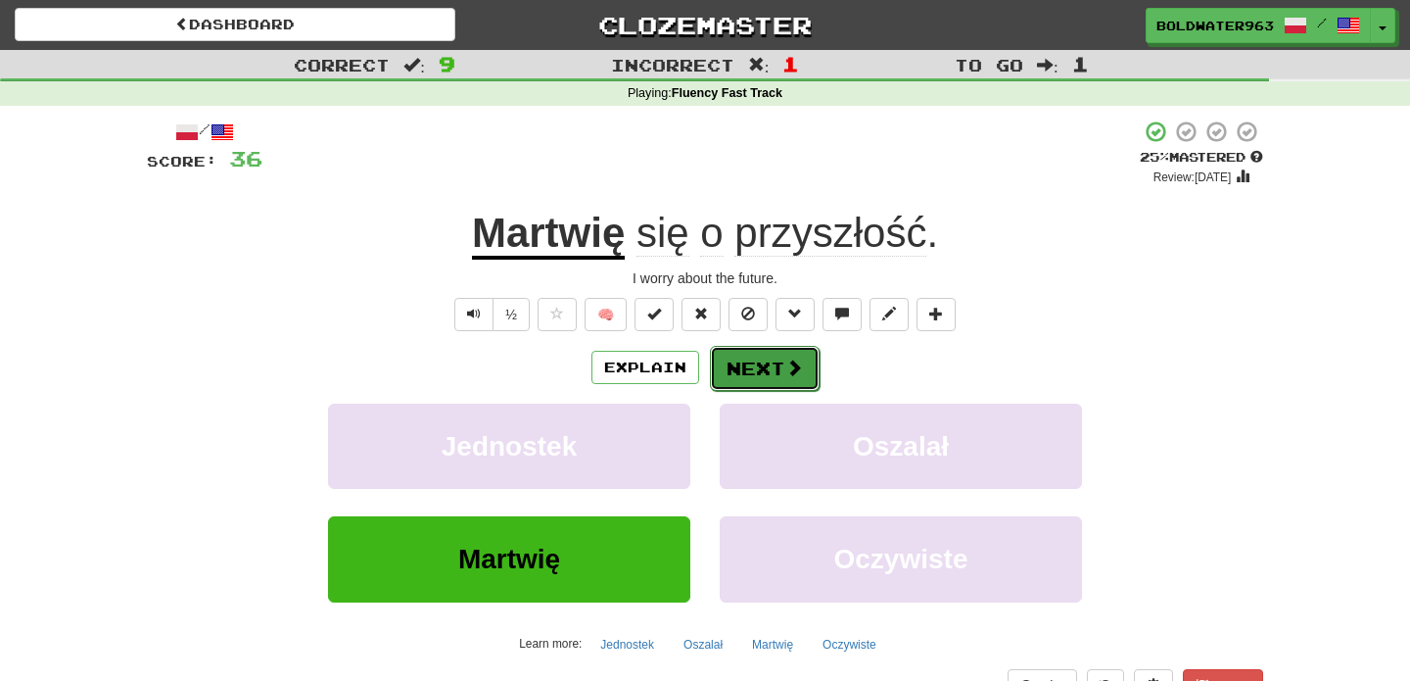
click at [773, 364] on button "Next" at bounding box center [765, 368] width 110 height 45
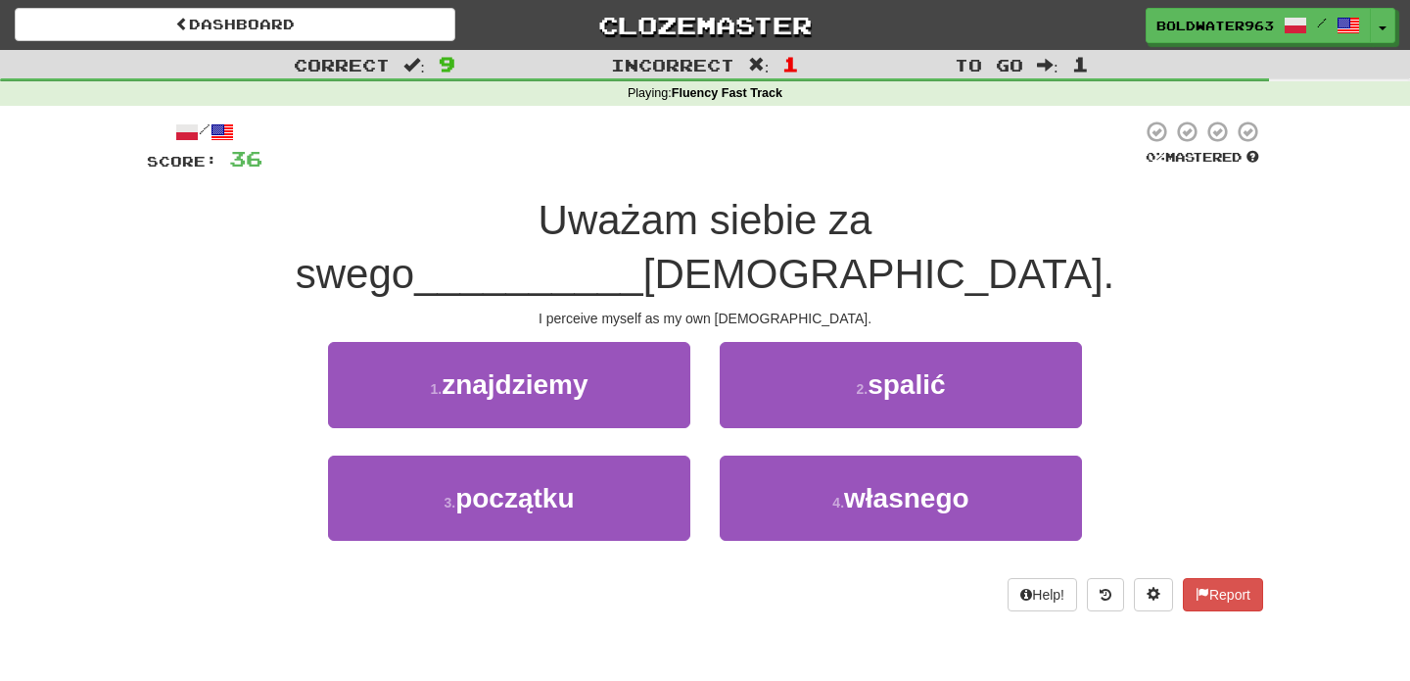
drag, startPoint x: 302, startPoint y: 220, endPoint x: 784, endPoint y: 213, distance: 482.0
click at [784, 213] on div "Uważam siebie za swego __________ boga." at bounding box center [705, 247] width 1117 height 107
click at [643, 251] on span "__________" at bounding box center [528, 274] width 229 height 46
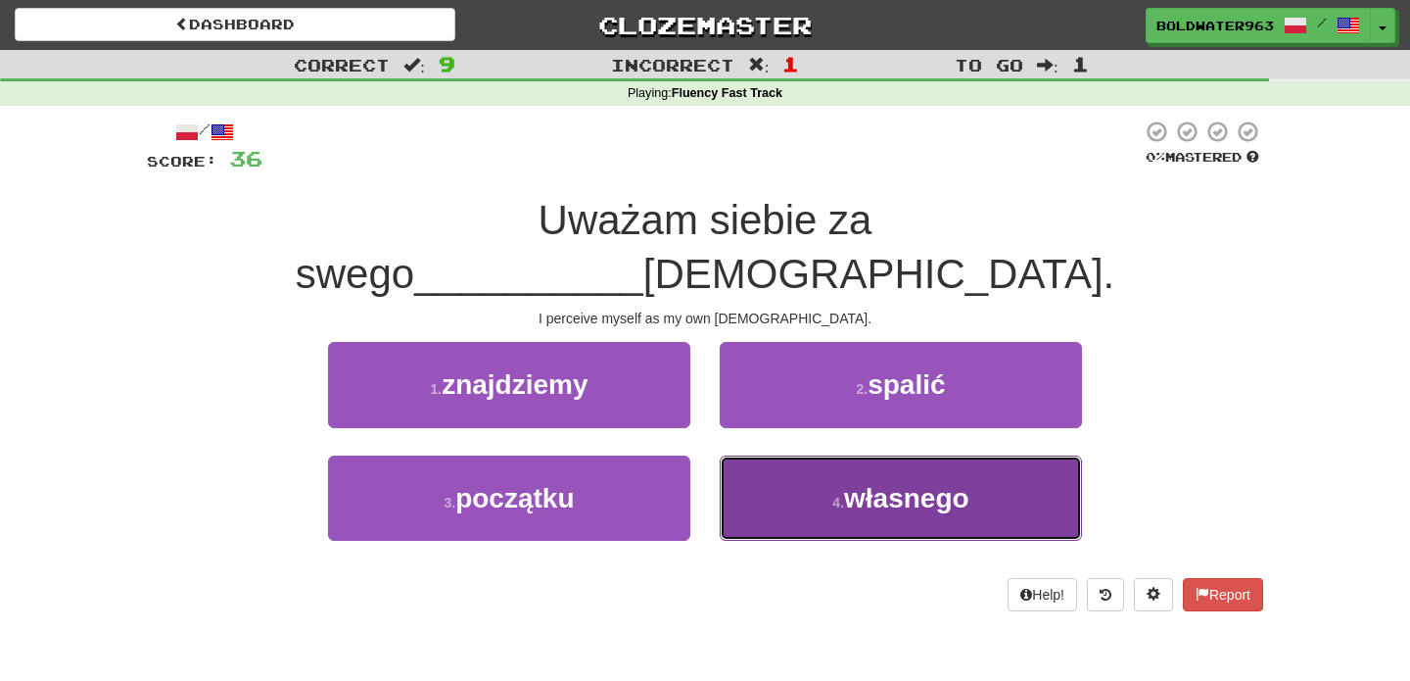
click at [820, 455] on button "4 . własnego" at bounding box center [901, 497] width 362 height 85
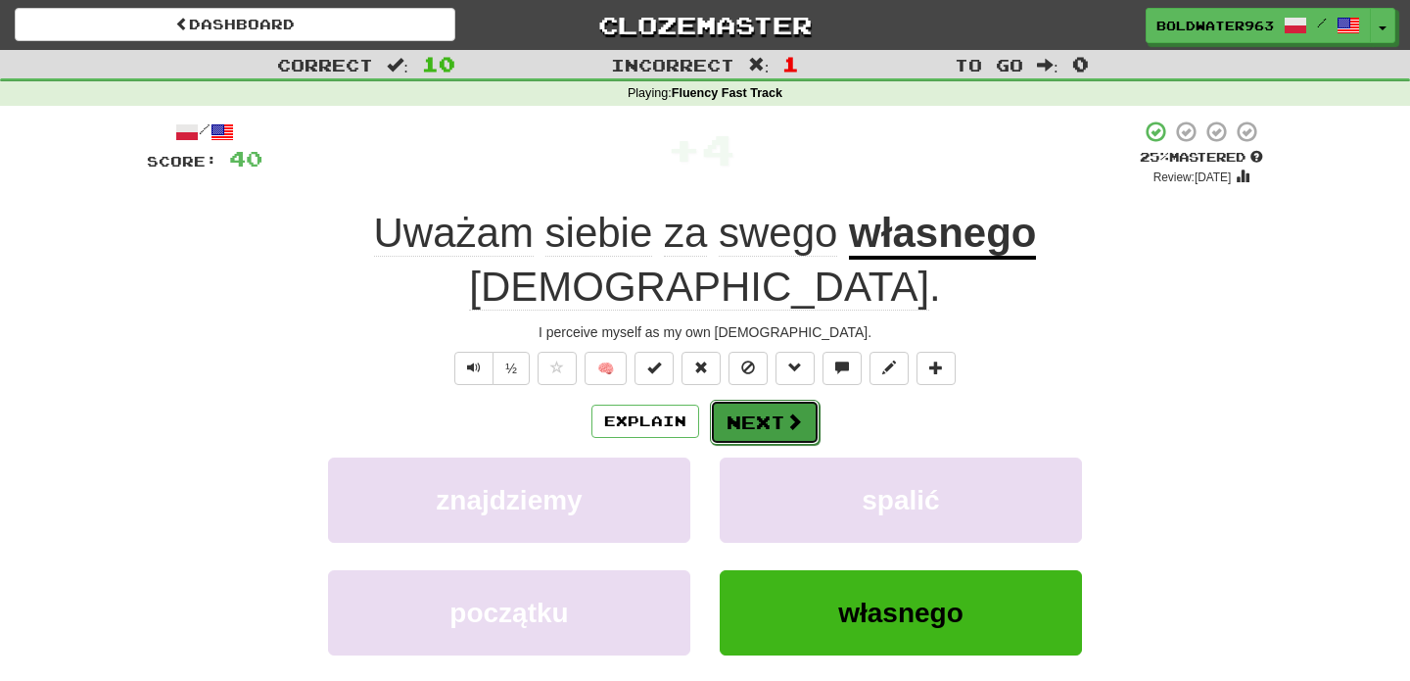
click at [763, 400] on button "Next" at bounding box center [765, 422] width 110 height 45
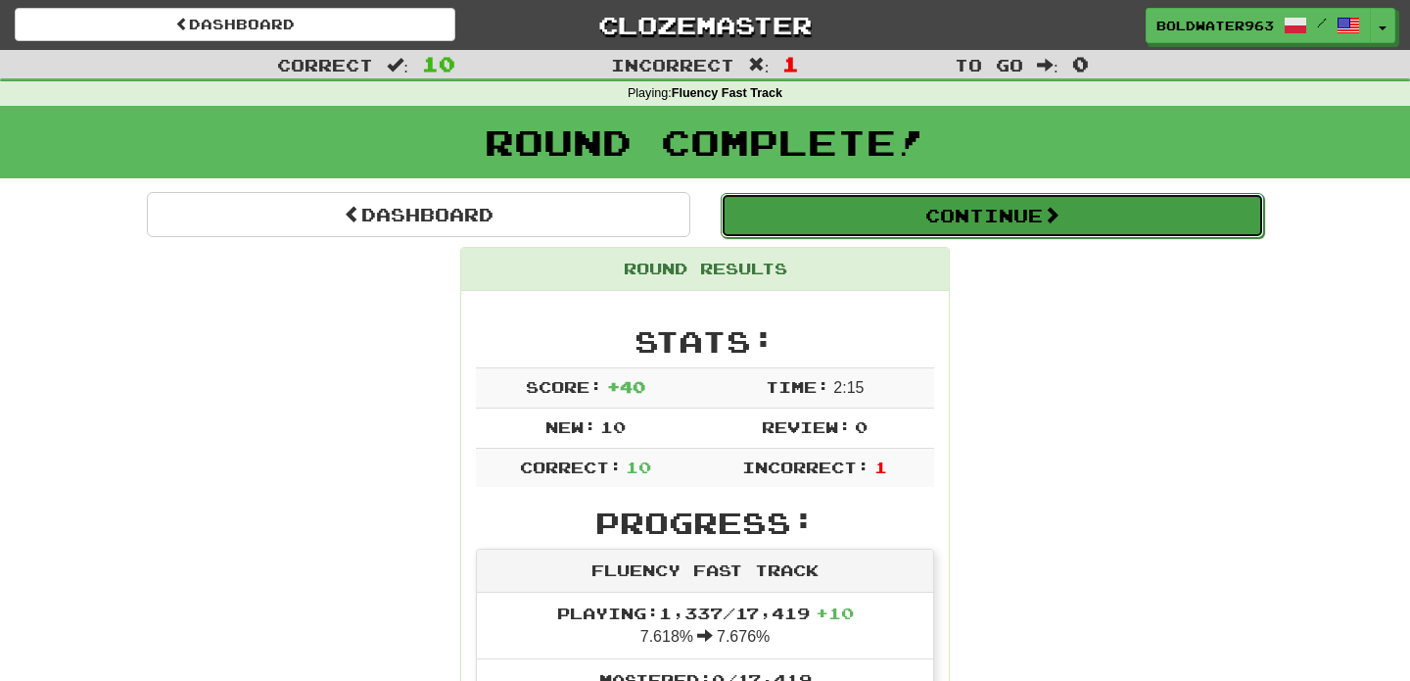
click at [815, 219] on button "Continue" at bounding box center [993, 215] width 544 height 45
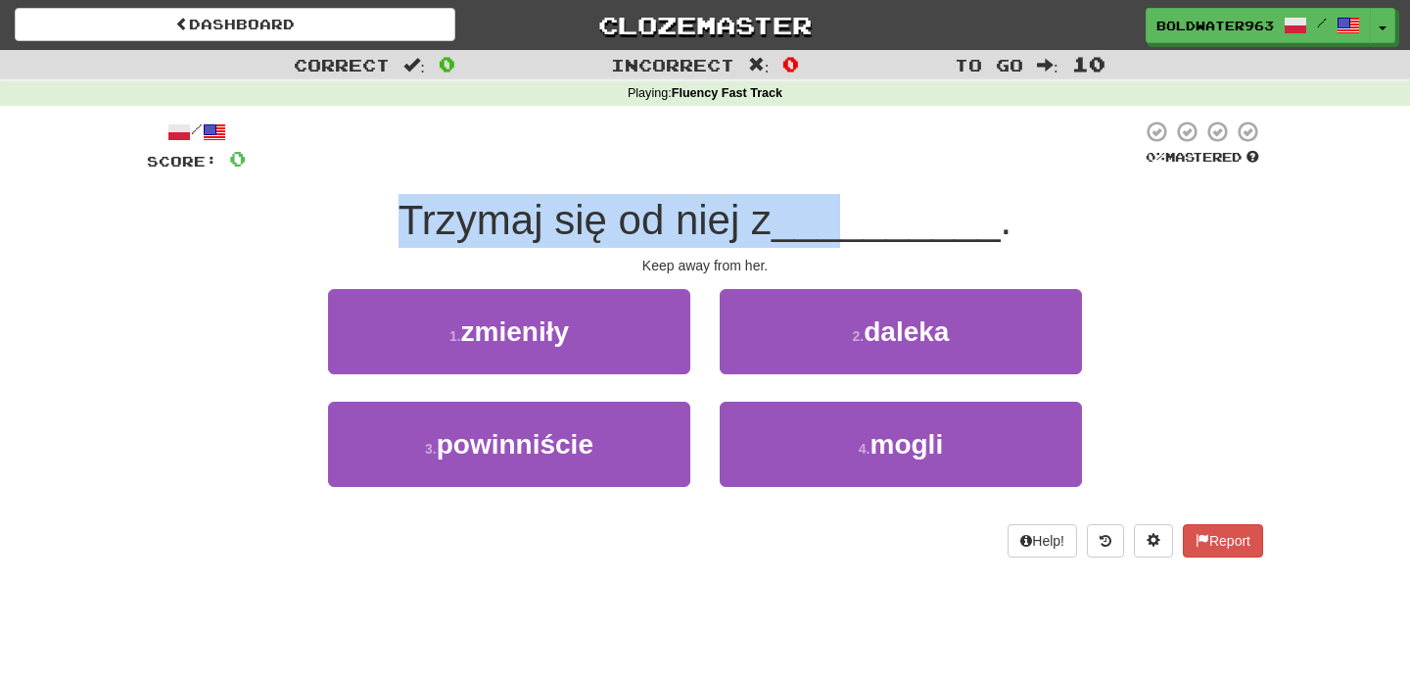
drag, startPoint x: 408, startPoint y: 223, endPoint x: 843, endPoint y: 226, distance: 434.9
click at [843, 226] on div "Trzymaj się od niej z __________ ." at bounding box center [705, 221] width 1117 height 54
click at [843, 226] on span "__________" at bounding box center [886, 220] width 229 height 46
drag, startPoint x: 408, startPoint y: 218, endPoint x: 805, endPoint y: 199, distance: 397.2
click at [805, 199] on div "Trzymaj się od niej z __________ ." at bounding box center [705, 221] width 1117 height 54
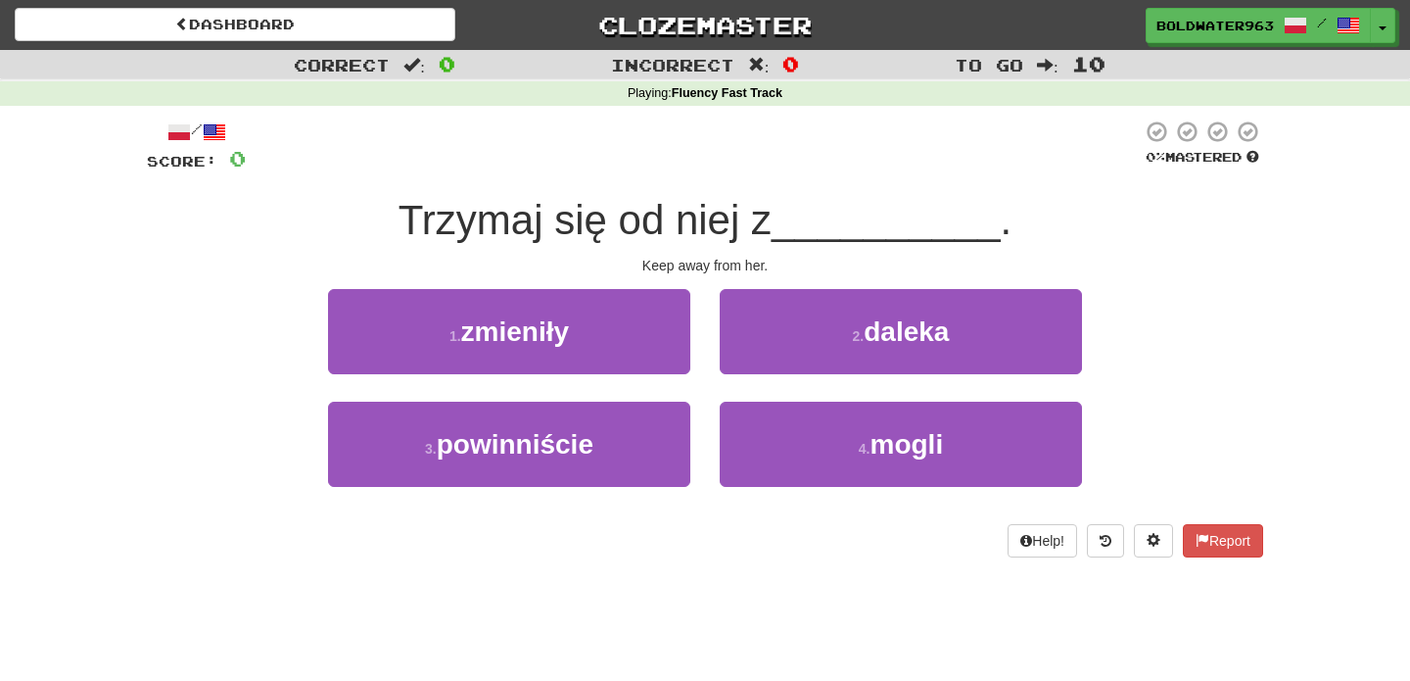
click at [701, 289] on div "1 . zmieniły" at bounding box center [509, 345] width 392 height 113
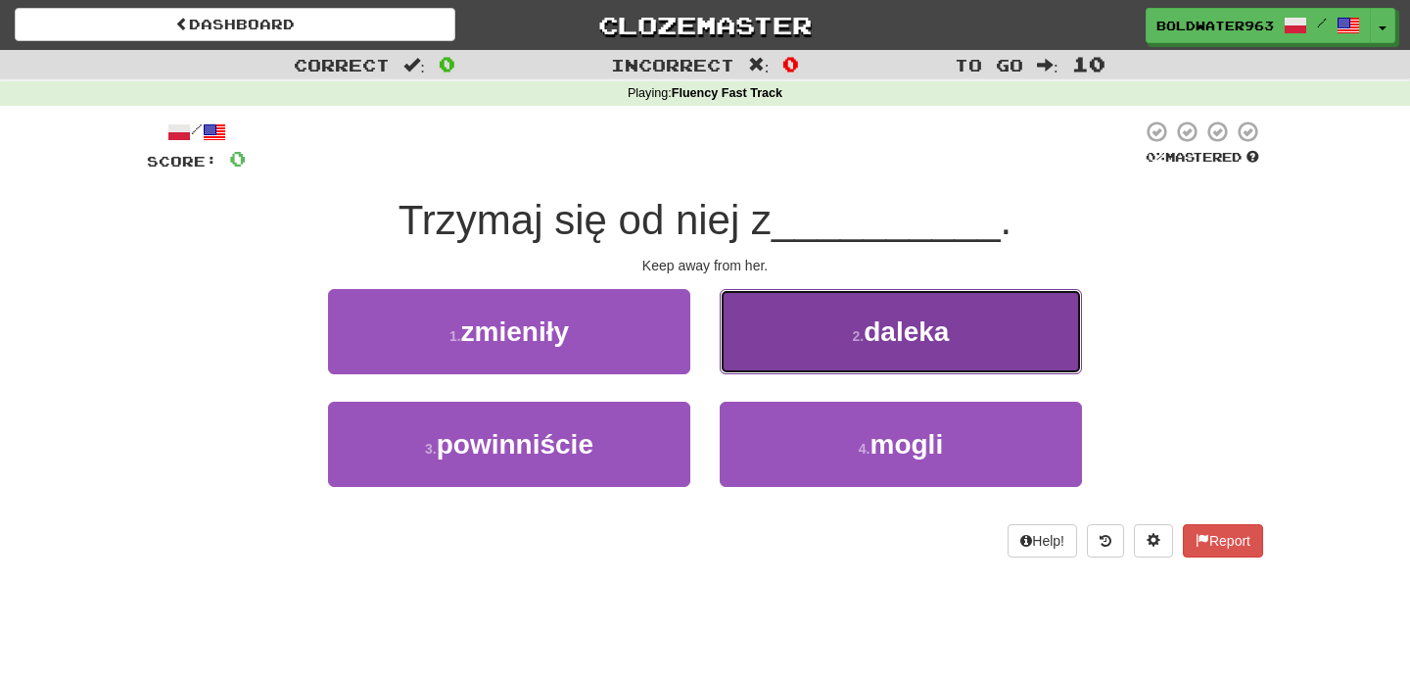
click at [829, 336] on button "2 . daleka" at bounding box center [901, 331] width 362 height 85
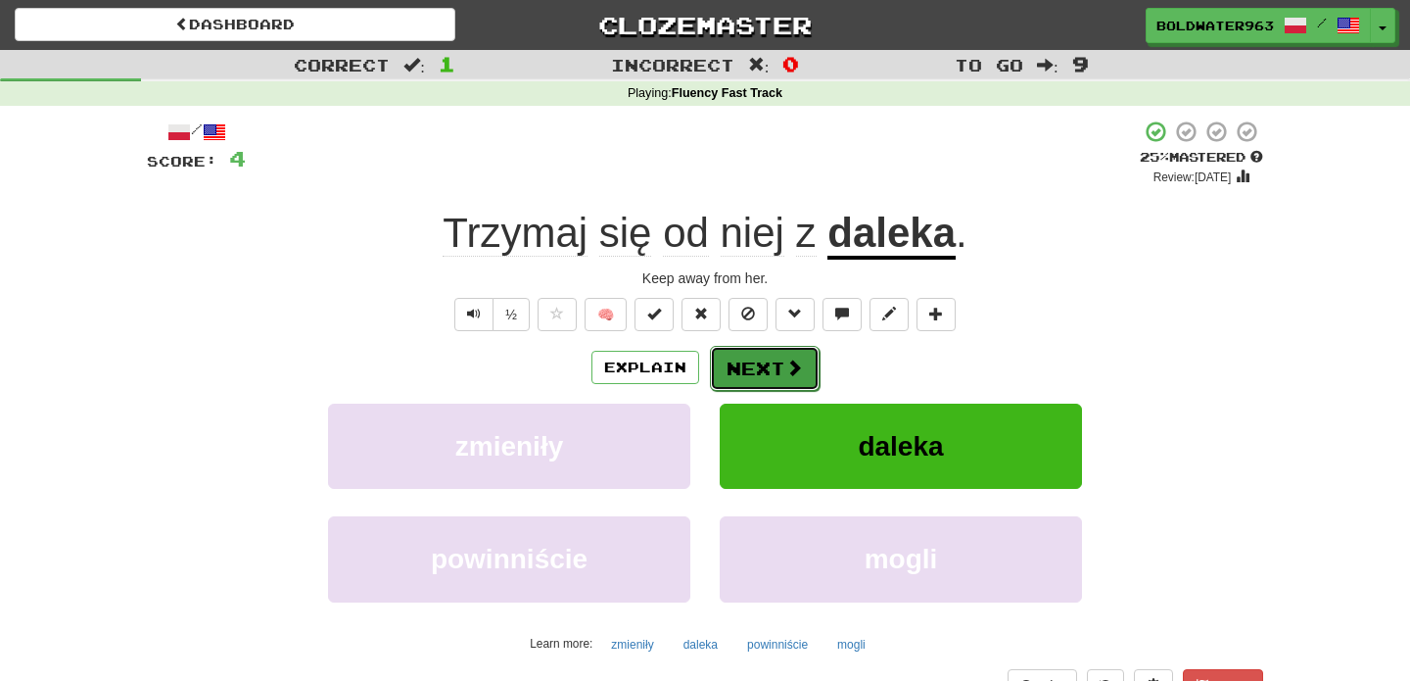
click at [786, 365] on span at bounding box center [795, 367] width 18 height 18
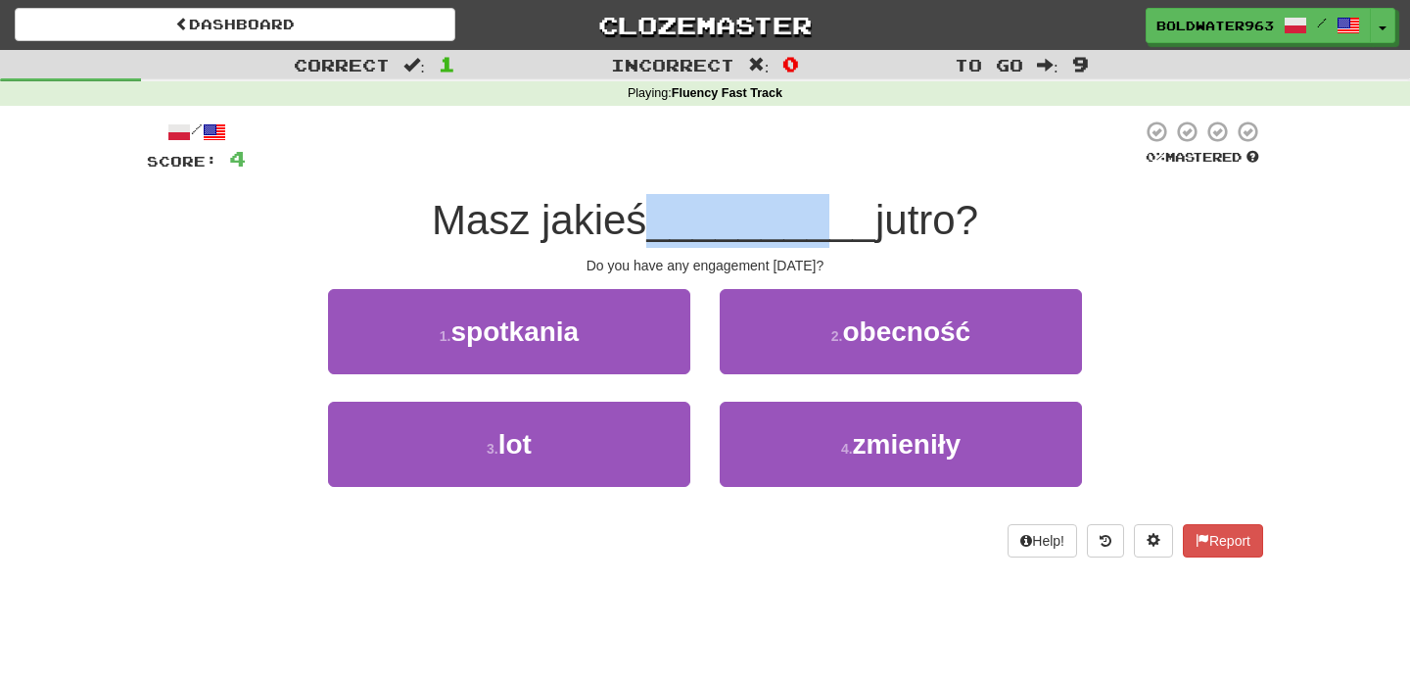
drag, startPoint x: 655, startPoint y: 225, endPoint x: 813, endPoint y: 201, distance: 159.6
click at [813, 201] on div "Masz jakieś __________ jutro?" at bounding box center [705, 221] width 1117 height 54
click at [847, 209] on span "__________" at bounding box center [760, 220] width 229 height 46
drag, startPoint x: 847, startPoint y: 215, endPoint x: 683, endPoint y: 217, distance: 164.6
click at [683, 217] on span "__________" at bounding box center [760, 220] width 229 height 46
